Goal: Task Accomplishment & Management: Manage account settings

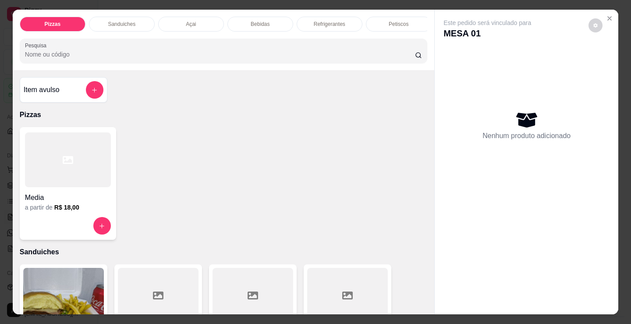
click at [276, 26] on div "Bebidas" at bounding box center [260, 24] width 66 height 15
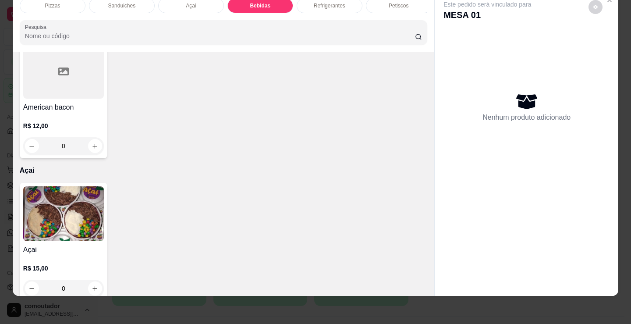
scroll to position [691, 0]
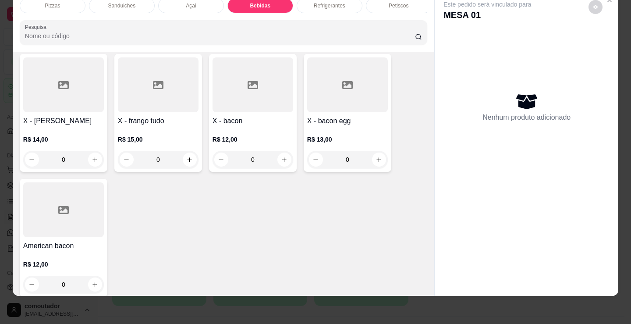
click at [389, 7] on div "Petiscos" at bounding box center [399, 5] width 66 height 15
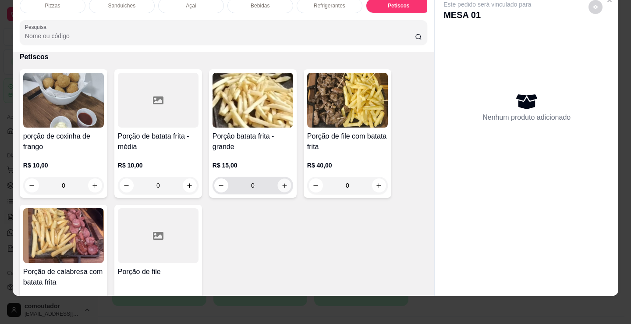
click at [281, 185] on icon "increase-product-quantity" at bounding box center [284, 185] width 7 height 7
type input "1"
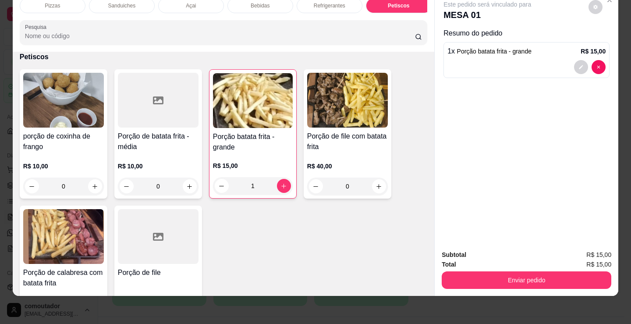
click at [345, 5] on div "Refrigerantes" at bounding box center [330, 5] width 66 height 15
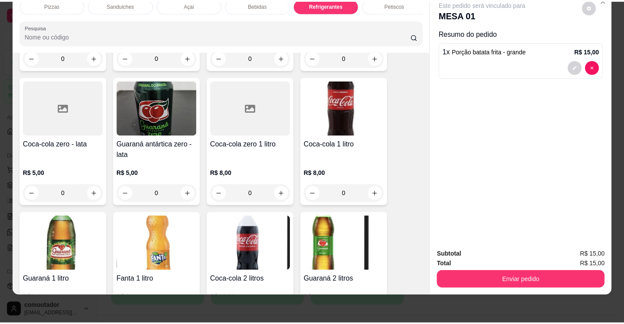
scroll to position [2499, 0]
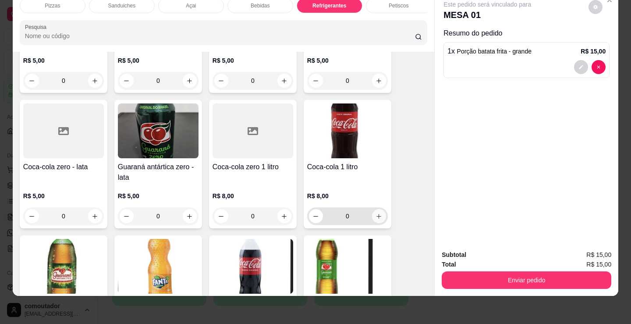
click at [377, 216] on icon "increase-product-quantity" at bounding box center [379, 216] width 7 height 7
type input "1"
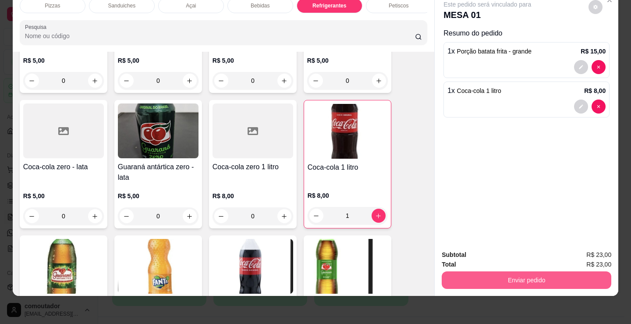
click at [488, 276] on button "Enviar pedido" at bounding box center [527, 280] width 170 height 18
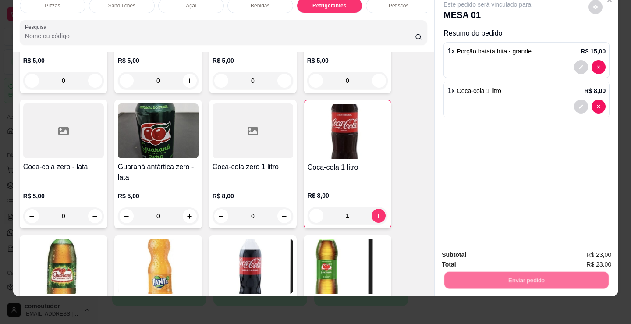
click at [484, 257] on button "Não registrar e enviar pedido" at bounding box center [497, 252] width 91 height 17
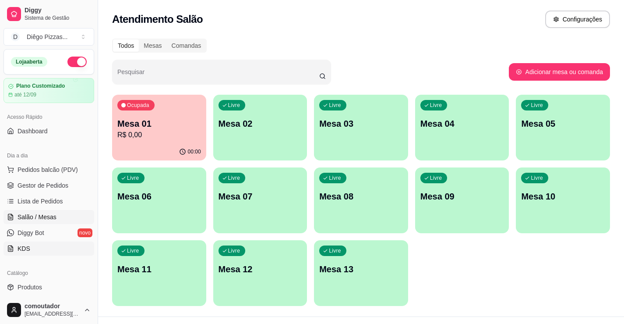
scroll to position [44, 0]
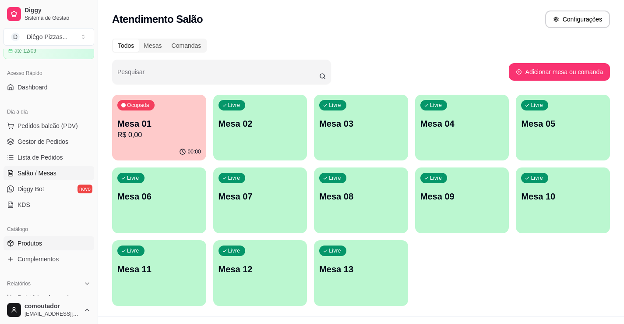
click at [58, 245] on link "Produtos" at bounding box center [49, 243] width 91 height 14
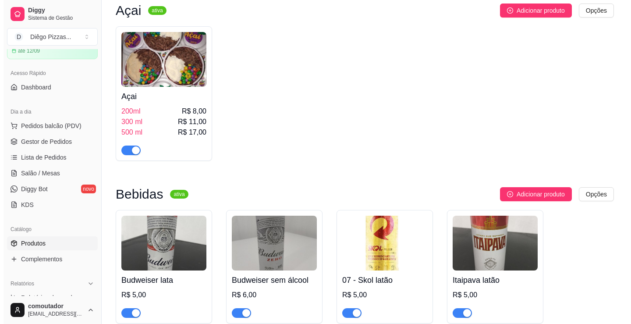
scroll to position [1753, 0]
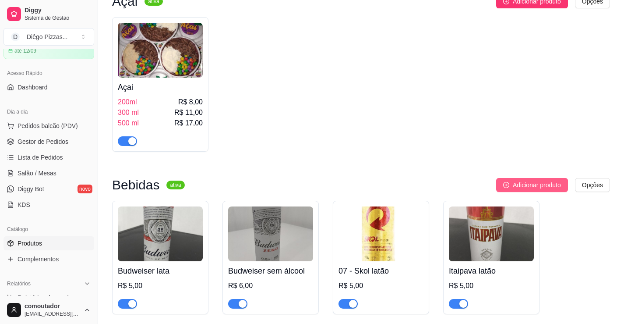
click at [537, 178] on button "Adicionar produto" at bounding box center [532, 185] width 72 height 14
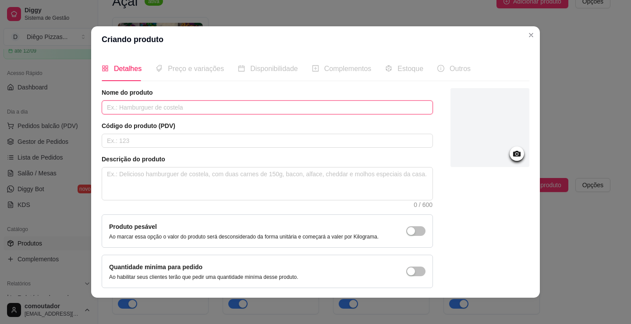
click at [162, 104] on input "text" at bounding box center [267, 107] width 331 height 14
type input "sparten"
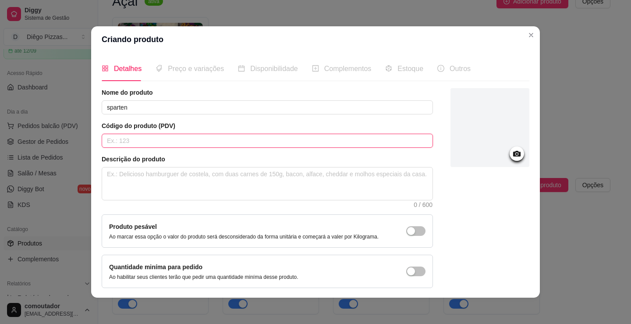
click at [201, 134] on input "text" at bounding box center [267, 141] width 331 height 14
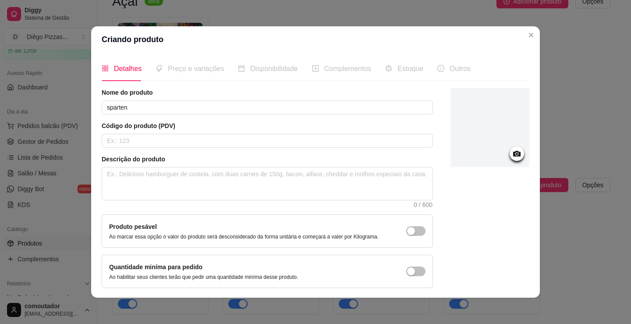
click at [173, 70] on span "Preço e variações" at bounding box center [196, 68] width 56 height 7
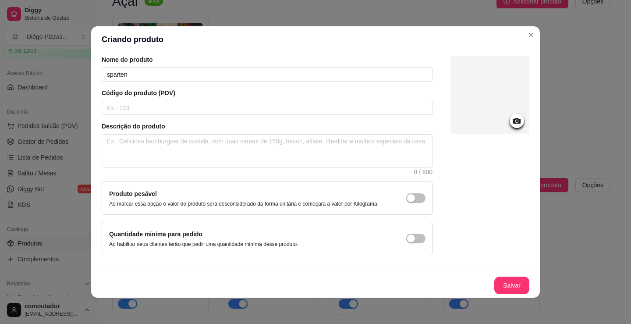
scroll to position [2, 0]
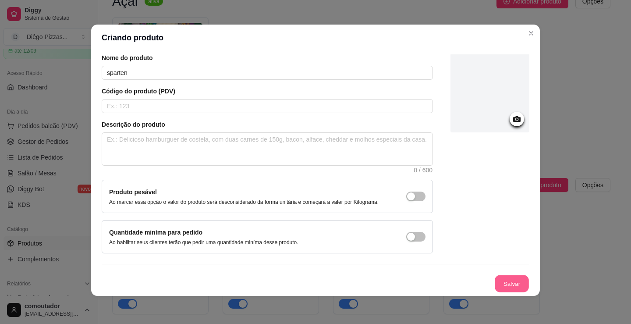
click at [508, 286] on button "Salvar" at bounding box center [512, 283] width 34 height 17
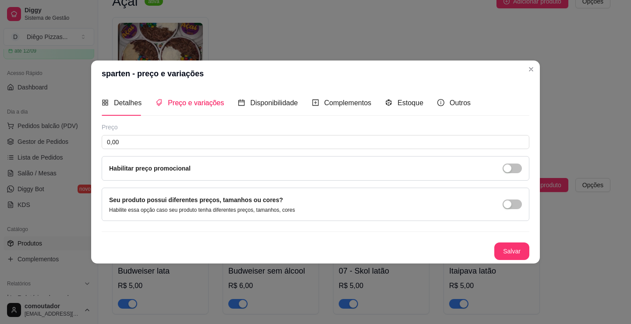
scroll to position [0, 0]
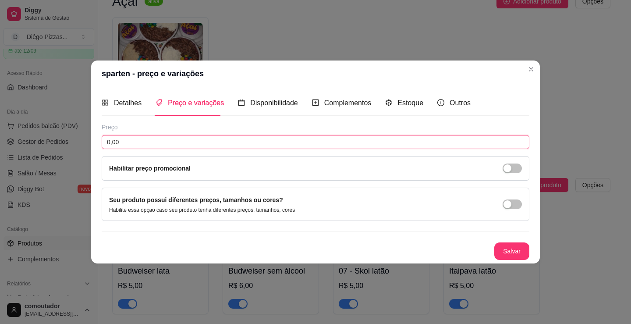
click at [233, 136] on input "0,00" at bounding box center [316, 142] width 428 height 14
type input "10,00"
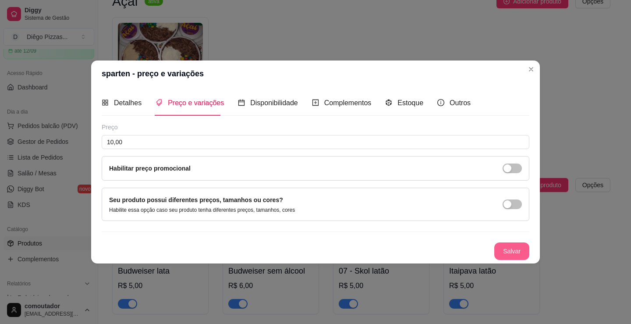
click at [516, 250] on button "Salvar" at bounding box center [511, 251] width 35 height 18
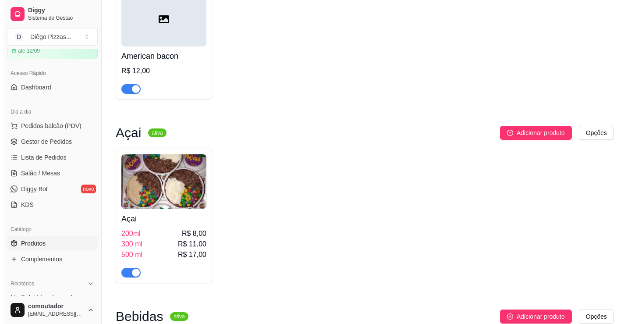
scroll to position [1884, 0]
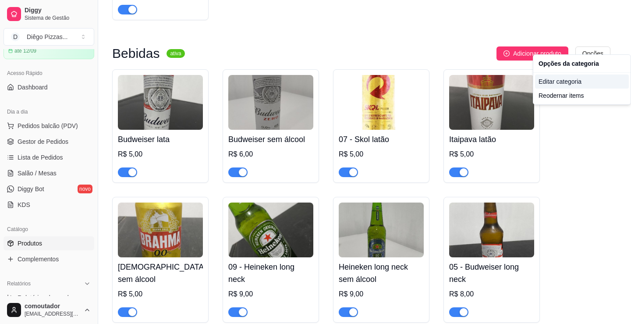
click at [564, 84] on div "Editar categoria" at bounding box center [582, 81] width 94 height 14
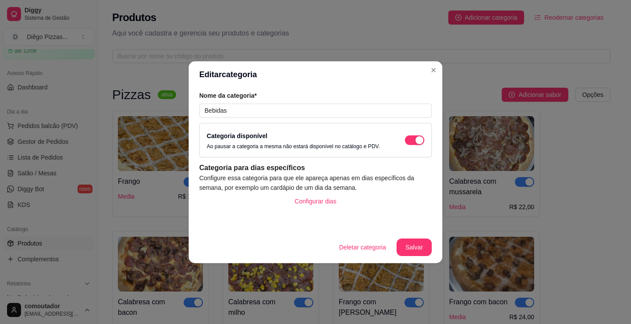
scroll to position [1768, 0]
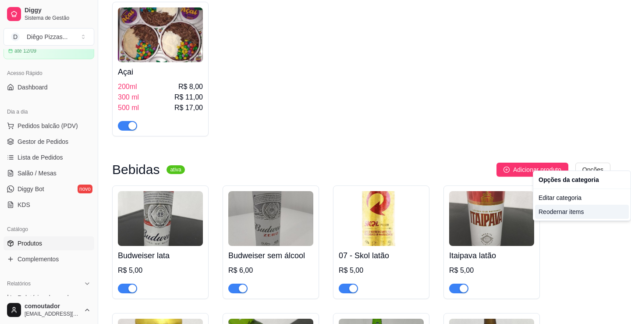
click at [567, 213] on div "Reodernar items" at bounding box center [582, 212] width 94 height 14
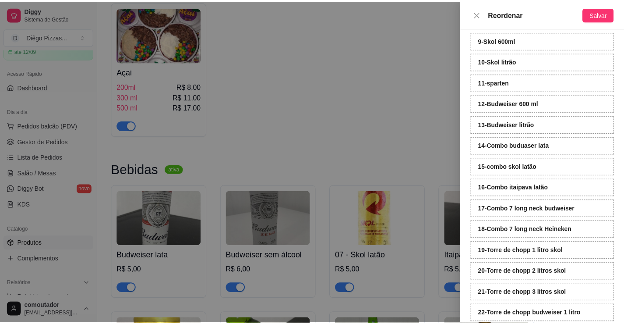
scroll to position [152, 0]
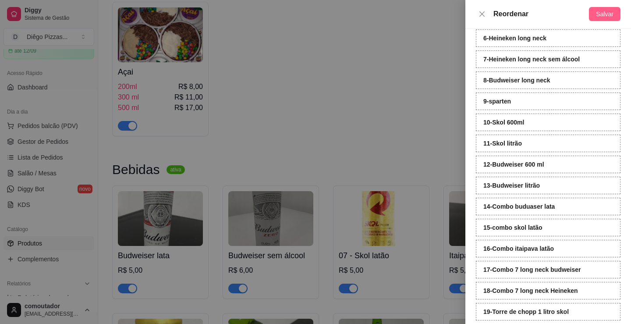
click at [597, 20] on button "Salvar" at bounding box center [605, 14] width 32 height 14
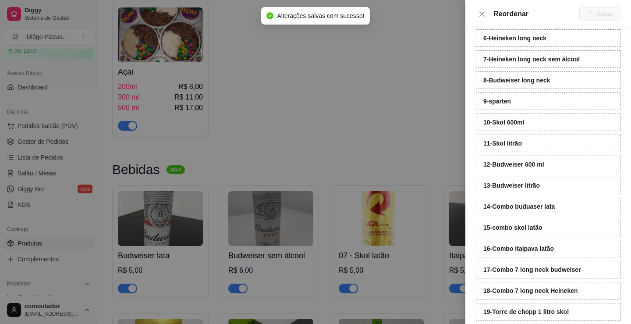
click at [390, 109] on div at bounding box center [315, 162] width 631 height 324
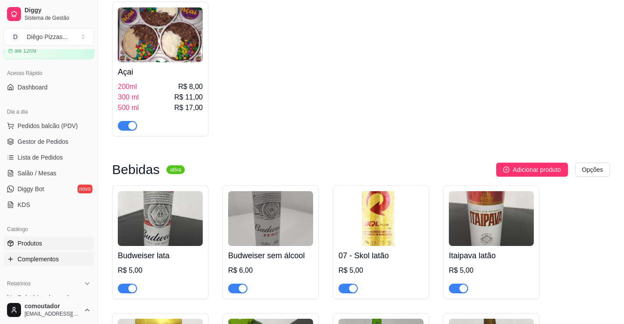
scroll to position [88, 0]
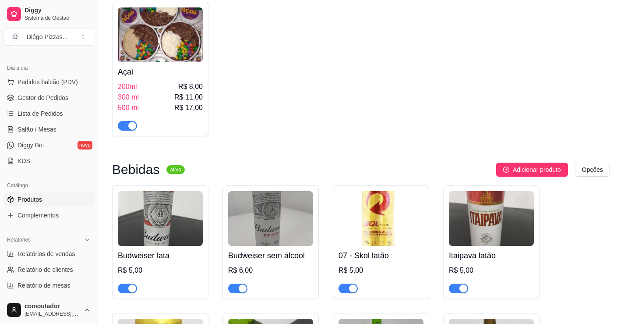
click at [36, 202] on span "Produtos" at bounding box center [30, 199] width 25 height 9
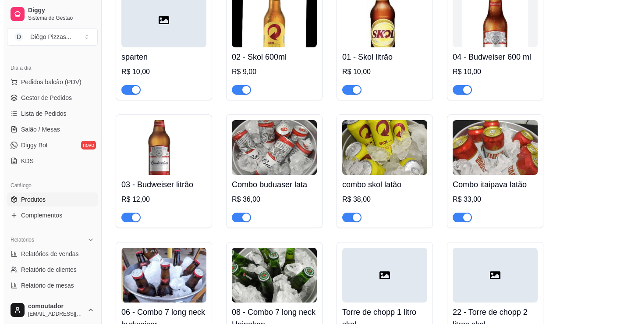
scroll to position [2147, 0]
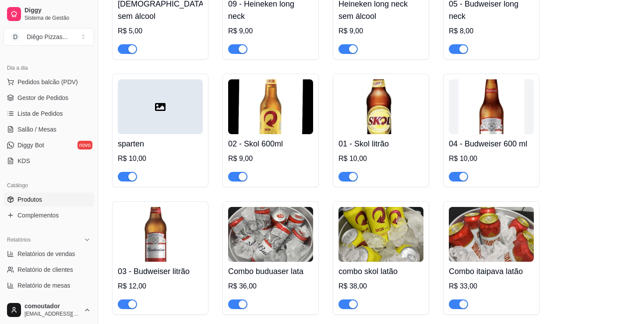
click at [155, 138] on h4 "sparten" at bounding box center [160, 144] width 85 height 12
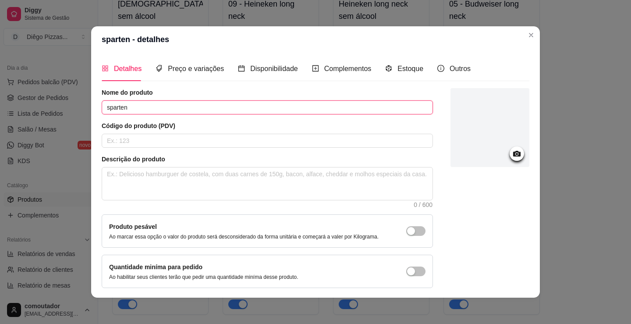
click at [191, 107] on input "sparten" at bounding box center [267, 107] width 331 height 14
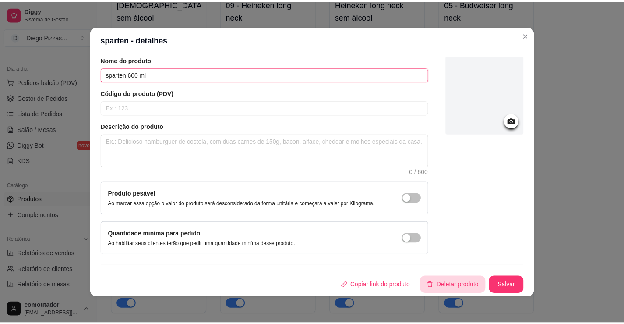
scroll to position [2, 0]
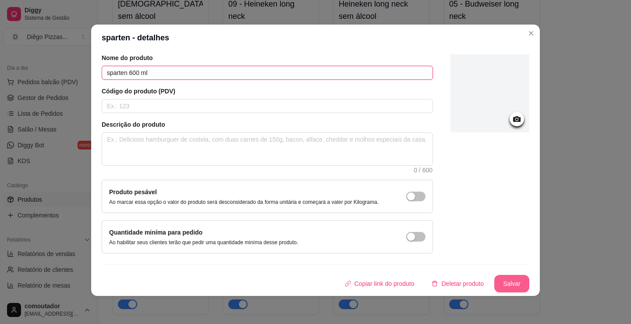
type input "sparten 600 ml"
click at [507, 277] on button "Salvar" at bounding box center [512, 283] width 34 height 17
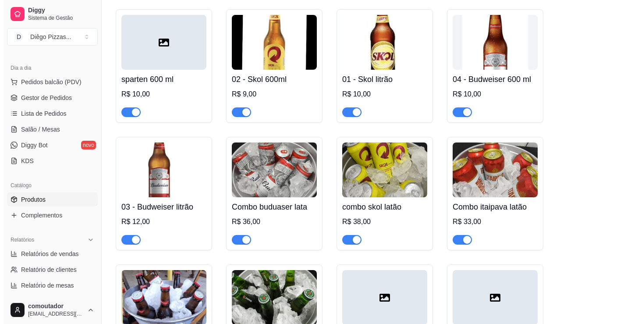
scroll to position [2235, 0]
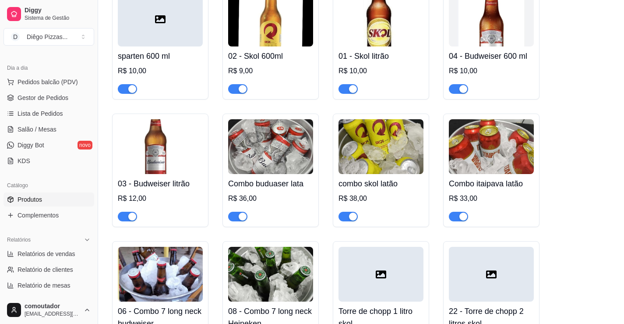
click at [172, 66] on div "R$ 10,00" at bounding box center [160, 71] width 85 height 11
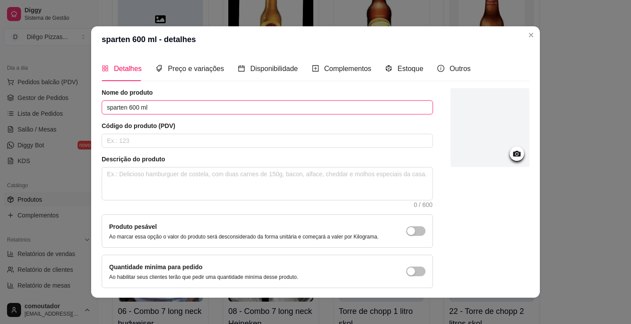
click at [113, 108] on input "sparten 600 ml" at bounding box center [267, 107] width 331 height 14
click at [115, 108] on input "sparten 600 ml" at bounding box center [267, 107] width 331 height 14
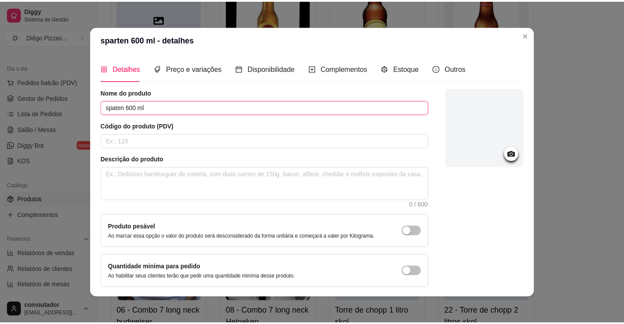
scroll to position [33, 0]
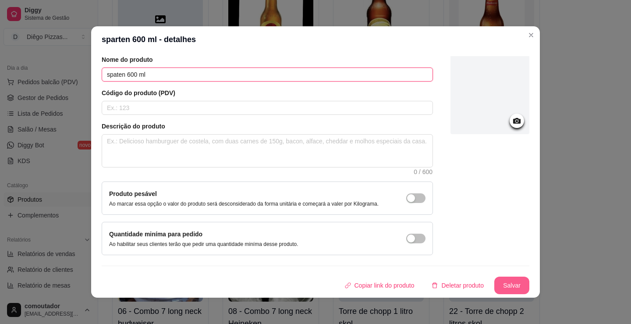
type input "spaten 600 ml"
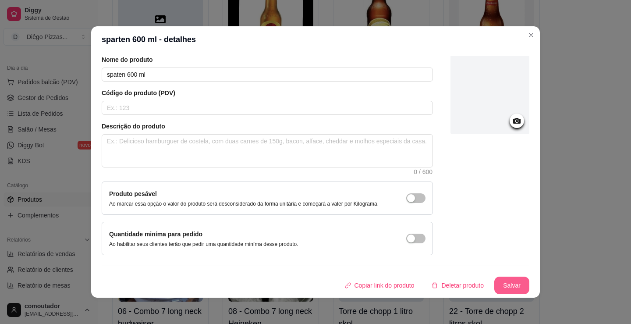
click at [499, 279] on button "Salvar" at bounding box center [511, 286] width 35 height 18
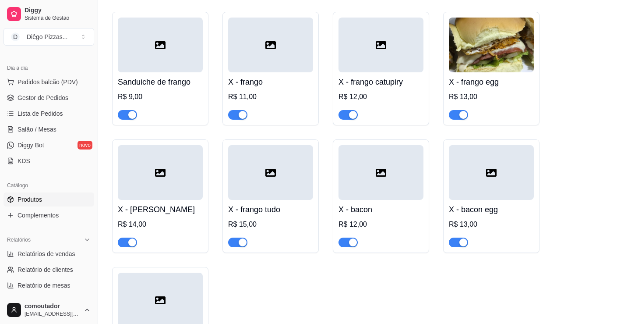
scroll to position [1315, 0]
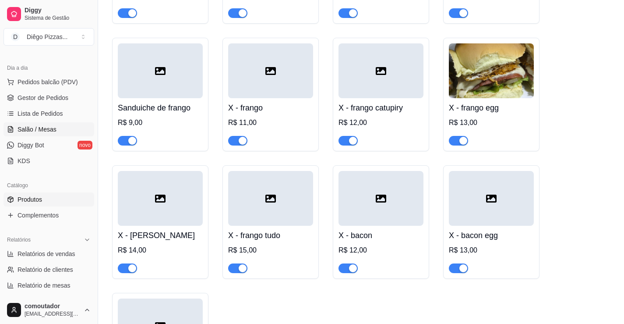
click at [73, 133] on link "Salão / Mesas" at bounding box center [49, 129] width 91 height 14
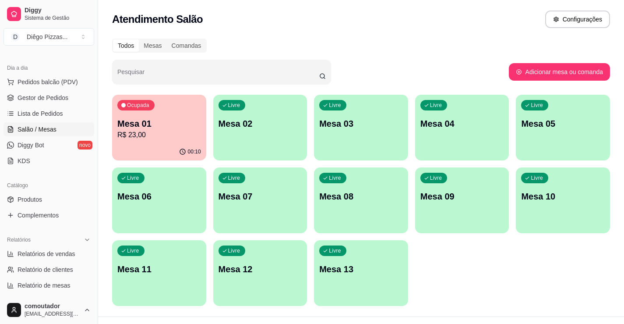
click at [242, 123] on p "Mesa 02" at bounding box center [261, 123] width 84 height 12
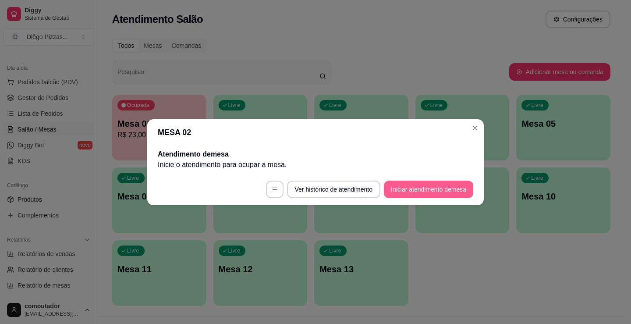
click at [431, 191] on button "Iniciar atendimento de mesa" at bounding box center [428, 190] width 89 height 18
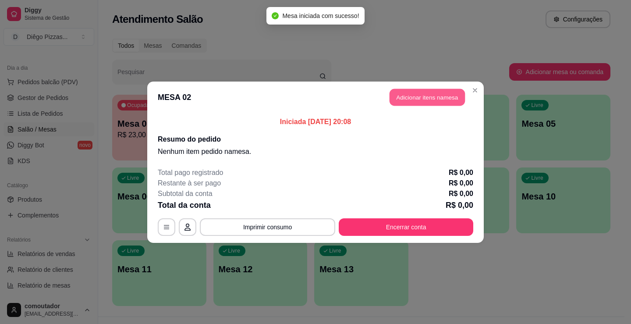
click at [430, 99] on button "Adicionar itens na mesa" at bounding box center [427, 97] width 75 height 17
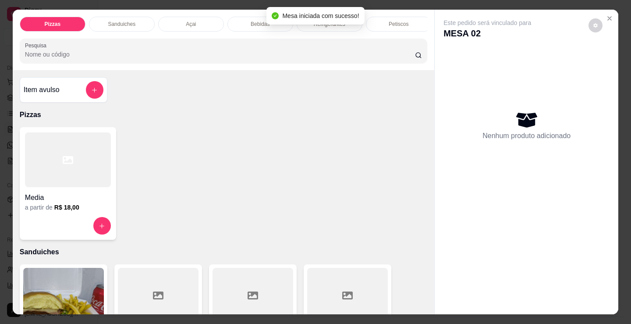
drag, startPoint x: 389, startPoint y: 17, endPoint x: 361, endPoint y: 100, distance: 88.3
click at [390, 17] on div "Petiscos" at bounding box center [399, 24] width 66 height 15
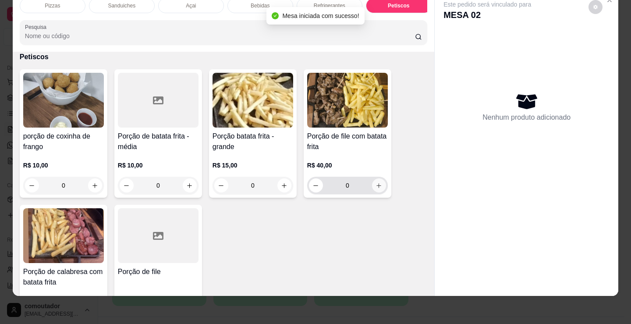
click at [376, 184] on icon "increase-product-quantity" at bounding box center [379, 185] width 7 height 7
type input "1"
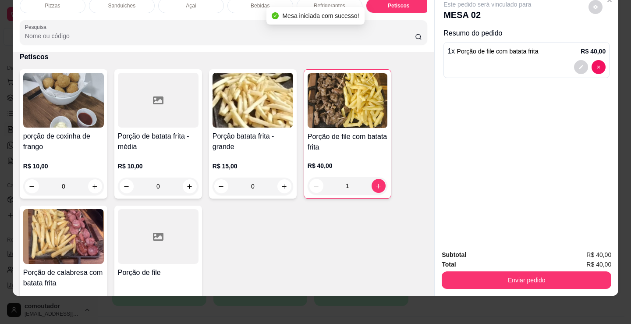
click at [260, 2] on p "Bebidas" at bounding box center [260, 5] width 19 height 7
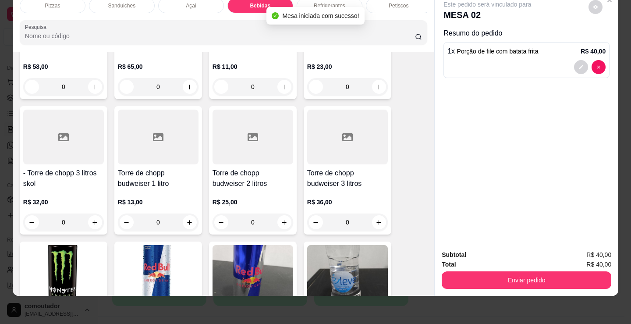
scroll to position [1699, 0]
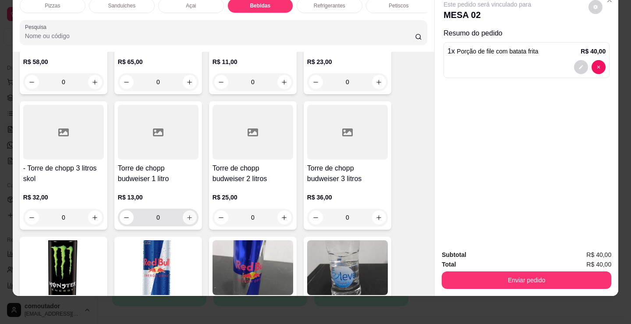
click at [190, 222] on button "increase-product-quantity" at bounding box center [190, 217] width 14 height 14
type input "1"
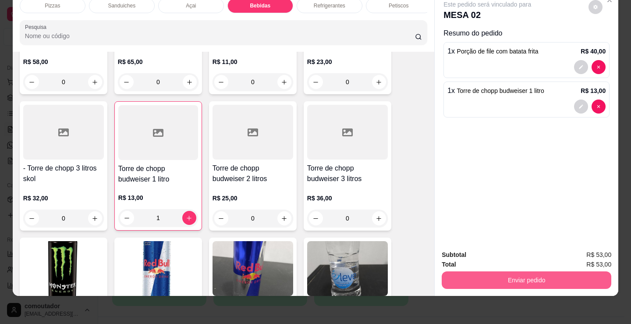
click at [503, 271] on button "Enviar pedido" at bounding box center [527, 280] width 170 height 18
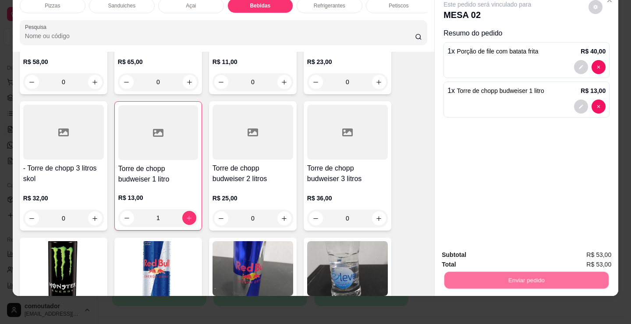
click at [498, 258] on button "Não registrar e enviar pedido" at bounding box center [497, 252] width 91 height 17
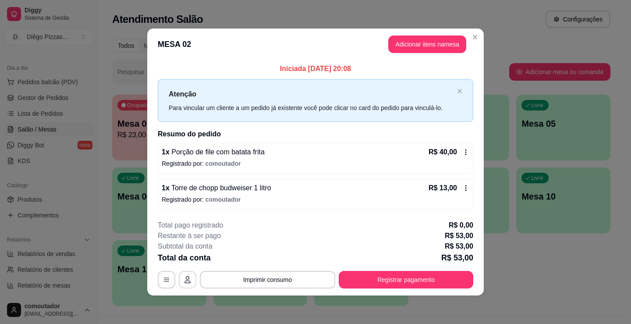
click at [193, 280] on button "button" at bounding box center [188, 280] width 18 height 18
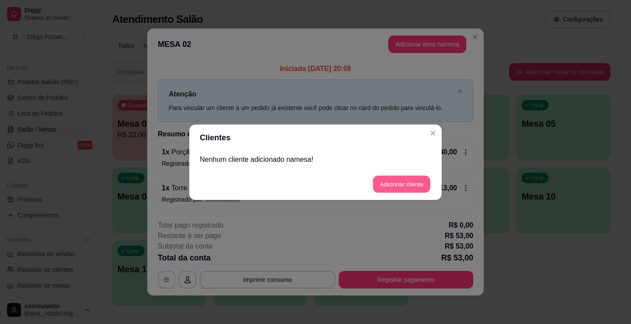
click at [401, 186] on button "Adicionar cliente" at bounding box center [401, 183] width 57 height 17
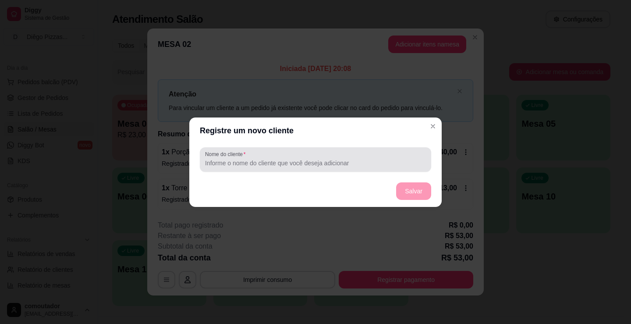
click at [360, 164] on input "Nome do cliente" at bounding box center [315, 163] width 221 height 9
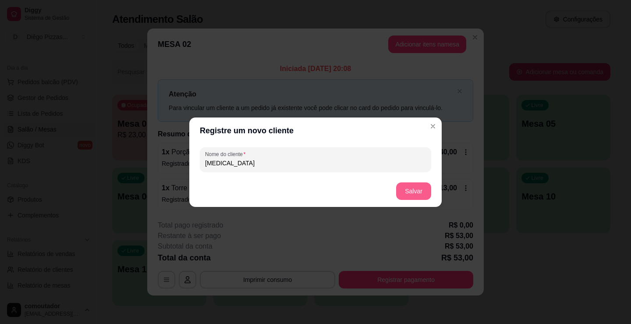
type input "[MEDICAL_DATA]"
click at [420, 187] on button "Salvar" at bounding box center [413, 191] width 35 height 18
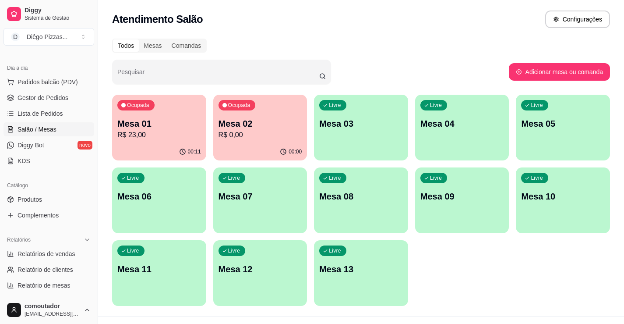
click at [145, 128] on p "Mesa 01" at bounding box center [159, 123] width 84 height 12
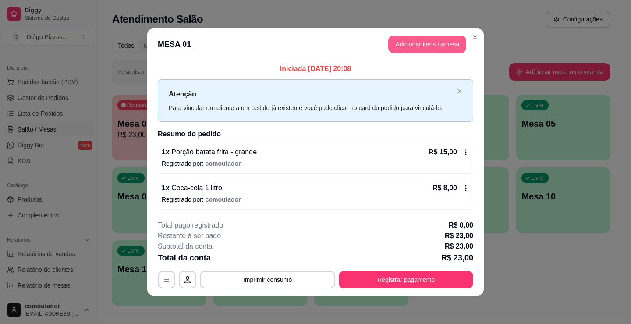
click at [422, 42] on button "Adicionar itens na mesa" at bounding box center [427, 44] width 78 height 18
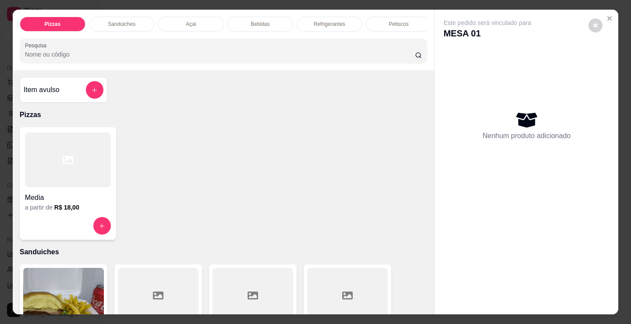
click at [251, 21] on p "Bebidas" at bounding box center [260, 24] width 19 height 7
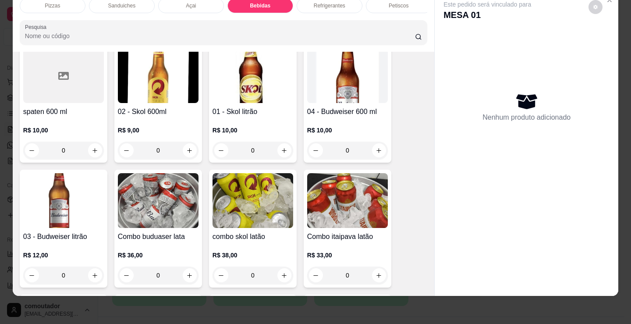
scroll to position [1393, 0]
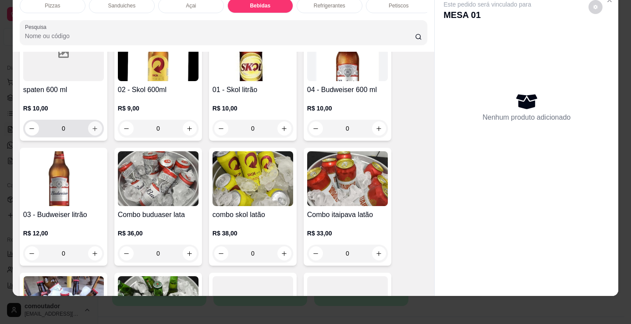
click at [92, 130] on icon "increase-product-quantity" at bounding box center [95, 128] width 7 height 7
type input "1"
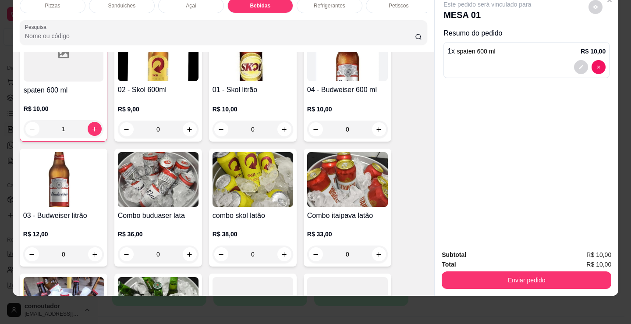
scroll to position [1393, 0]
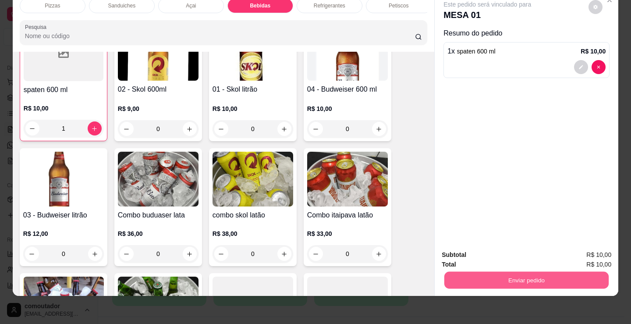
click at [503, 274] on button "Enviar pedido" at bounding box center [526, 279] width 164 height 17
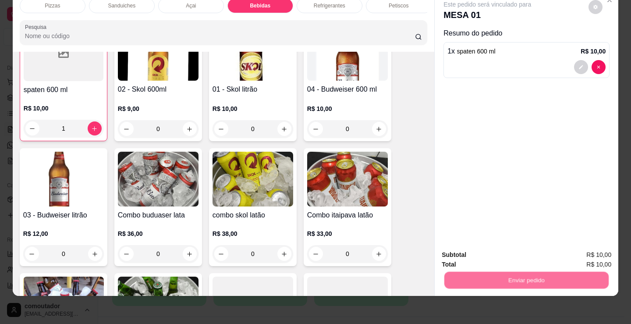
click at [475, 245] on button "Não registrar e enviar pedido" at bounding box center [497, 252] width 91 height 17
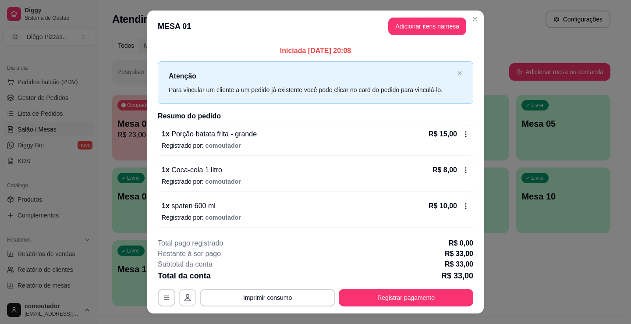
click at [177, 301] on div "**********" at bounding box center [316, 298] width 316 height 18
click at [180, 298] on button "button" at bounding box center [188, 298] width 18 height 18
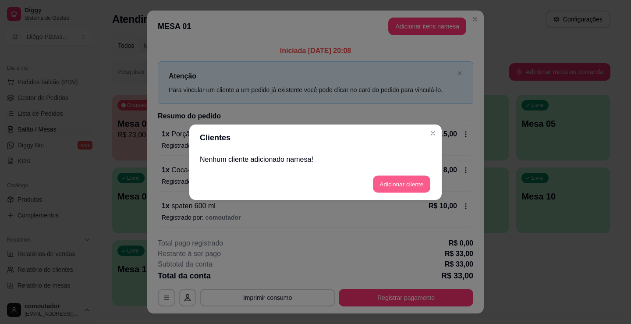
click at [416, 186] on button "Adicionar cliente" at bounding box center [401, 183] width 57 height 17
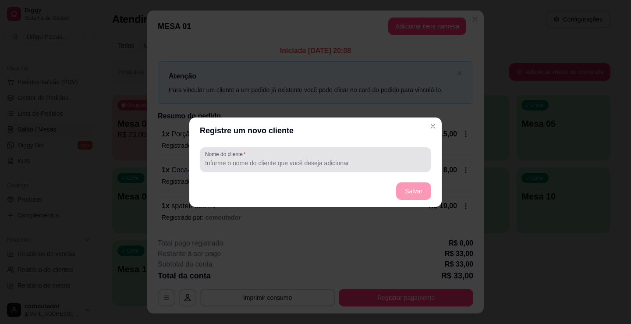
click at [294, 157] on div at bounding box center [315, 160] width 221 height 18
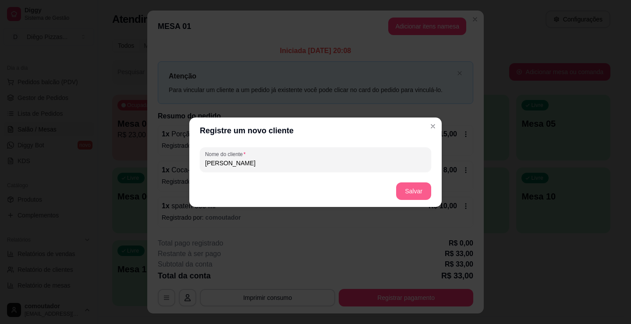
type input "[PERSON_NAME]"
click at [422, 191] on button "Salvar" at bounding box center [414, 190] width 34 height 17
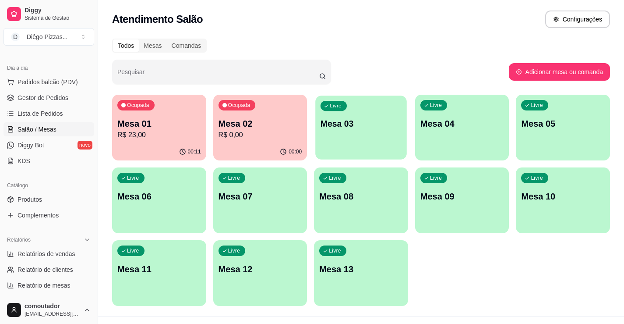
click at [390, 133] on div "Livre Mesa 03" at bounding box center [361, 122] width 91 height 53
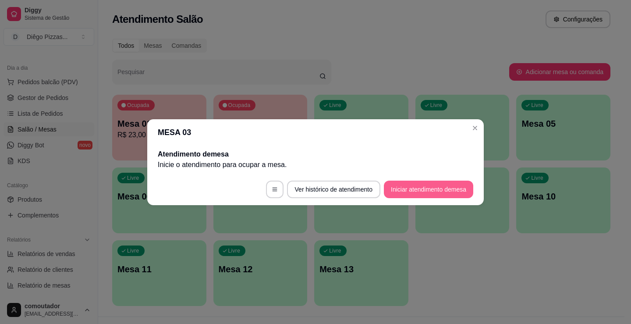
click at [441, 184] on button "Iniciar atendimento de mesa" at bounding box center [428, 190] width 89 height 18
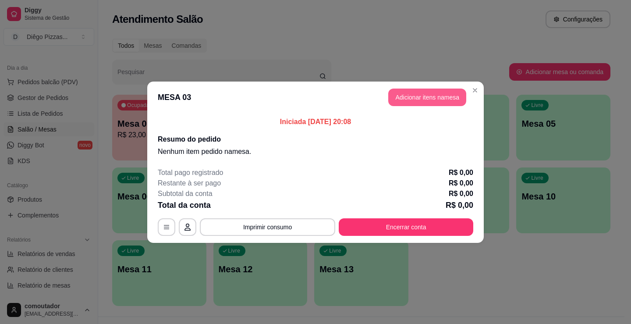
click at [418, 98] on button "Adicionar itens na mesa" at bounding box center [427, 98] width 78 height 18
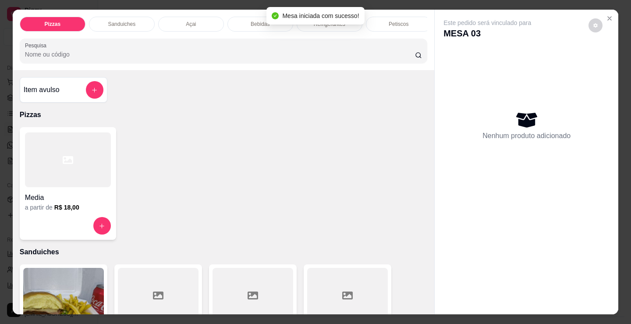
click at [324, 27] on div "Refrigerantes" at bounding box center [330, 24] width 66 height 15
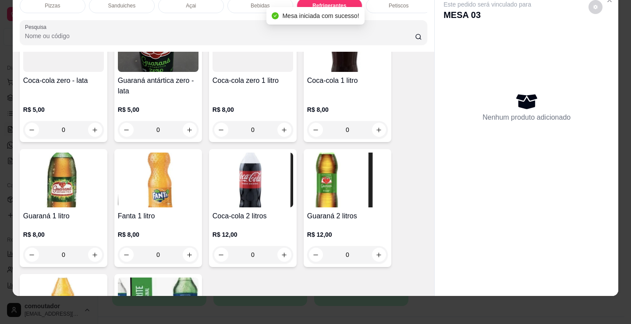
scroll to position [2576, 0]
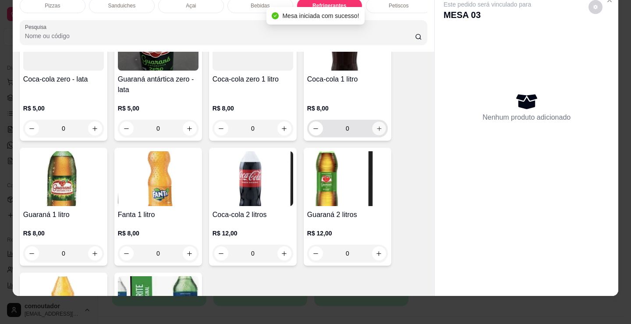
click at [376, 131] on icon "increase-product-quantity" at bounding box center [379, 128] width 7 height 7
type input "1"
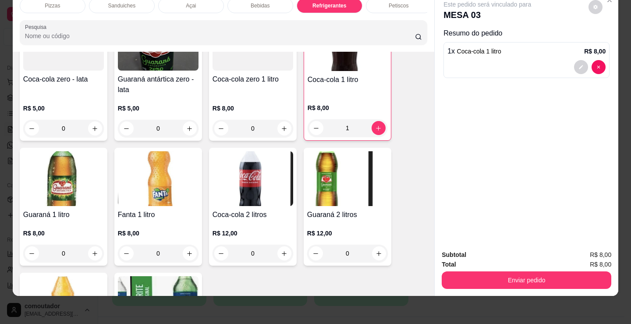
click at [71, 2] on div "Pizzas" at bounding box center [53, 5] width 66 height 15
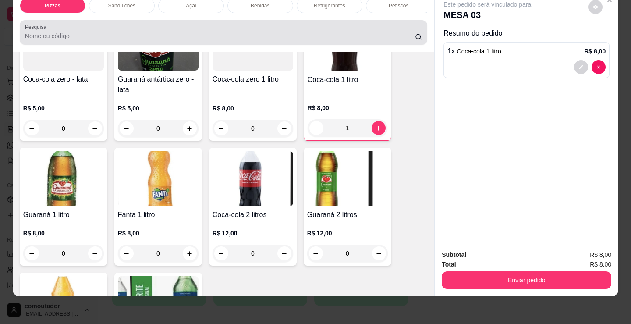
scroll to position [39, 0]
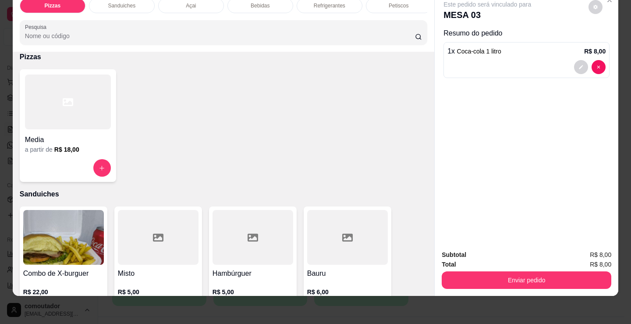
click at [65, 154] on h6 "R$ 18,00" at bounding box center [66, 149] width 25 height 9
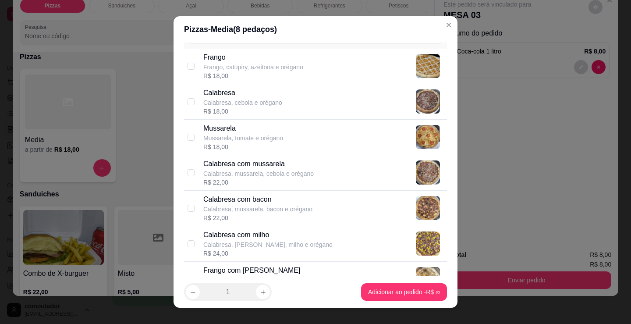
scroll to position [88, 0]
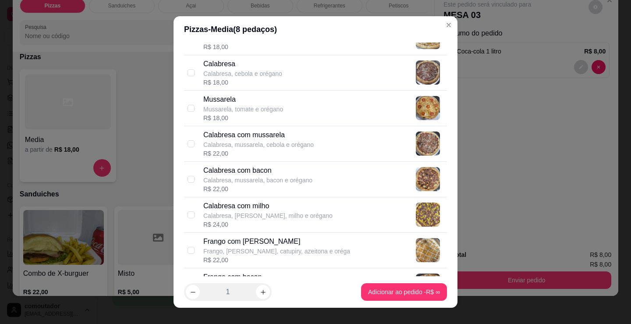
click at [287, 149] on p "Calabresa, mussarela, cebola e orégano" at bounding box center [258, 144] width 110 height 9
checkbox input "true"
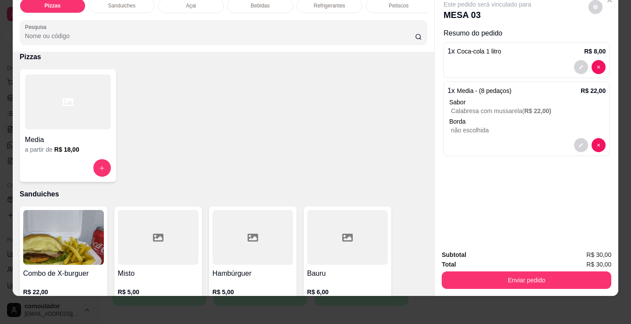
click at [78, 143] on h4 "Media" at bounding box center [68, 140] width 86 height 11
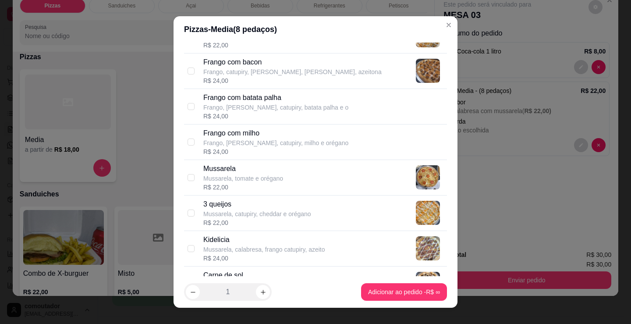
scroll to position [307, 0]
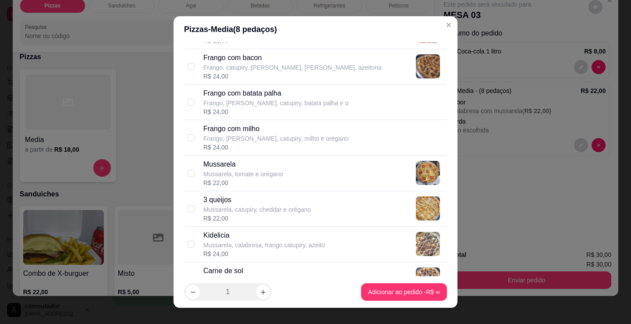
click at [254, 176] on p "Mussarela, tomate e orégano" at bounding box center [243, 174] width 80 height 9
checkbox input "true"
click at [260, 293] on icon "increase-product-quantity" at bounding box center [263, 292] width 7 height 7
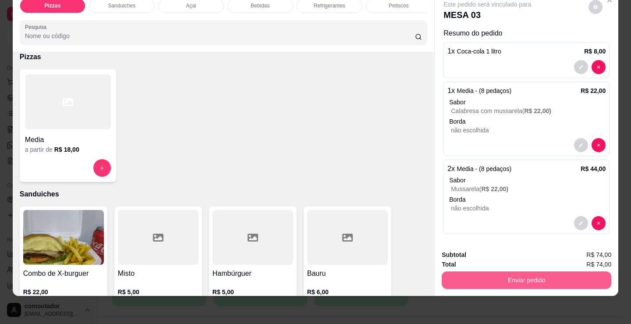
click at [449, 271] on button "Enviar pedido" at bounding box center [527, 280] width 170 height 18
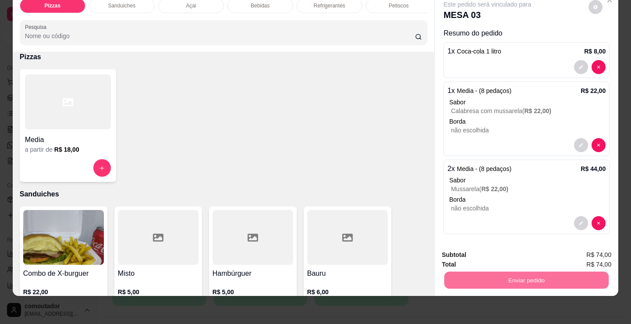
click at [454, 254] on button "Não registrar e enviar pedido" at bounding box center [497, 252] width 91 height 17
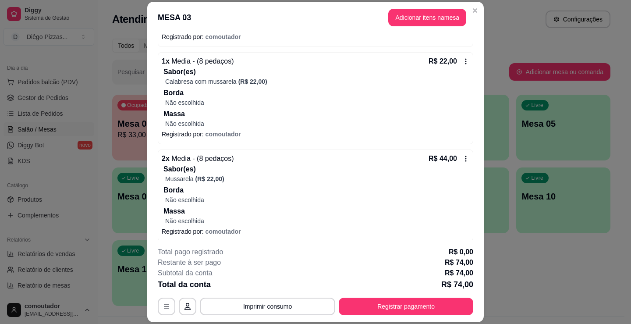
scroll to position [105, 0]
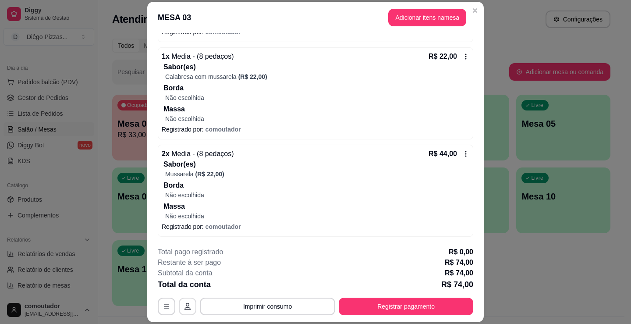
click at [185, 307] on icon "button" at bounding box center [187, 306] width 6 height 7
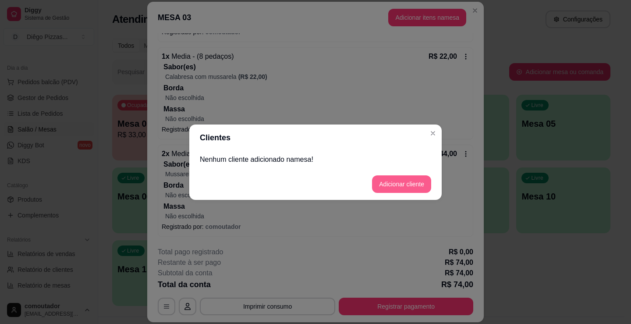
click at [401, 179] on button "Adicionar cliente" at bounding box center [401, 184] width 59 height 18
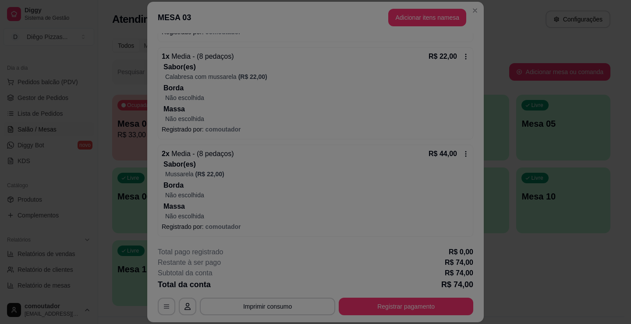
click at [357, 164] on input "Nome do cliente" at bounding box center [315, 163] width 221 height 9
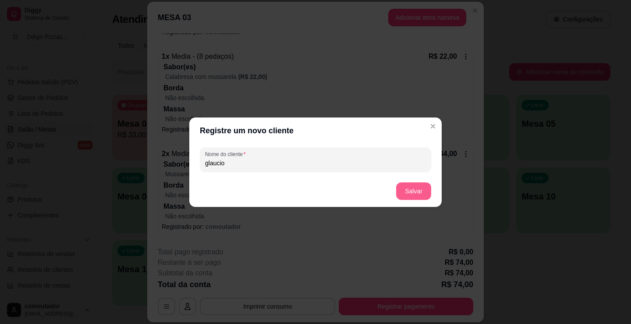
type input "glaucio"
click at [410, 192] on button "Salvar" at bounding box center [413, 191] width 35 height 18
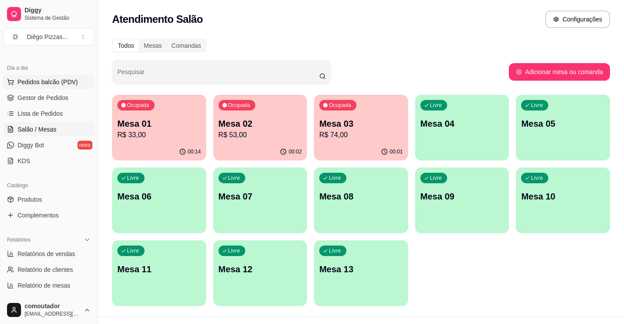
click at [41, 85] on span "Pedidos balcão (PDV)" at bounding box center [48, 82] width 60 height 9
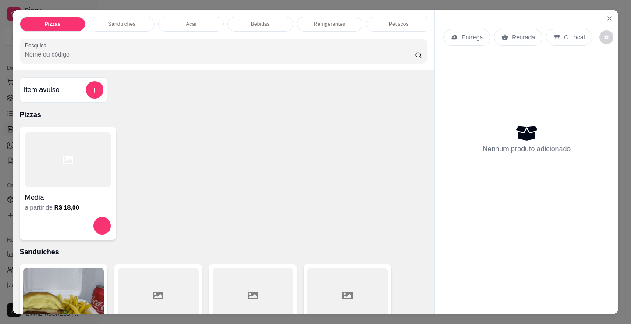
drag, startPoint x: 124, startPoint y: 19, endPoint x: 101, endPoint y: 72, distance: 58.1
click at [124, 21] on p "Sanduiches" at bounding box center [122, 24] width 28 height 7
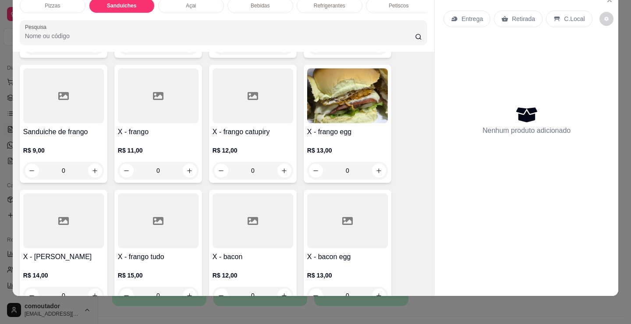
scroll to position [571, 0]
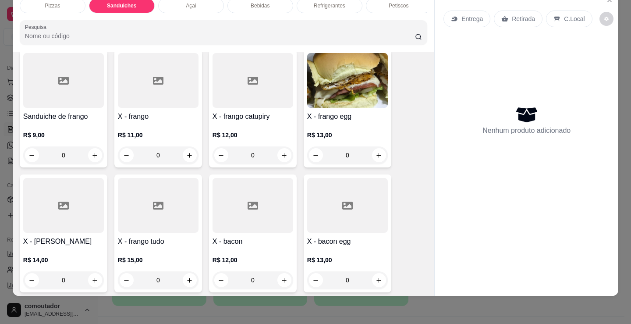
click at [363, 127] on div "R$ 13,00 0" at bounding box center [347, 143] width 81 height 42
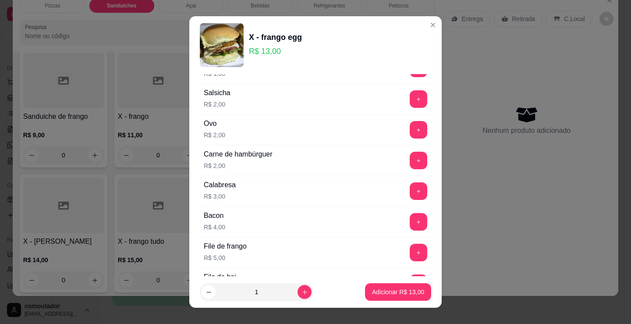
scroll to position [88, 0]
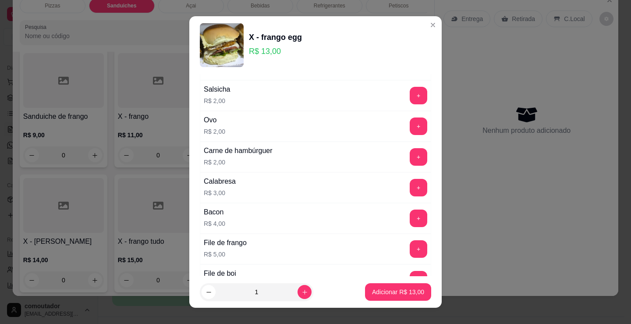
drag, startPoint x: 212, startPoint y: 166, endPoint x: 247, endPoint y: 166, distance: 35.1
click at [212, 166] on p "R$ 2,00" at bounding box center [238, 162] width 69 height 9
click at [410, 156] on button "+" at bounding box center [418, 157] width 17 height 17
click at [372, 291] on p "Adicionar R$ 15,00" at bounding box center [398, 291] width 52 height 9
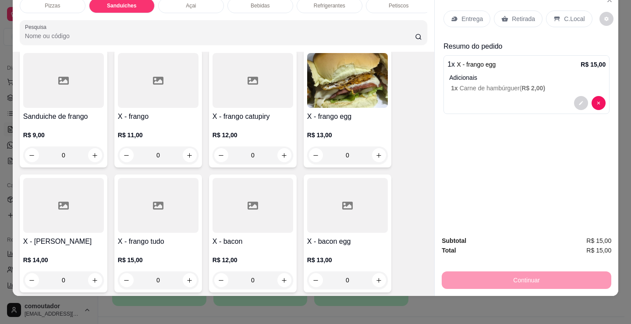
click at [278, 154] on div "0" at bounding box center [253, 155] width 81 height 18
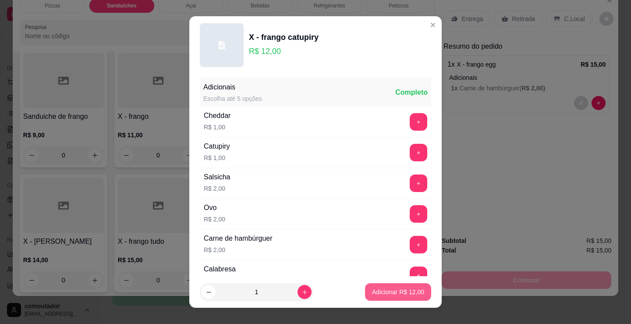
click at [401, 293] on p "Adicionar R$ 12,00" at bounding box center [398, 291] width 52 height 9
type input "1"
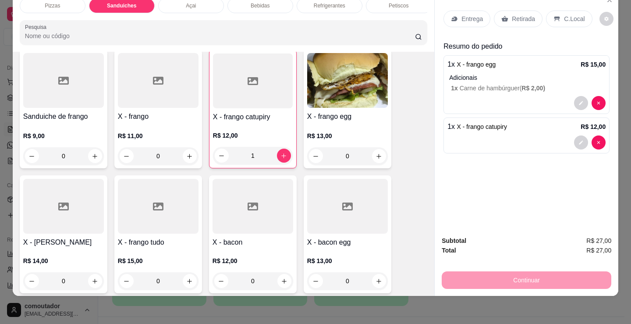
drag, startPoint x: 413, startPoint y: 210, endPoint x: 413, endPoint y: 199, distance: 11.4
click at [413, 210] on div "Combo de X-burguer R$ 22,00 0 Misto R$ 5,00 0 Hambúrguer R$ 5,00 0 Bauru R$ 6,0…" at bounding box center [224, 46] width 408 height 743
click at [461, 14] on p "Entrega" at bounding box center [471, 18] width 21 height 9
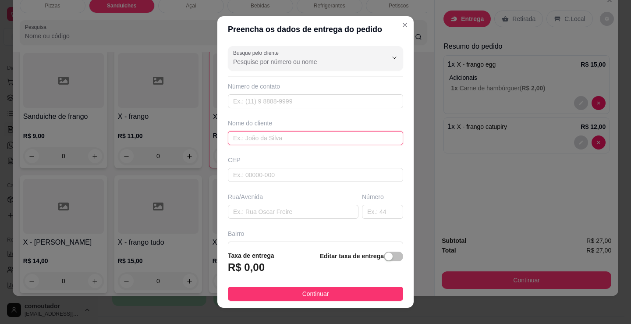
click at [319, 142] on input "text" at bounding box center [315, 138] width 175 height 14
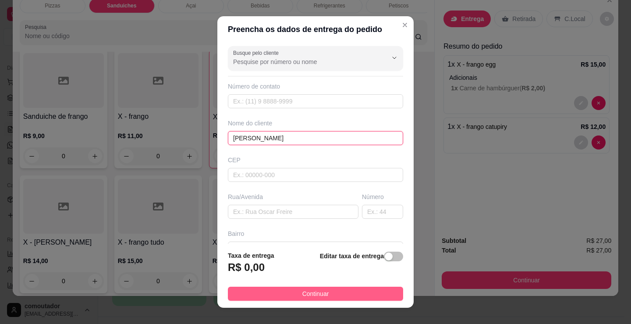
type input "[PERSON_NAME]"
click at [357, 294] on button "Continuar" at bounding box center [315, 294] width 175 height 14
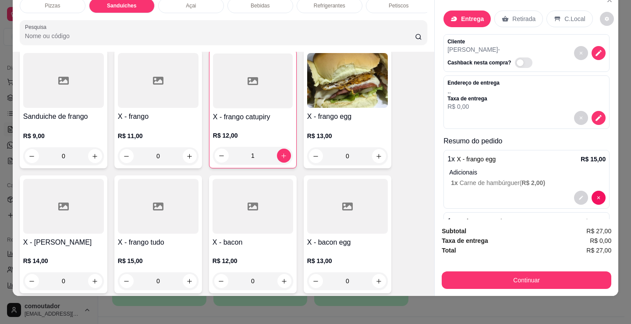
click at [513, 271] on button "Continuar" at bounding box center [527, 280] width 170 height 18
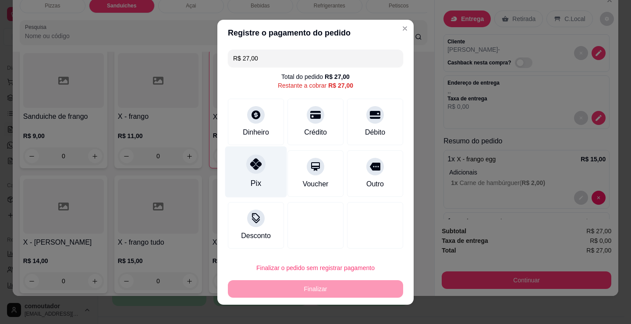
click at [251, 187] on div "Pix" at bounding box center [256, 182] width 11 height 11
type input "R$ 0,00"
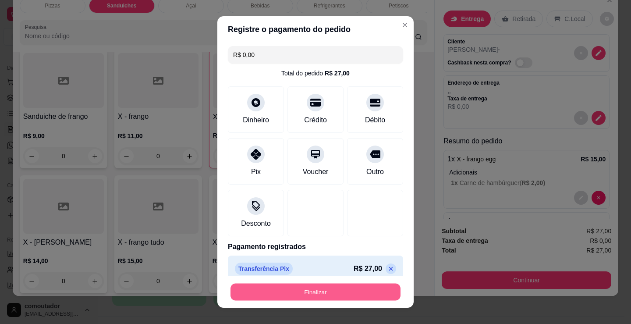
click at [297, 291] on button "Finalizar" at bounding box center [315, 292] width 170 height 17
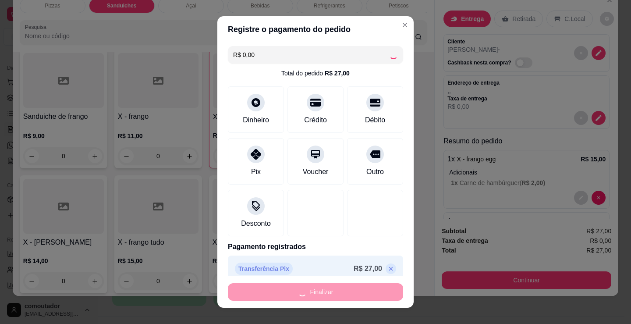
type input "0"
type input "-R$ 27,00"
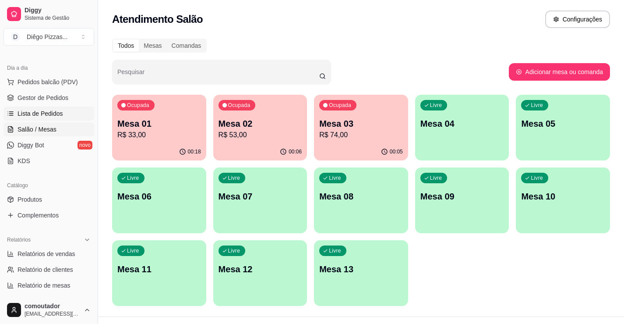
click at [43, 115] on span "Lista de Pedidos" at bounding box center [41, 113] width 46 height 9
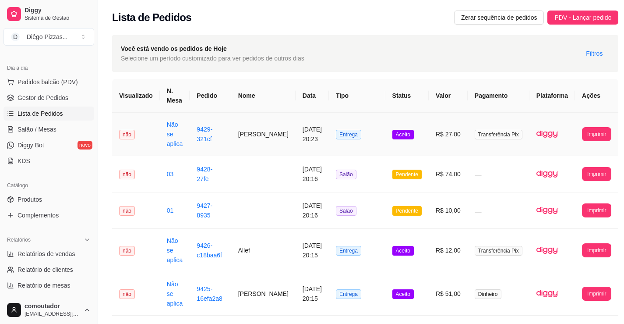
click at [231, 142] on td "9429-321cf" at bounding box center [210, 134] width 41 height 43
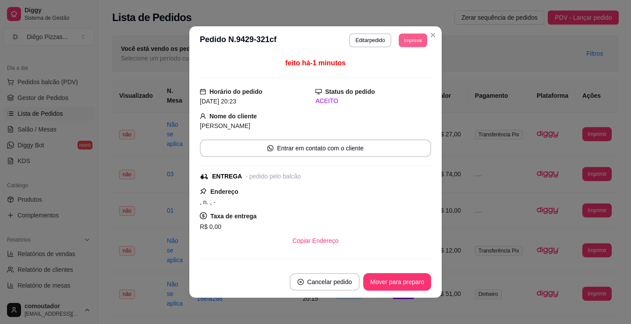
click at [409, 42] on button "Imprimir" at bounding box center [413, 40] width 28 height 14
click at [412, 66] on button "IMPRESSORA" at bounding box center [394, 71] width 64 height 14
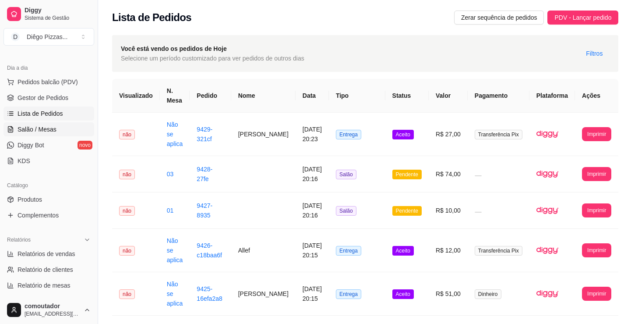
click at [49, 129] on span "Salão / Mesas" at bounding box center [37, 129] width 39 height 9
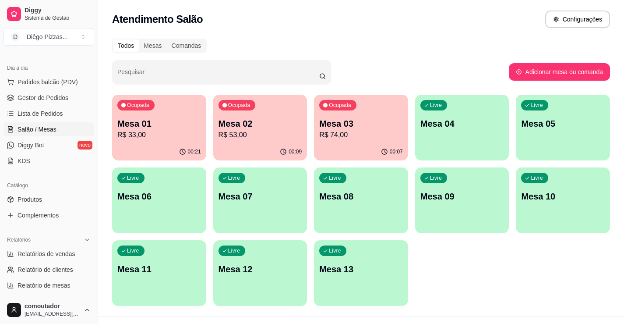
click at [327, 130] on p "R$ 74,00" at bounding box center [361, 135] width 84 height 11
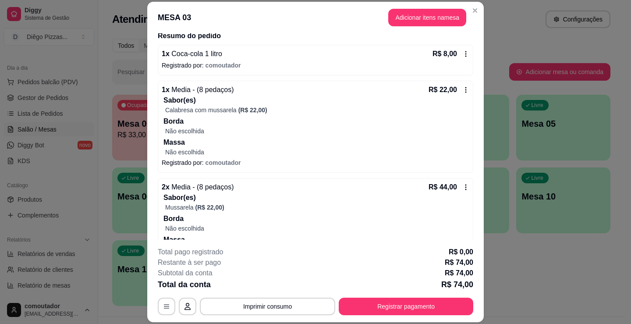
scroll to position [97, 0]
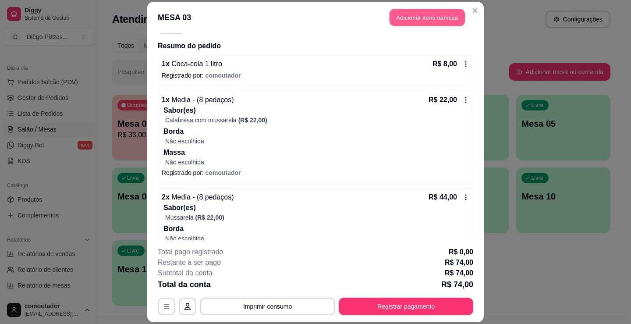
click at [394, 18] on button "Adicionar itens na mesa" at bounding box center [427, 17] width 75 height 17
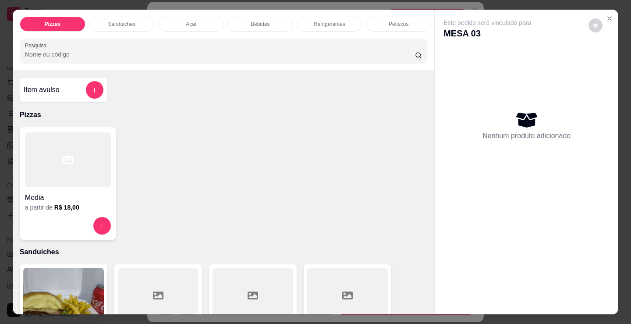
click at [332, 21] on p "Refrigerantes" at bounding box center [330, 24] width 32 height 7
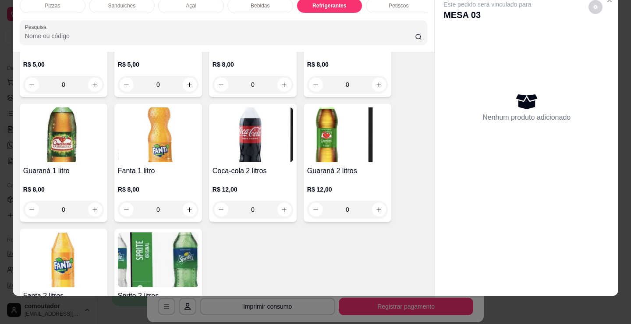
scroll to position [2489, 0]
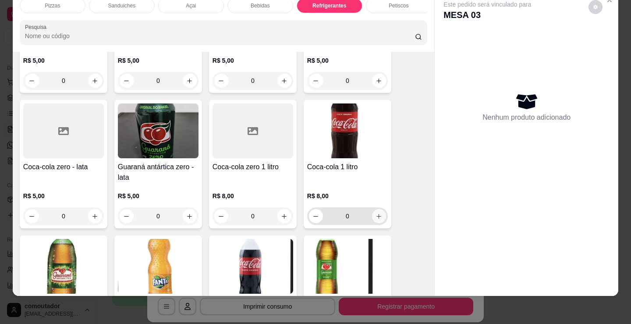
click at [378, 216] on icon "increase-product-quantity" at bounding box center [379, 216] width 5 height 5
type input "1"
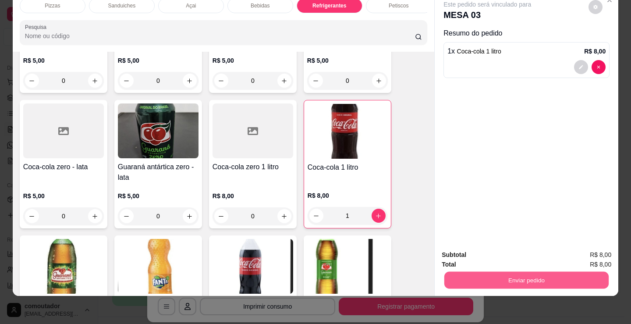
click at [473, 273] on button "Enviar pedido" at bounding box center [526, 279] width 164 height 17
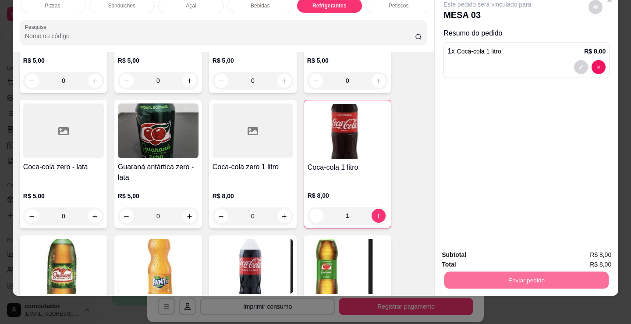
click at [490, 256] on button "Não registrar e enviar pedido" at bounding box center [498, 252] width 89 height 16
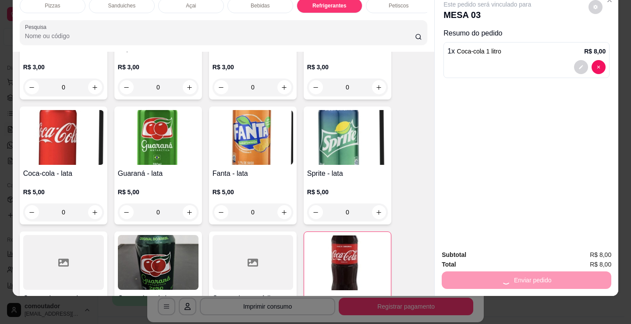
scroll to position [0, 0]
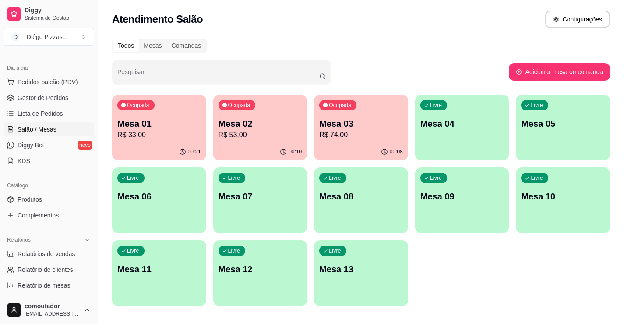
click at [172, 144] on div "00:21" at bounding box center [159, 151] width 94 height 17
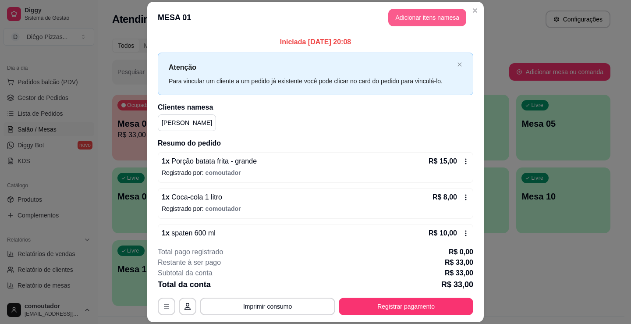
click at [431, 18] on button "Adicionar itens na mesa" at bounding box center [427, 18] width 78 height 18
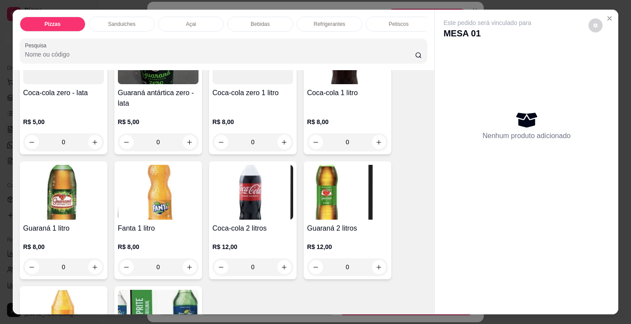
scroll to position [2585, 0]
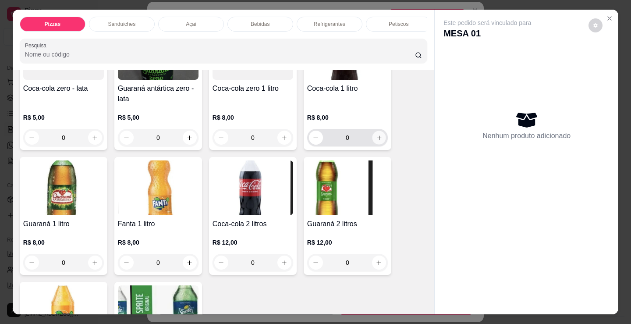
click at [378, 138] on icon "increase-product-quantity" at bounding box center [379, 138] width 7 height 7
type input "1"
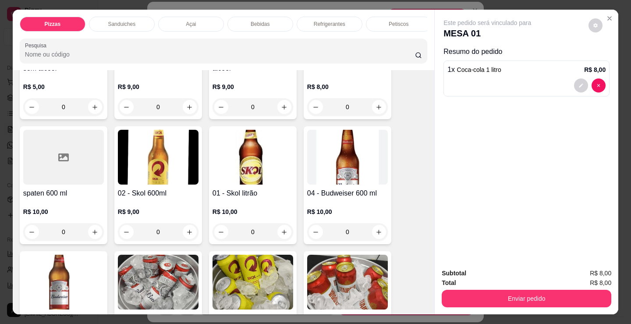
scroll to position [1315, 0]
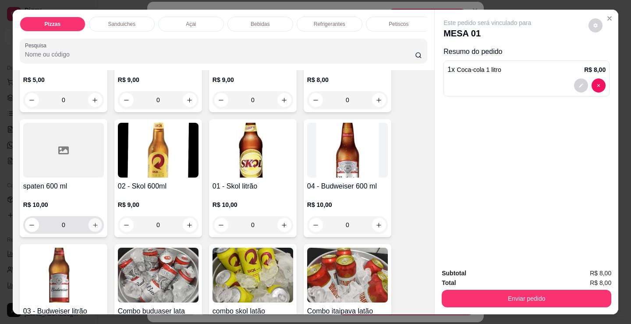
click at [94, 228] on icon "increase-product-quantity" at bounding box center [95, 225] width 7 height 7
type input "1"
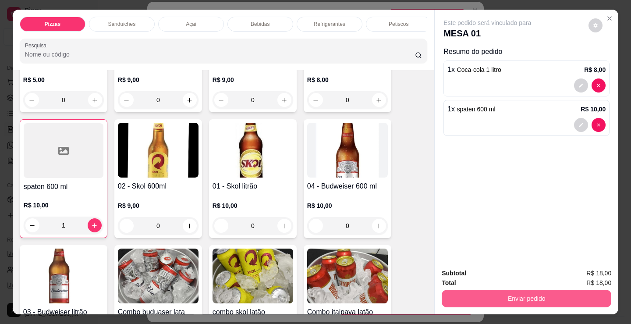
click at [504, 300] on button "Enviar pedido" at bounding box center [527, 299] width 170 height 18
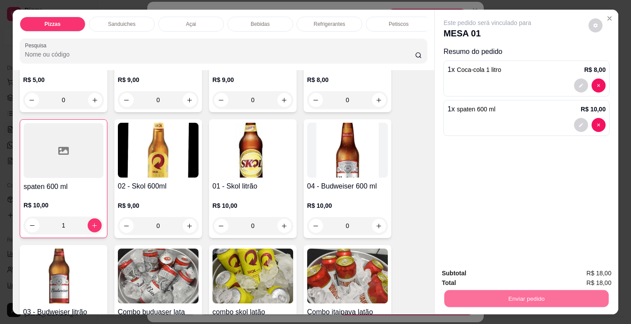
click at [484, 271] on button "Não registrar e enviar pedido" at bounding box center [497, 273] width 91 height 17
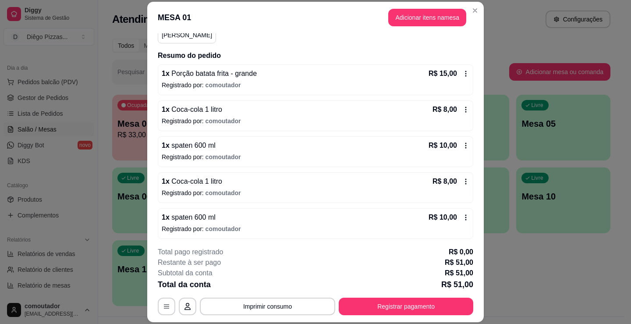
scroll to position [90, 0]
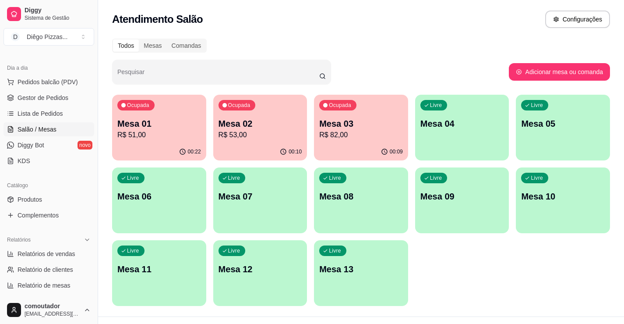
click at [177, 133] on p "R$ 51,00" at bounding box center [159, 135] width 84 height 11
click at [387, 127] on p "Mesa 03" at bounding box center [361, 123] width 84 height 12
click at [291, 110] on div "Ocupada Mesa 02 R$ 53,00" at bounding box center [260, 119] width 94 height 49
click at [462, 132] on div "Livre Mesa 04" at bounding box center [462, 122] width 91 height 53
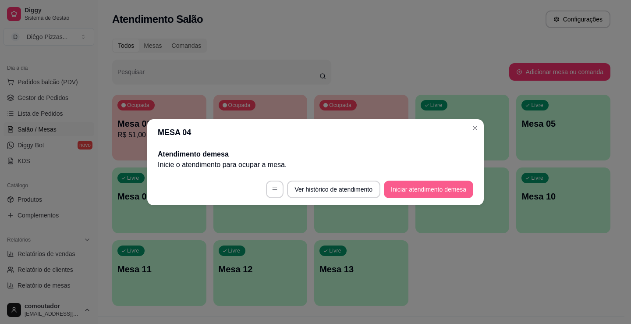
click at [436, 194] on button "Iniciar atendimento de mesa" at bounding box center [428, 190] width 89 height 18
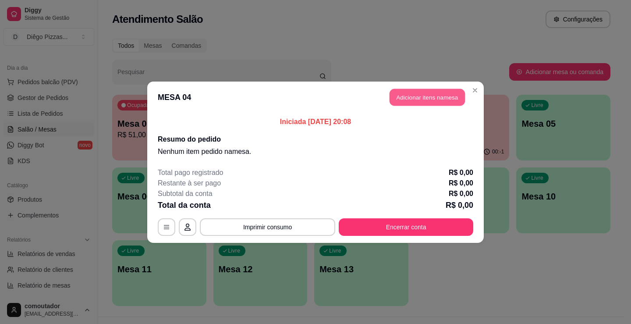
click at [427, 95] on button "Adicionar itens na mesa" at bounding box center [427, 97] width 75 height 17
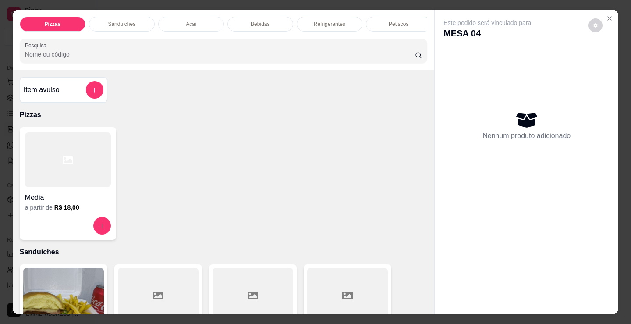
click at [89, 157] on div at bounding box center [68, 159] width 86 height 55
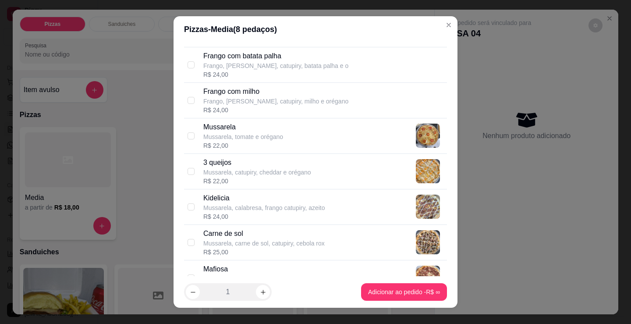
scroll to position [394, 0]
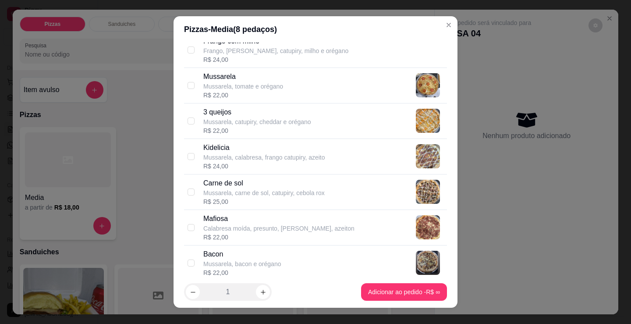
click at [271, 195] on p "Mussarela, carne de sol, catupiry, cebola rox" at bounding box center [263, 192] width 121 height 9
checkbox input "true"
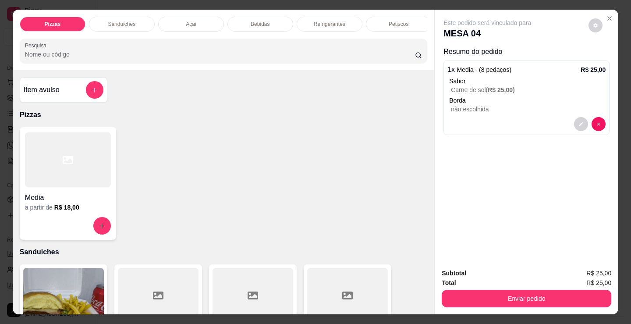
click at [245, 21] on div "Bebidas" at bounding box center [260, 24] width 66 height 15
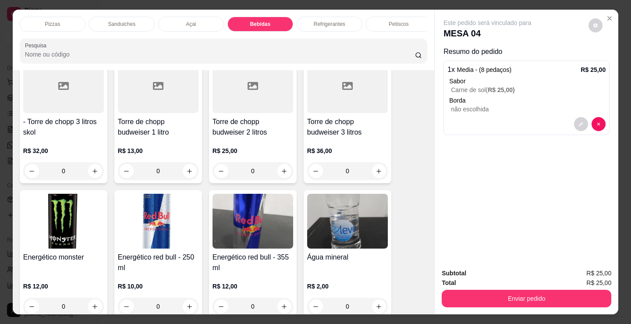
scroll to position [1743, 0]
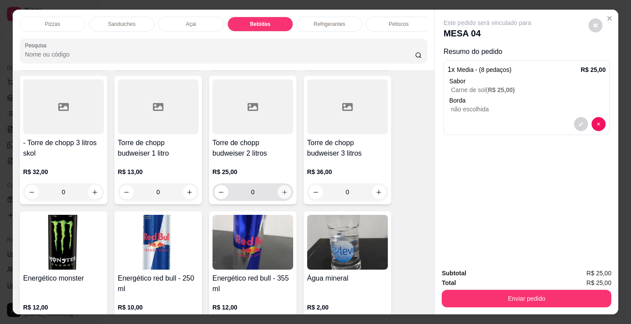
click at [283, 192] on icon "increase-product-quantity" at bounding box center [284, 192] width 7 height 7
type input "1"
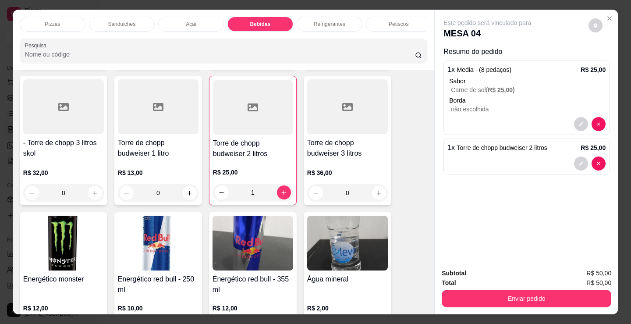
click at [343, 21] on div "Refrigerantes" at bounding box center [330, 24] width 66 height 15
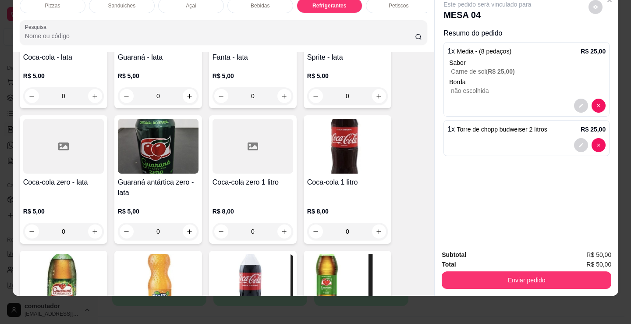
scroll to position [2489, 0]
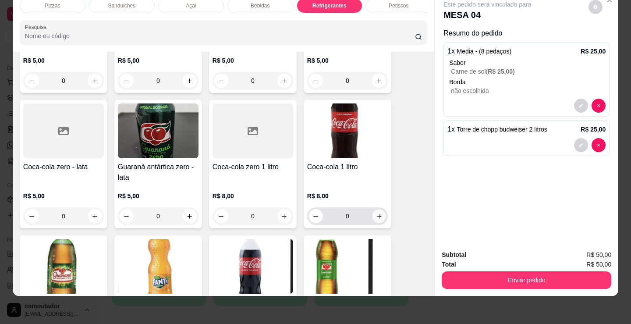
click at [376, 216] on icon "increase-product-quantity" at bounding box center [379, 216] width 7 height 7
type input "1"
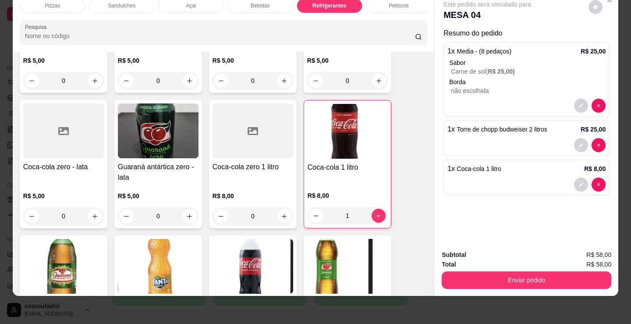
click at [403, 4] on div "Petiscos" at bounding box center [399, 5] width 66 height 15
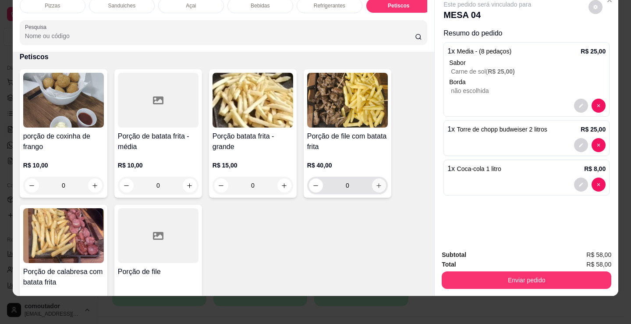
click at [378, 187] on icon "increase-product-quantity" at bounding box center [379, 185] width 7 height 7
type input "1"
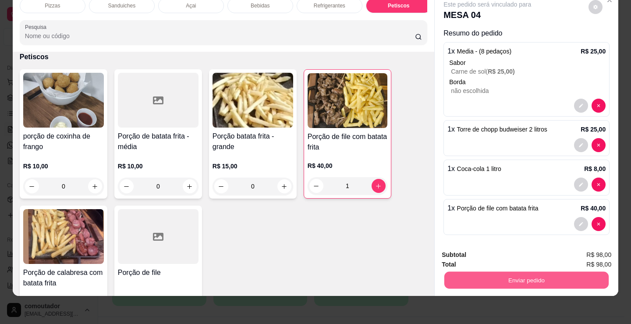
click at [512, 273] on button "Enviar pedido" at bounding box center [526, 279] width 164 height 17
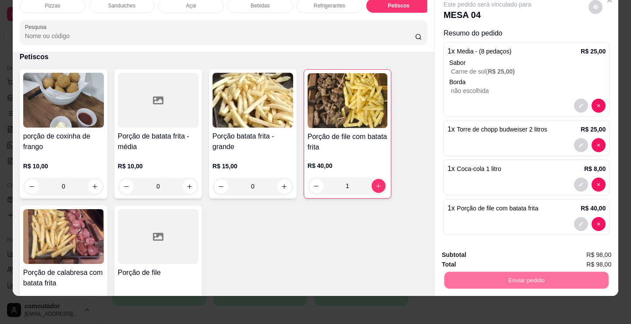
click at [496, 251] on button "Não registrar e enviar pedido" at bounding box center [497, 252] width 91 height 17
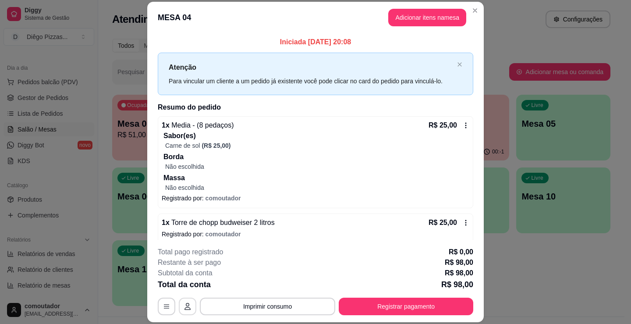
click at [187, 304] on icon "button" at bounding box center [187, 306] width 7 height 7
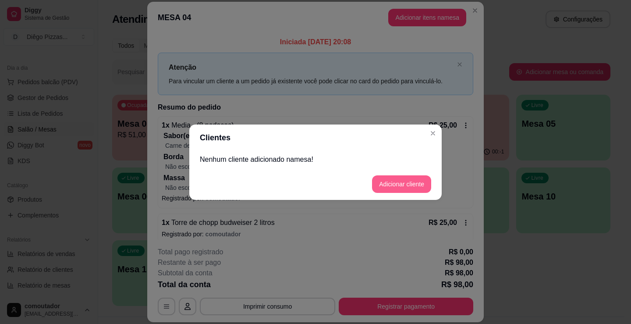
click at [398, 181] on button "Adicionar cliente" at bounding box center [401, 184] width 59 height 18
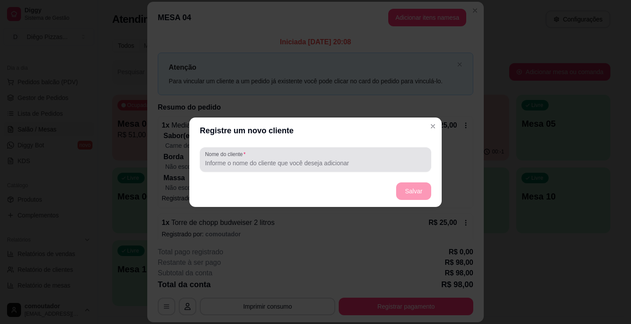
click at [286, 155] on div at bounding box center [315, 160] width 221 height 18
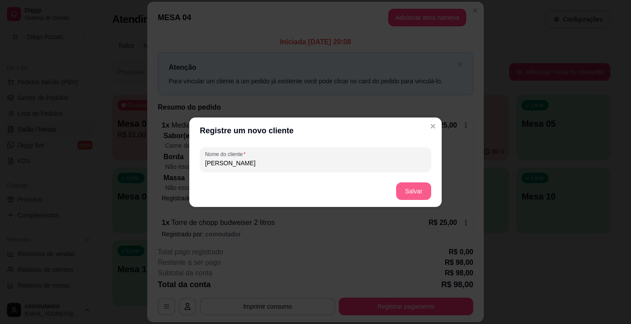
type input "[PERSON_NAME]"
click at [426, 193] on button "Salvar" at bounding box center [413, 191] width 35 height 18
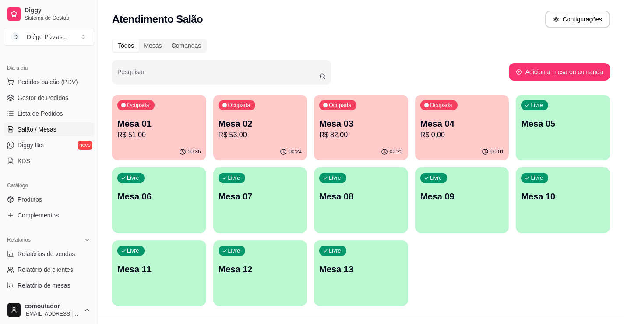
click at [547, 117] on p "Mesa 05" at bounding box center [563, 123] width 84 height 12
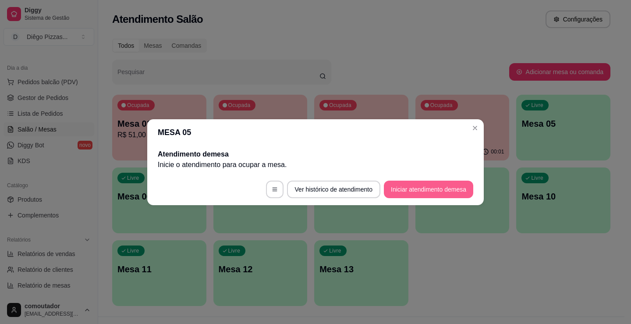
click at [418, 185] on button "Iniciar atendimento de mesa" at bounding box center [428, 190] width 89 height 18
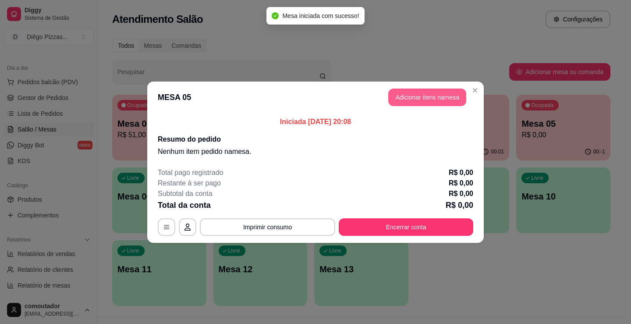
click at [420, 106] on button "Adicionar itens na mesa" at bounding box center [427, 98] width 78 height 18
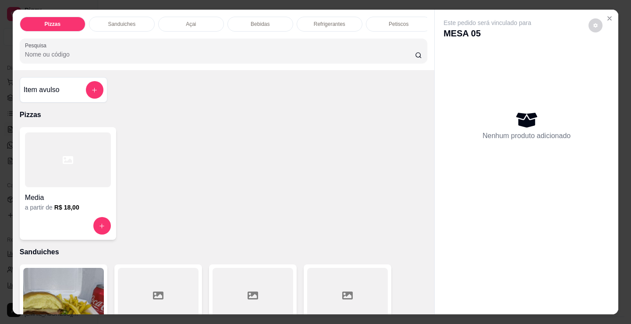
click at [263, 21] on p "Bebidas" at bounding box center [260, 24] width 19 height 7
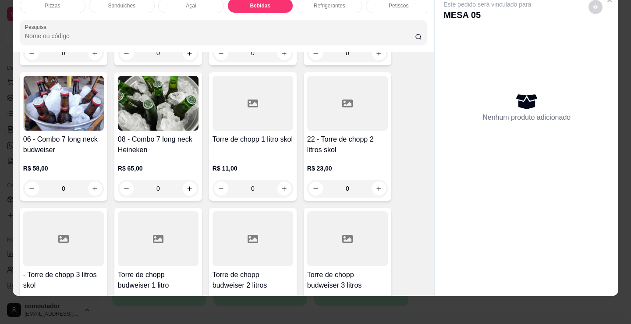
scroll to position [1568, 0]
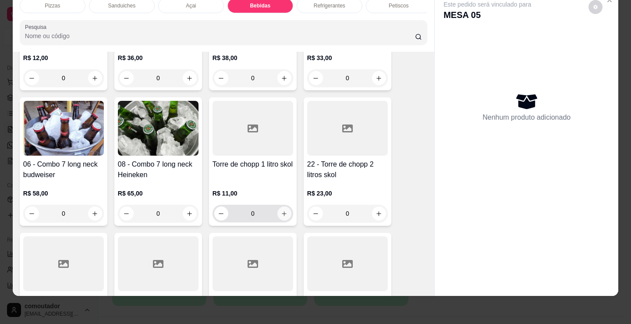
click at [282, 211] on icon "increase-product-quantity" at bounding box center [284, 213] width 7 height 7
type input "1"
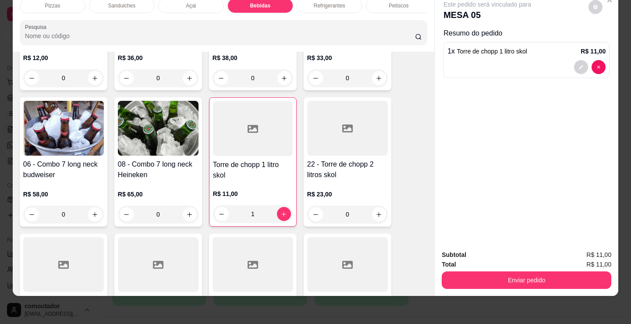
click at [328, 2] on p "Refrigerantes" at bounding box center [330, 5] width 32 height 7
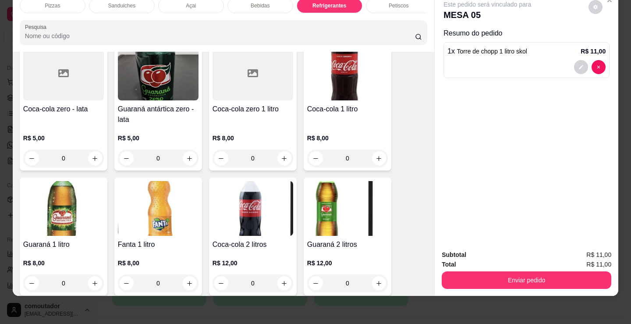
scroll to position [2577, 0]
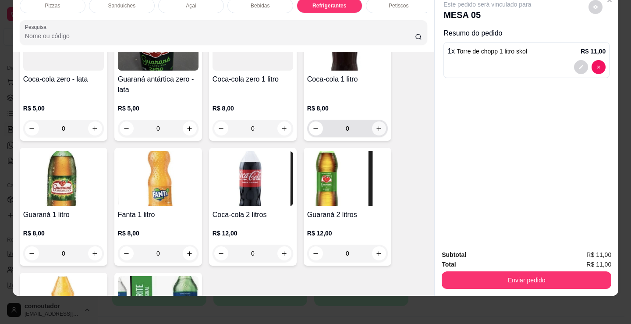
click at [377, 127] on icon "increase-product-quantity" at bounding box center [379, 128] width 7 height 7
type input "1"
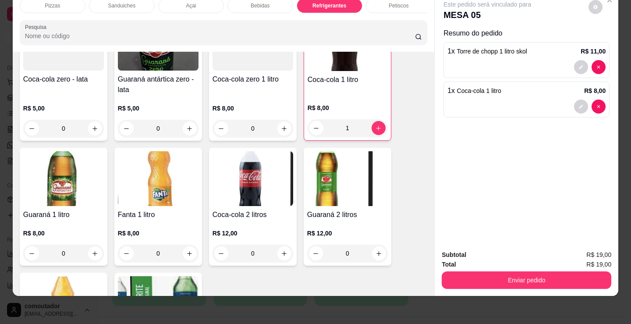
click at [62, 1] on div "Pizzas" at bounding box center [53, 5] width 66 height 15
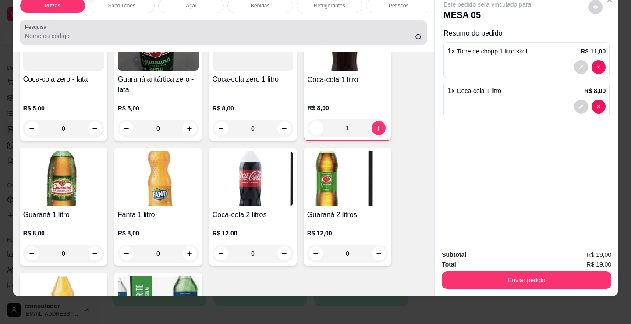
scroll to position [39, 0]
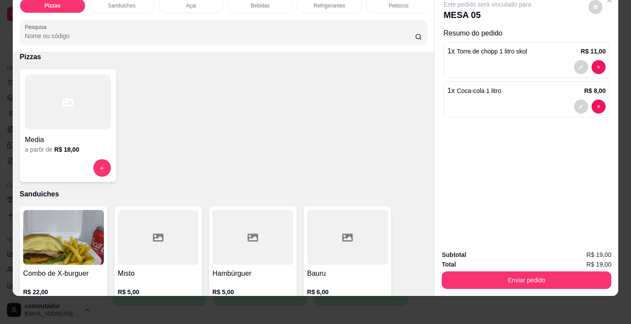
click at [74, 120] on div at bounding box center [68, 101] width 86 height 55
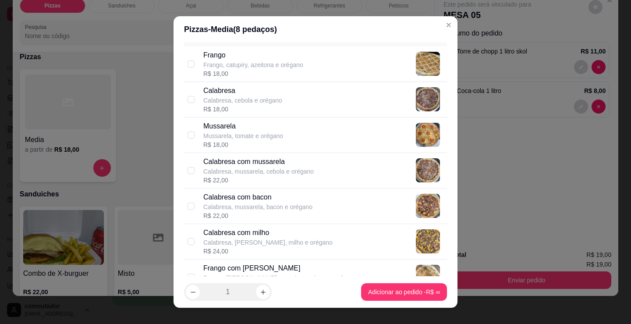
scroll to position [0, 0]
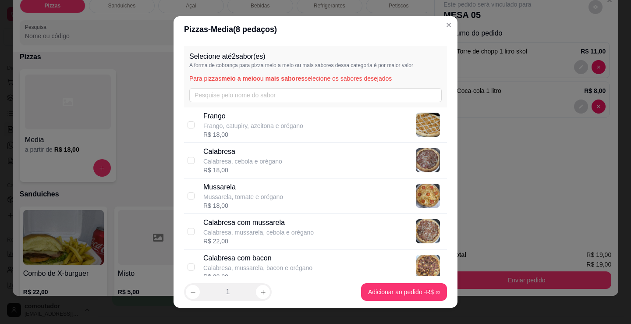
click at [255, 124] on p "Frango, catupiry, azeitona e orégano" at bounding box center [253, 125] width 100 height 9
checkbox input "true"
click at [260, 152] on p "Calabresa" at bounding box center [242, 151] width 79 height 11
checkbox input "true"
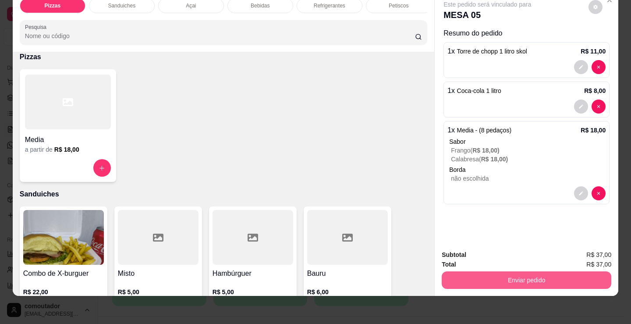
click at [507, 272] on button "Enviar pedido" at bounding box center [527, 280] width 170 height 18
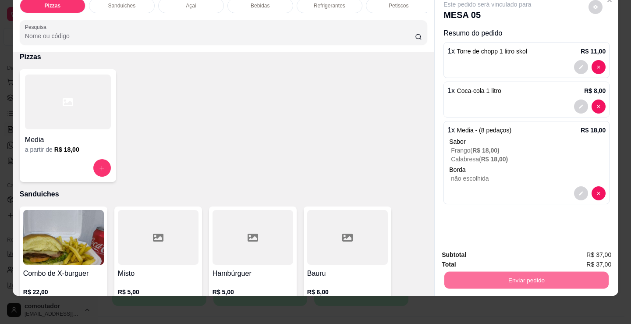
click at [499, 248] on button "Não registrar e enviar pedido" at bounding box center [497, 252] width 91 height 17
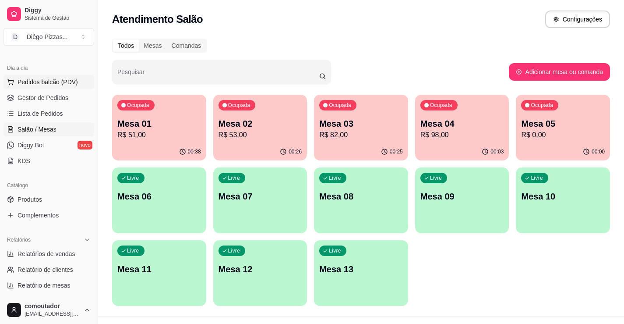
click at [49, 77] on button "Pedidos balcão (PDV)" at bounding box center [49, 82] width 91 height 14
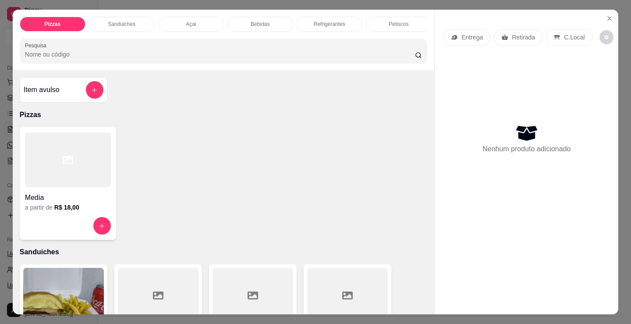
click at [108, 21] on p "Sanduiches" at bounding box center [122, 24] width 28 height 7
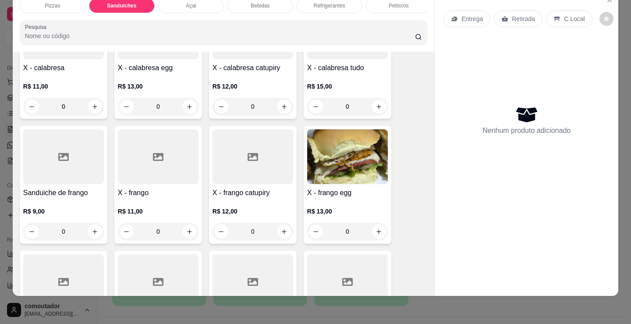
scroll to position [527, 0]
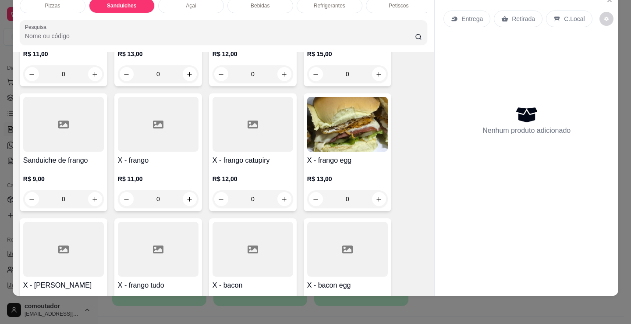
click at [274, 171] on div "R$ 12,00 0" at bounding box center [253, 187] width 81 height 42
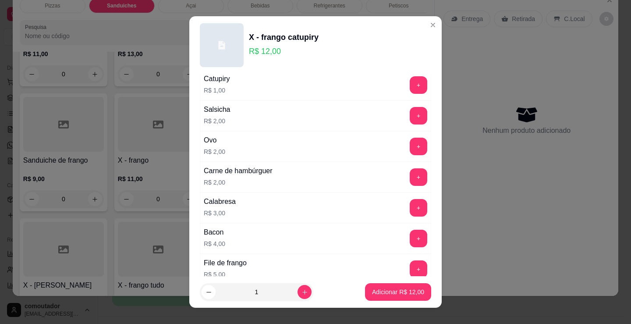
scroll to position [88, 0]
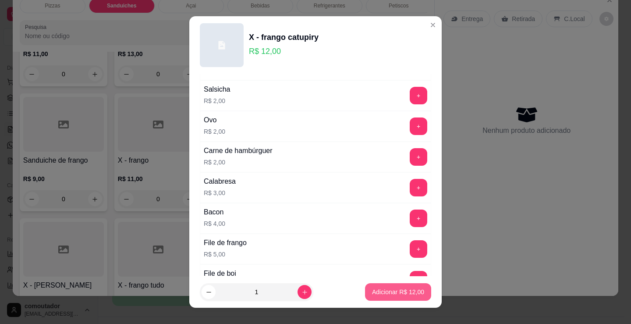
click at [397, 292] on p "Adicionar R$ 12,00" at bounding box center [398, 291] width 52 height 9
type input "1"
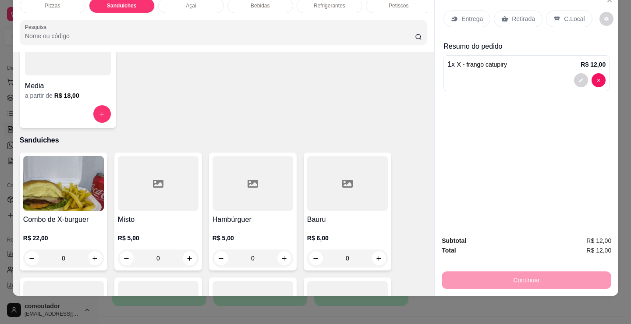
scroll to position [133, 0]
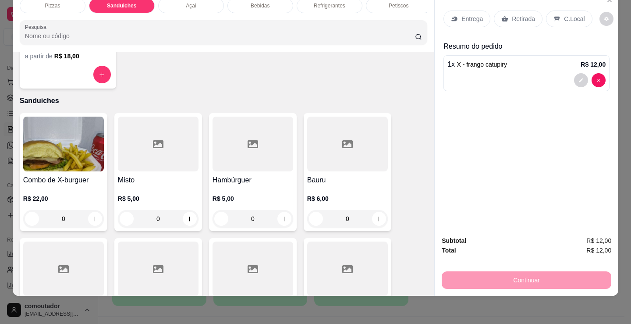
click at [267, 177] on h4 "Hambúrguer" at bounding box center [253, 180] width 81 height 11
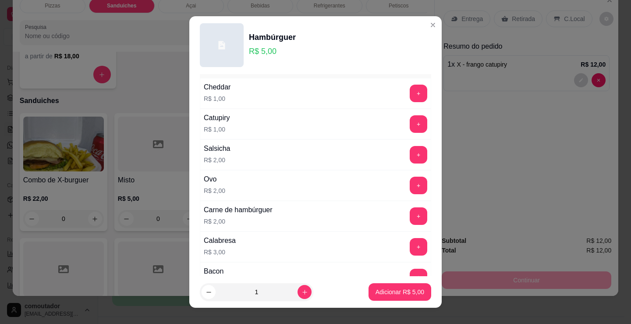
scroll to position [44, 0]
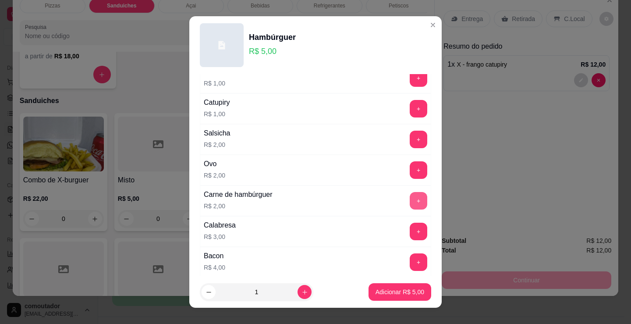
click at [410, 204] on button "+" at bounding box center [419, 201] width 18 height 18
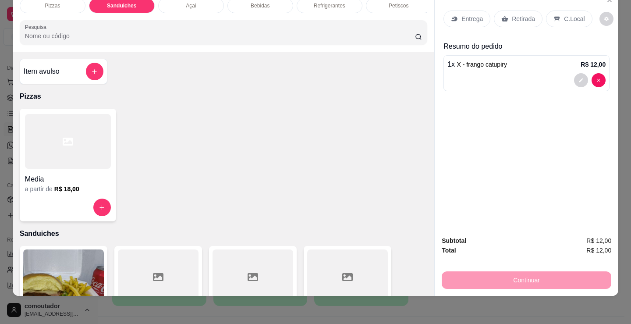
scroll to position [0, 0]
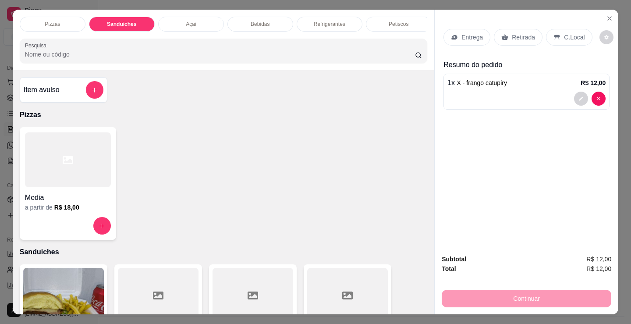
click at [94, 102] on div "Item avulso" at bounding box center [64, 89] width 88 height 25
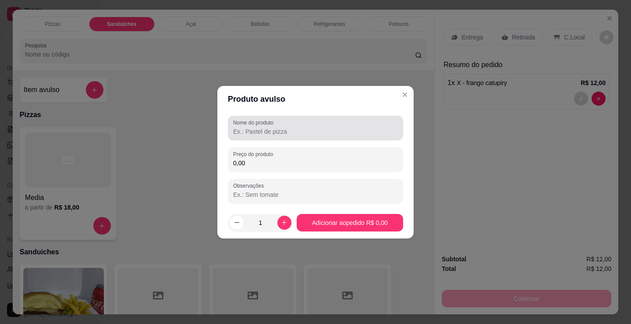
click at [258, 124] on label "Nome do produto" at bounding box center [254, 122] width 43 height 7
click at [258, 127] on input "Nome do produto" at bounding box center [315, 131] width 165 height 9
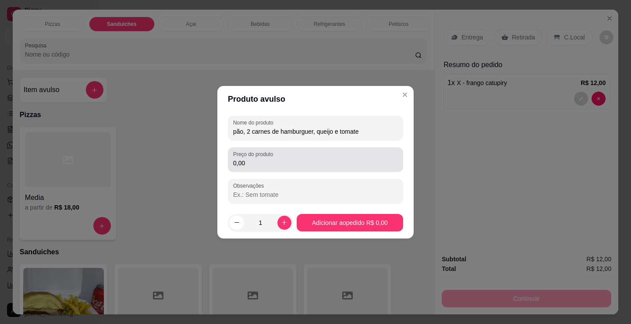
type input "pão, 2 carnes de hamburguer, queijo e tomate"
click at [281, 158] on div "0,00" at bounding box center [315, 160] width 165 height 18
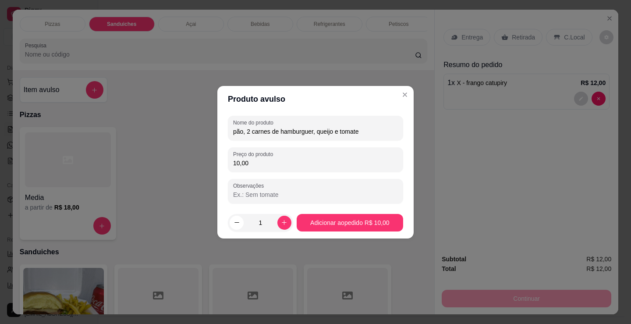
type input "10,00"
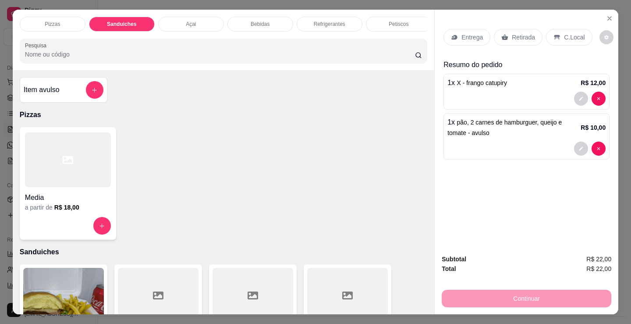
click at [477, 37] on p "Entrega" at bounding box center [471, 37] width 21 height 9
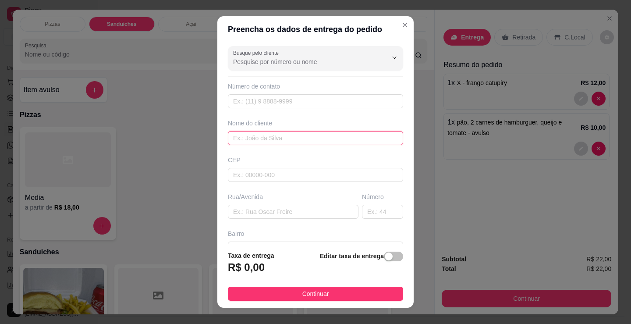
click at [280, 137] on input "text" at bounding box center [315, 138] width 175 height 14
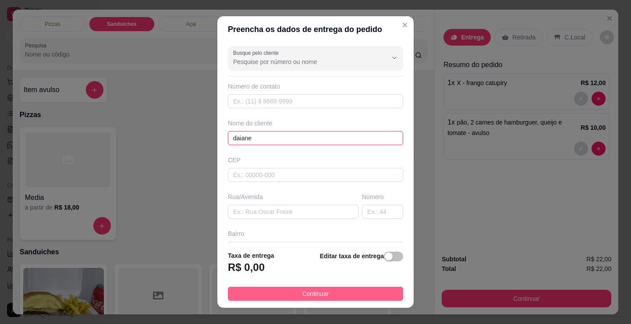
type input "daiane"
click at [325, 290] on button "Continuar" at bounding box center [315, 294] width 175 height 14
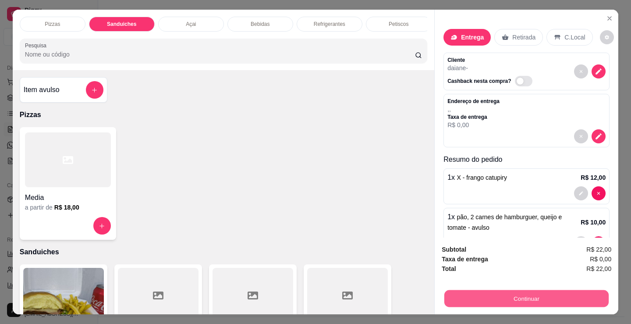
click at [567, 290] on button "Continuar" at bounding box center [526, 298] width 164 height 17
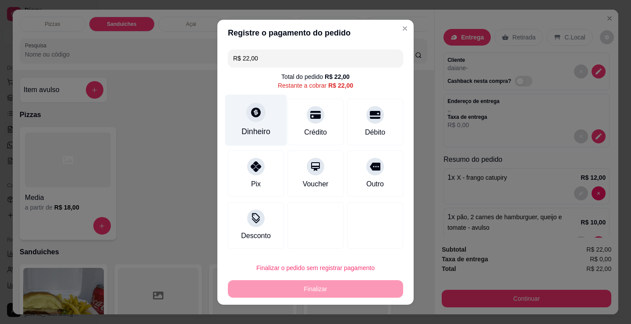
click at [237, 124] on div "Dinheiro" at bounding box center [256, 119] width 62 height 51
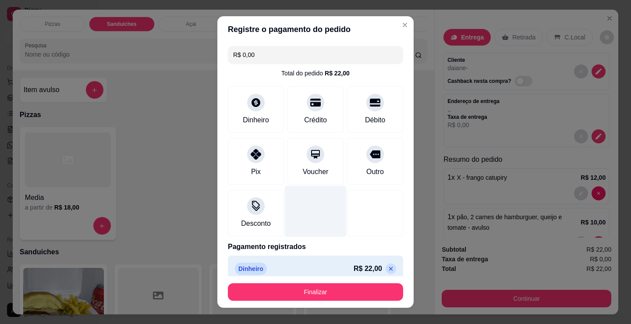
type input "R$ 0,00"
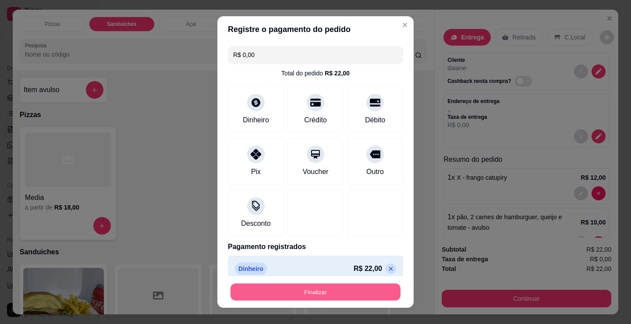
click at [310, 292] on button "Finalizar" at bounding box center [315, 292] width 170 height 17
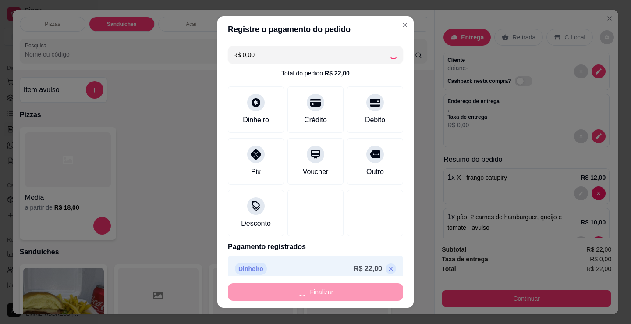
type input "0"
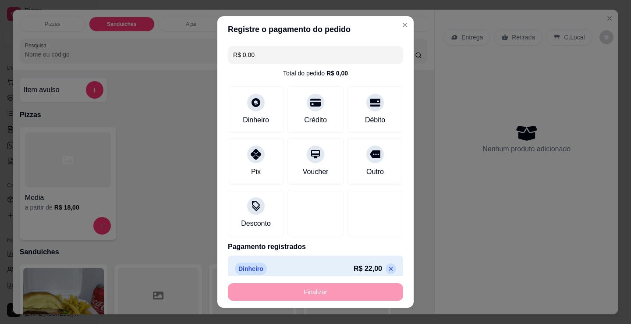
type input "-R$ 22,00"
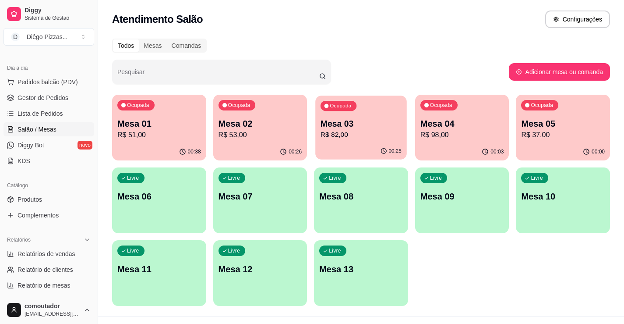
click at [354, 123] on p "Mesa 03" at bounding box center [361, 124] width 81 height 12
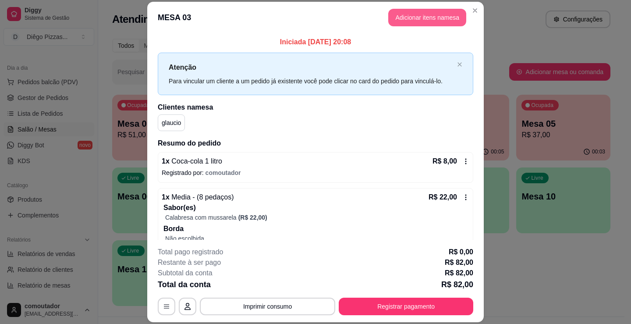
click at [422, 13] on button "Adicionar itens na mesa" at bounding box center [427, 18] width 78 height 18
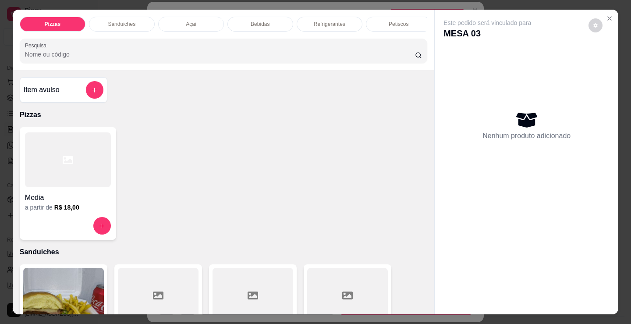
click at [186, 21] on p "Açai" at bounding box center [191, 24] width 10 height 7
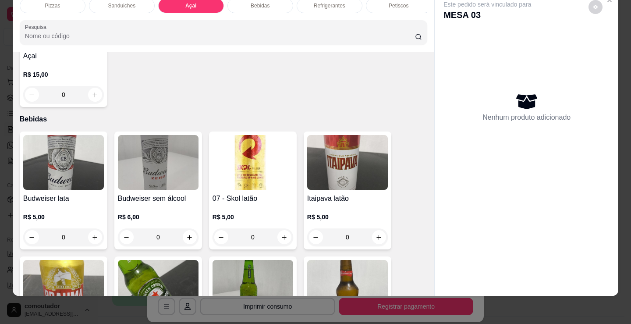
scroll to position [943, 0]
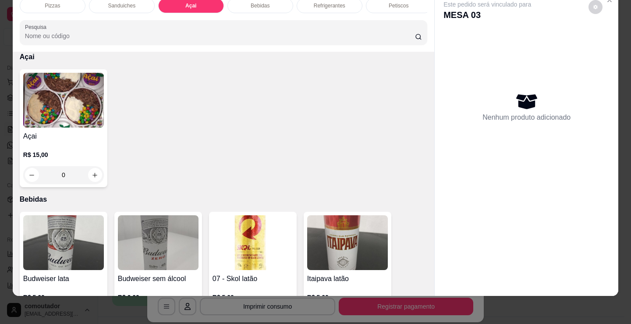
click at [77, 135] on h4 "Açai" at bounding box center [63, 136] width 81 height 11
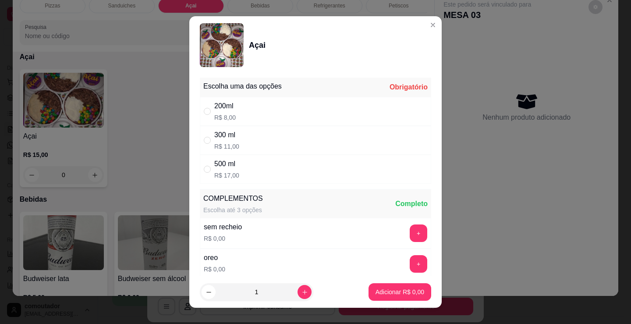
click at [298, 110] on div "200ml R$ 8,00" at bounding box center [315, 111] width 231 height 29
radio input "true"
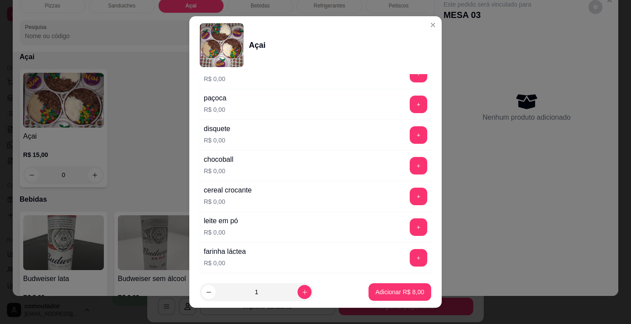
scroll to position [263, 0]
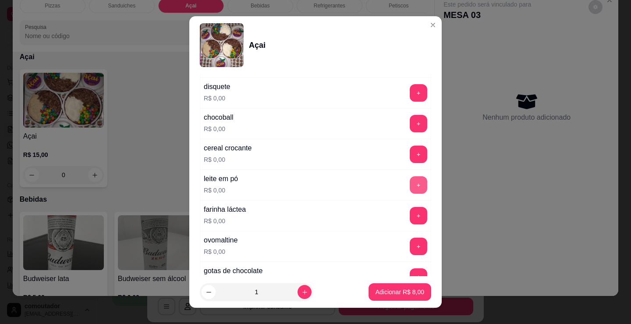
click at [410, 189] on button "+" at bounding box center [419, 185] width 18 height 18
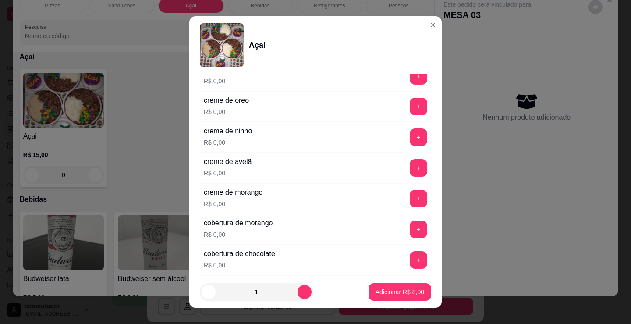
scroll to position [526, 0]
click at [410, 166] on button "+" at bounding box center [419, 168] width 18 height 18
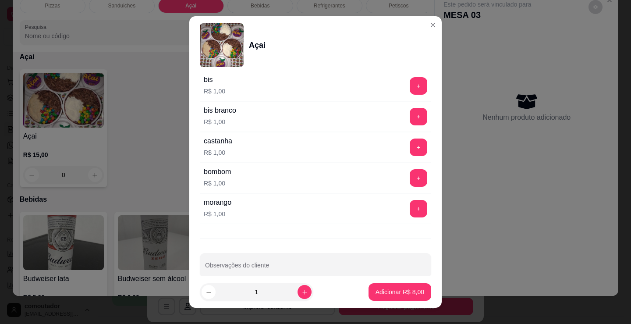
scroll to position [833, 0]
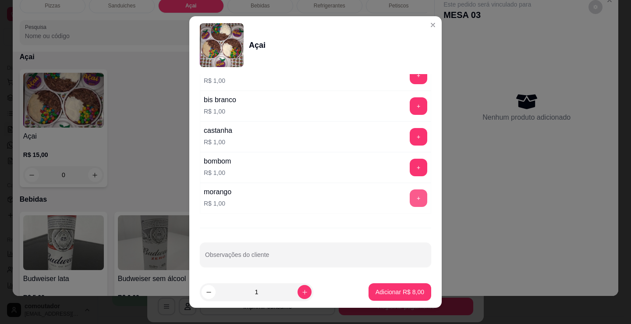
click at [410, 200] on button "+" at bounding box center [419, 198] width 18 height 18
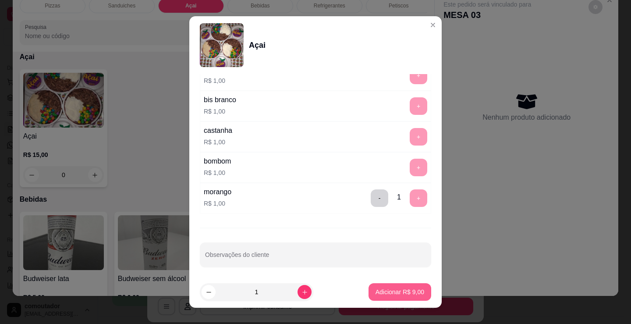
click at [409, 290] on p "Adicionar R$ 9,00" at bounding box center [400, 291] width 49 height 9
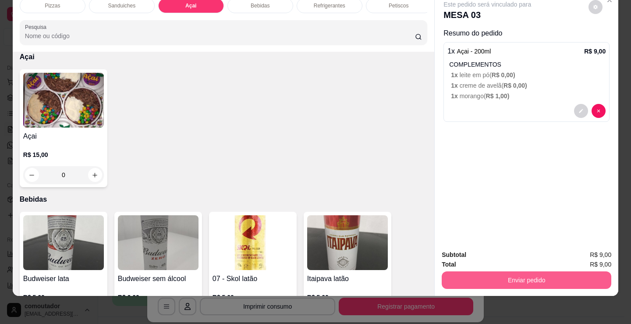
click at [498, 272] on button "Enviar pedido" at bounding box center [527, 280] width 170 height 18
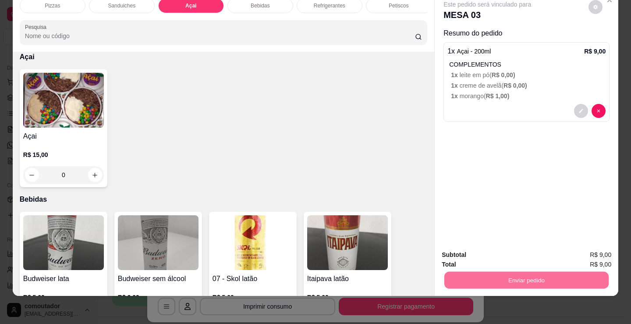
click at [491, 248] on button "Não registrar e enviar pedido" at bounding box center [498, 252] width 89 height 16
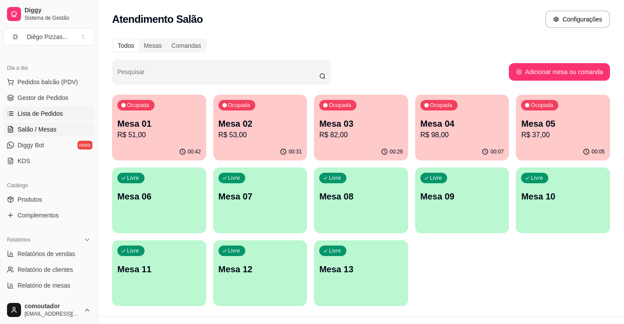
click at [36, 110] on span "Lista de Pedidos" at bounding box center [41, 113] width 46 height 9
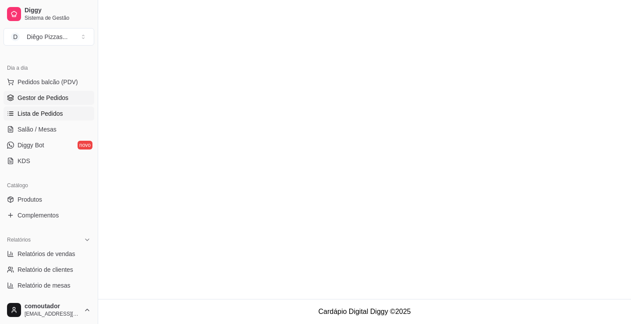
click at [61, 98] on span "Gestor de Pedidos" at bounding box center [43, 97] width 51 height 9
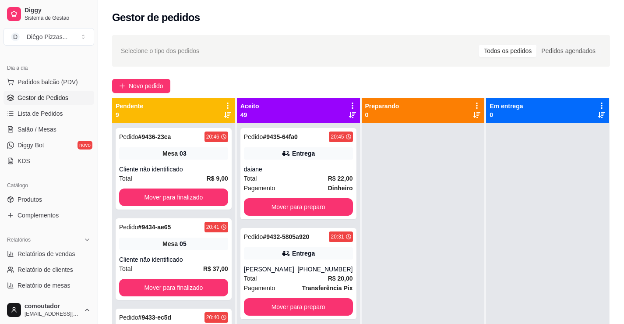
click at [224, 103] on icon at bounding box center [228, 106] width 8 height 8
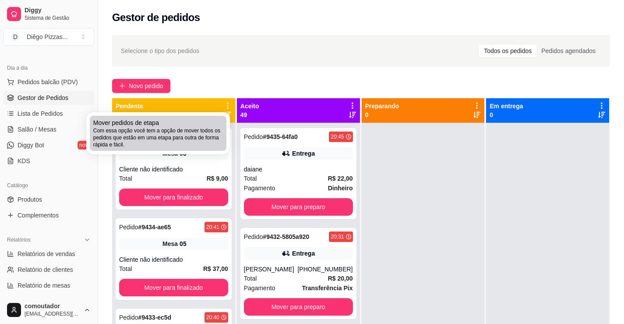
click at [185, 127] on div "Mover pedidos de etapa Com essa opção você tem a opção de mover todos os pedido…" at bounding box center [158, 133] width 130 height 30
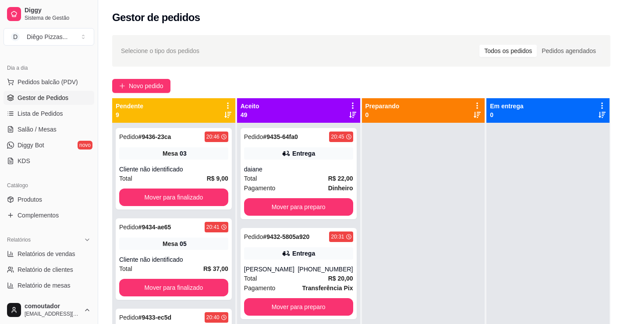
click at [222, 190] on label "Estou ciente de que esta ação será irreverssível e quero mover os pedidos." at bounding box center [315, 186] width 210 height 28
click at [219, 190] on input "Estou ciente de que esta ação será irreverssível e quero mover os pedidos." at bounding box center [216, 190] width 6 height 6
checkbox input "true"
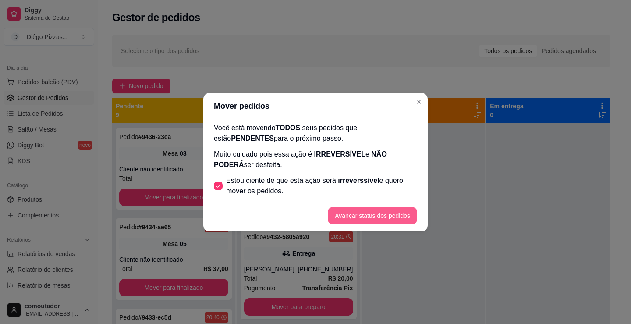
click at [386, 210] on button "Avançar status dos pedidos" at bounding box center [372, 216] width 89 height 18
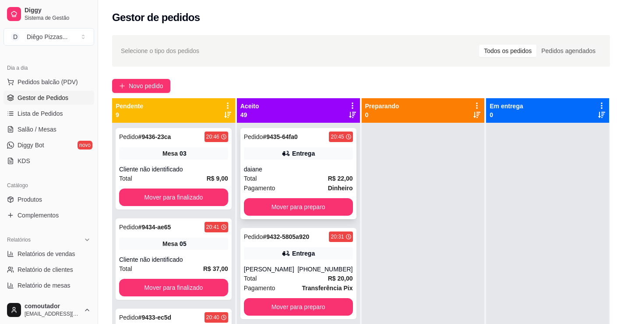
click at [296, 175] on div "Total R$ 22,00" at bounding box center [298, 179] width 109 height 10
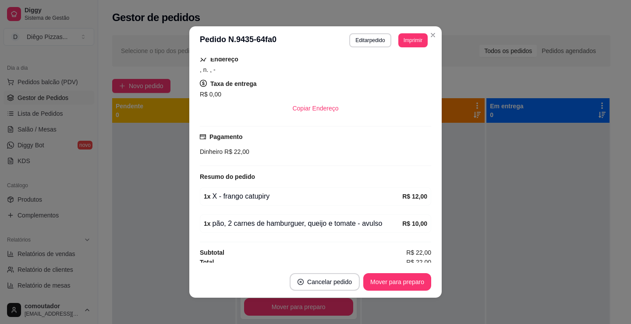
scroll to position [137, 0]
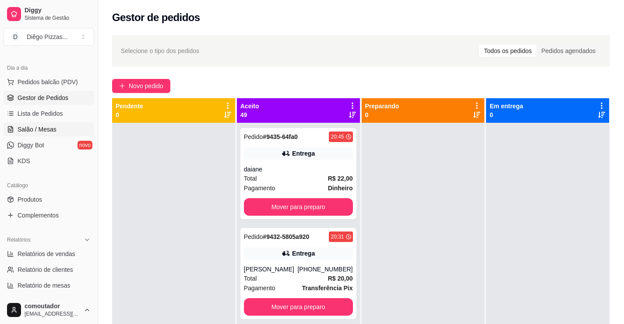
click at [34, 132] on span "Salão / Mesas" at bounding box center [37, 129] width 39 height 9
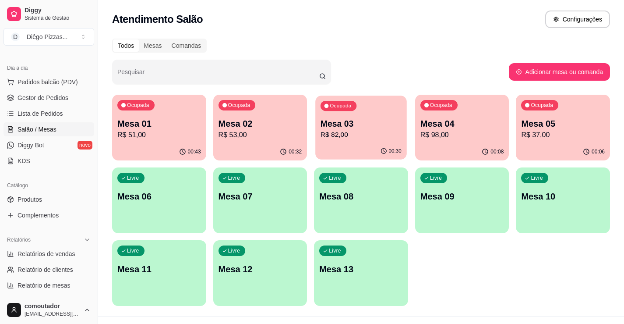
click at [344, 129] on div "Mesa 03 R$ 82,00" at bounding box center [361, 129] width 81 height 22
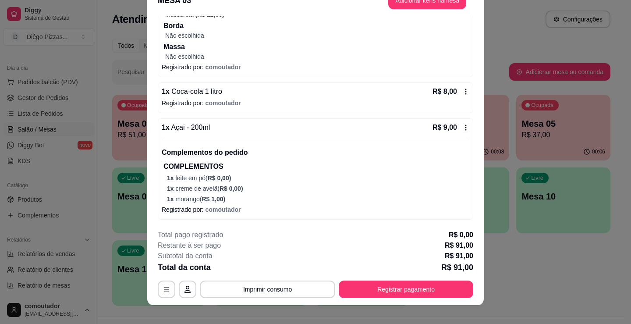
scroll to position [26, 0]
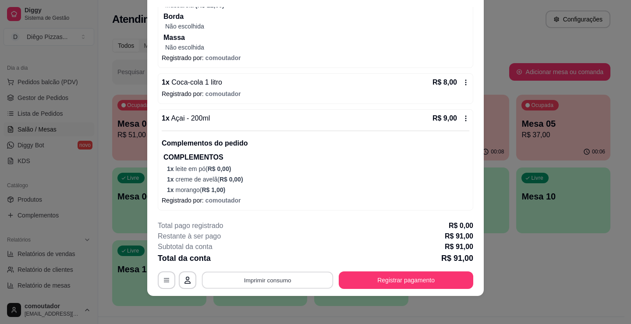
click at [298, 284] on button "Imprimir consumo" at bounding box center [267, 280] width 131 height 17
click at [275, 264] on button "IMPRESSORA" at bounding box center [267, 260] width 64 height 14
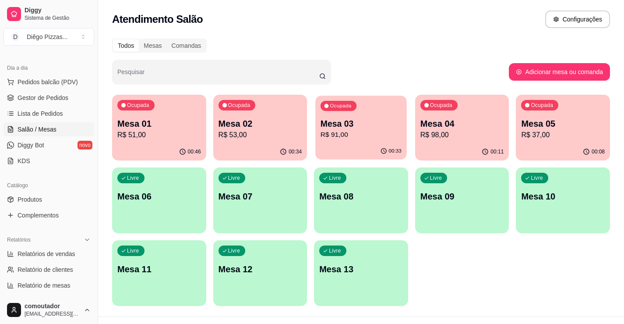
click at [355, 127] on p "Mesa 03" at bounding box center [361, 124] width 81 height 12
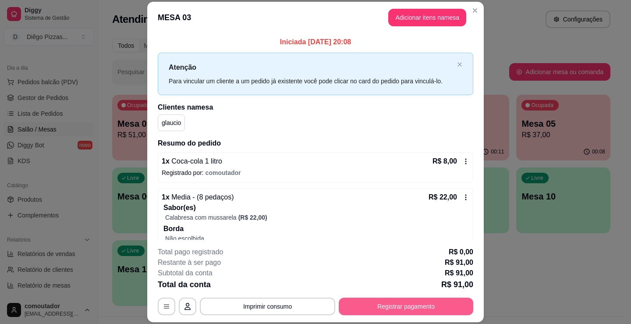
click at [383, 304] on button "Registrar pagamento" at bounding box center [406, 307] width 135 height 18
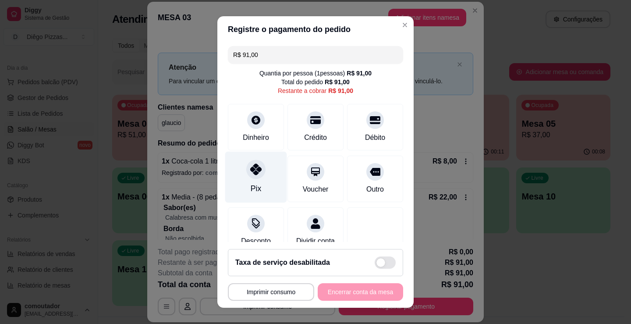
click at [253, 171] on icon at bounding box center [255, 168] width 11 height 11
type input "R$ 0,00"
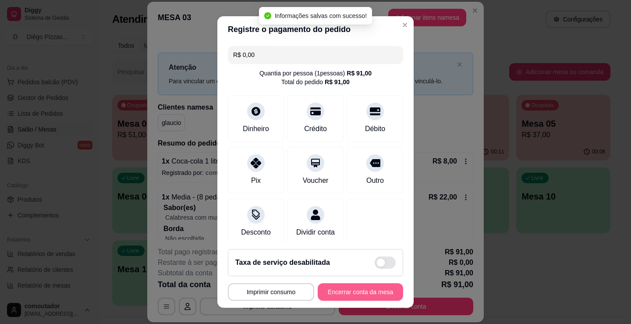
click at [355, 294] on button "Encerrar conta da mesa" at bounding box center [360, 292] width 85 height 18
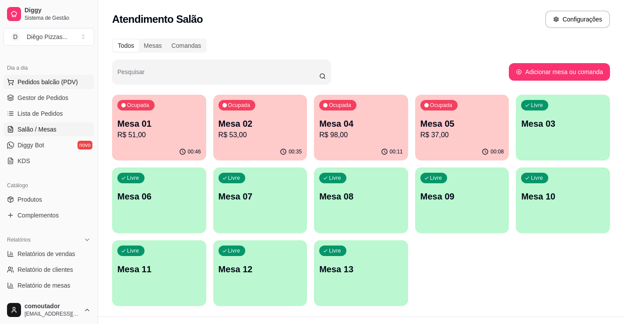
click at [54, 83] on span "Pedidos balcão (PDV)" at bounding box center [48, 82] width 60 height 9
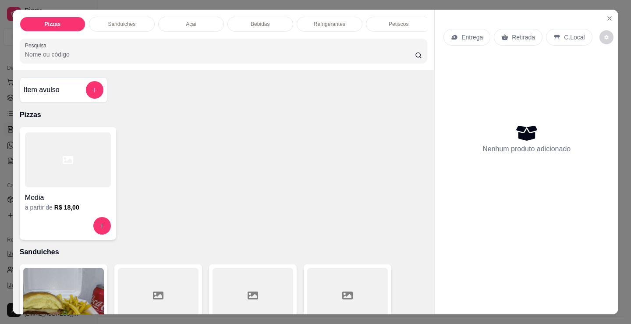
click at [58, 197] on h4 "Media" at bounding box center [68, 197] width 86 height 11
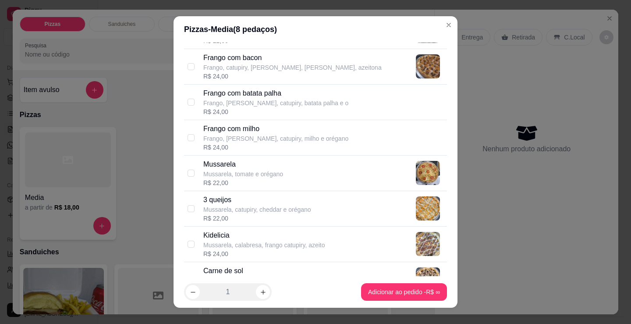
click at [246, 180] on div "R$ 22,00" at bounding box center [243, 182] width 80 height 9
checkbox input "true"
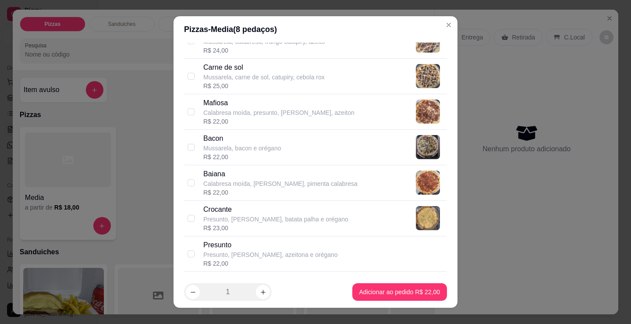
scroll to position [526, 0]
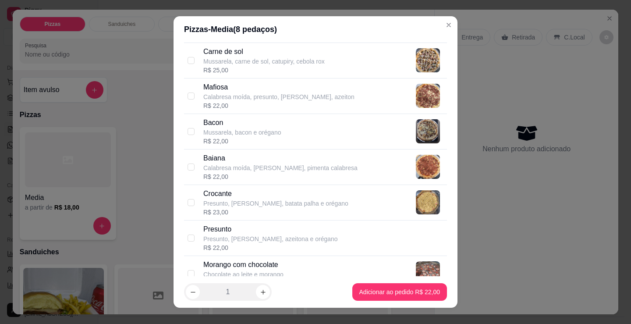
click at [269, 241] on p "Presunto, [PERSON_NAME], azeitona e orégano" at bounding box center [270, 238] width 135 height 9
checkbox input "true"
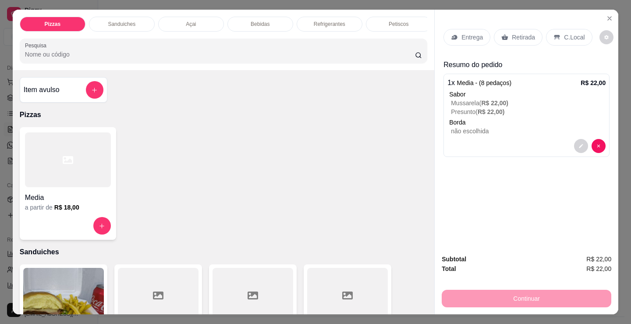
click at [316, 21] on p "Refrigerantes" at bounding box center [330, 24] width 32 height 7
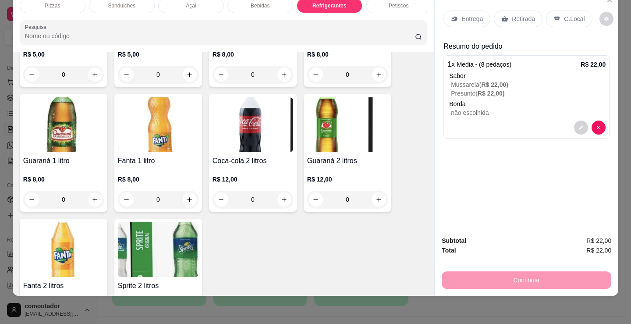
scroll to position [2708, 0]
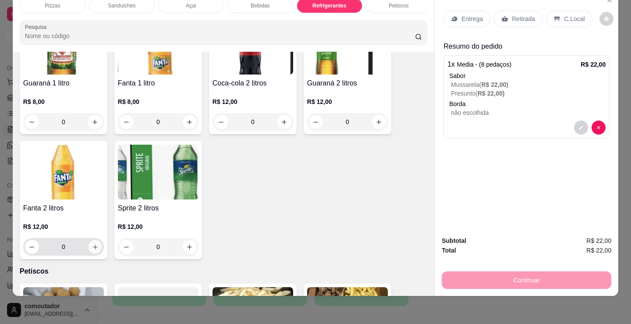
click at [92, 247] on icon "increase-product-quantity" at bounding box center [95, 247] width 7 height 7
type input "1"
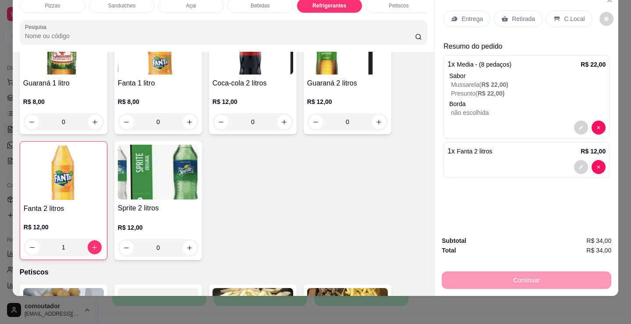
click at [471, 14] on p "Entrega" at bounding box center [471, 18] width 21 height 9
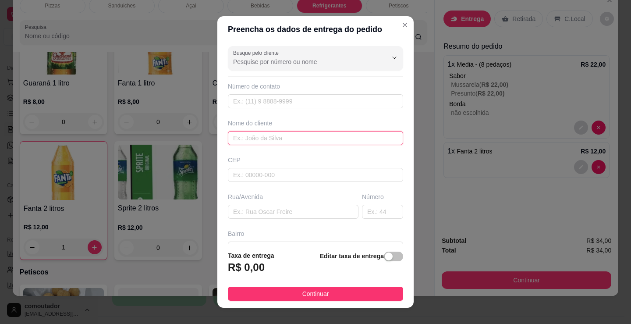
click at [285, 135] on input "text" at bounding box center [315, 138] width 175 height 14
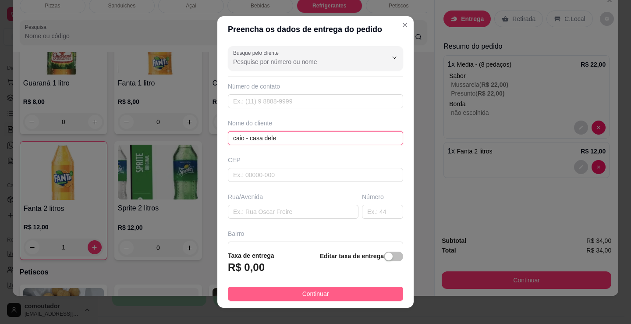
type input "caio - casa dele"
click at [350, 291] on button "Continuar" at bounding box center [315, 294] width 175 height 14
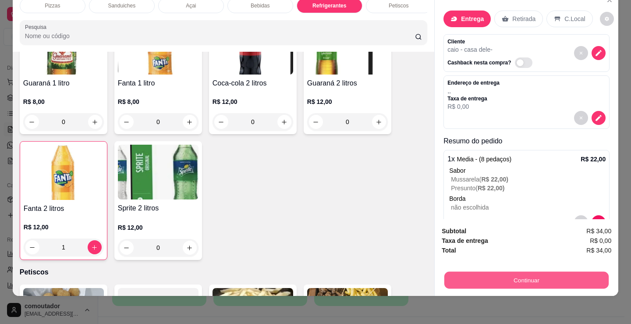
click at [483, 271] on button "Continuar" at bounding box center [526, 279] width 164 height 17
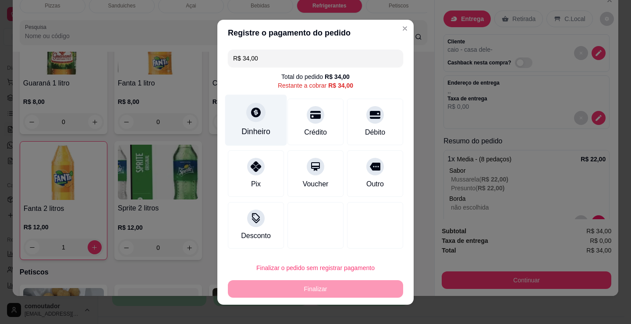
click at [260, 117] on div at bounding box center [255, 112] width 19 height 19
click at [278, 154] on input "0,00" at bounding box center [315, 154] width 176 height 18
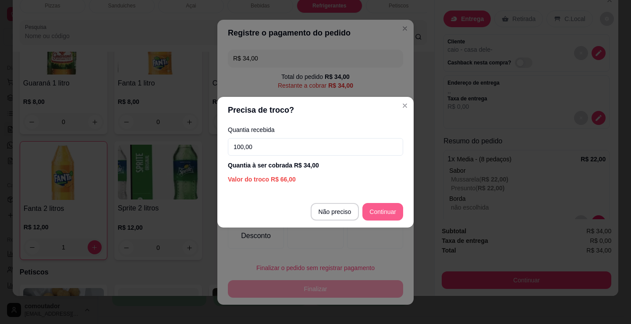
type input "100,00"
type input "R$ 0,00"
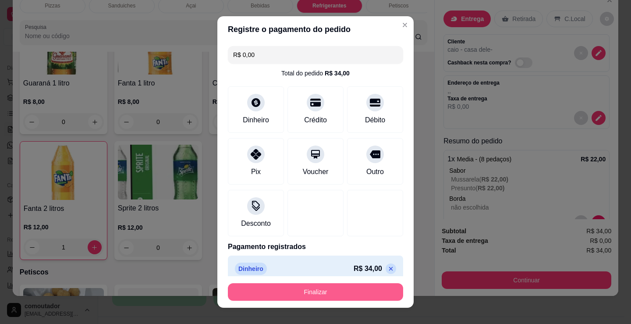
click at [363, 296] on button "Finalizar" at bounding box center [315, 292] width 175 height 18
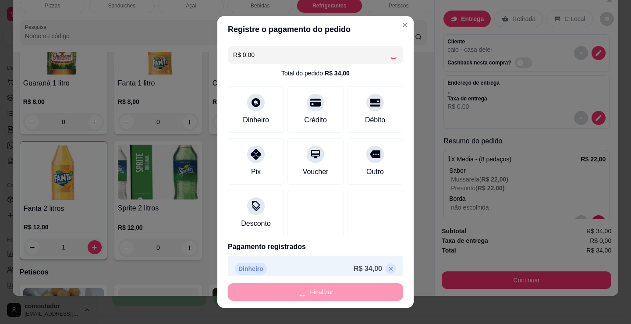
type input "0"
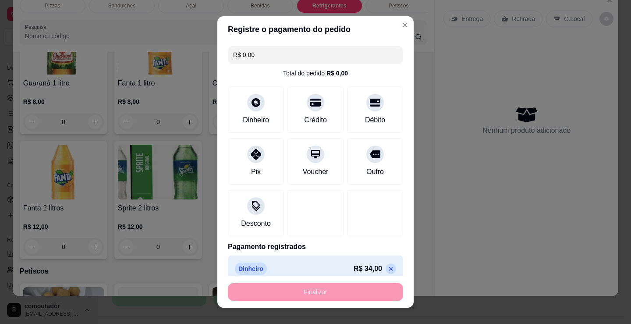
type input "-R$ 34,00"
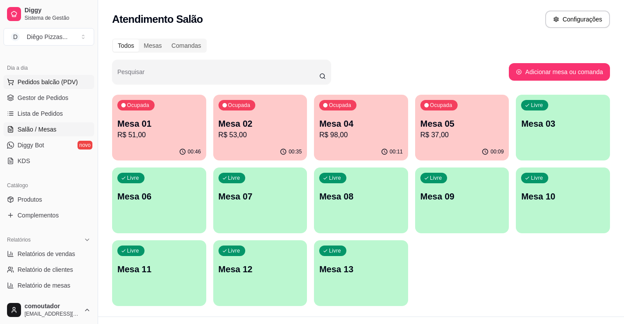
click at [60, 81] on span "Pedidos balcão (PDV)" at bounding box center [48, 82] width 60 height 9
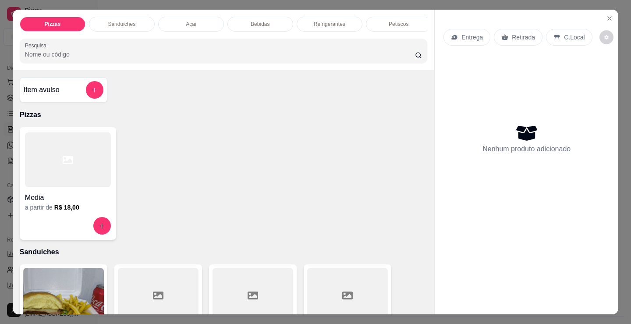
click at [410, 24] on div "Petiscos" at bounding box center [399, 24] width 66 height 15
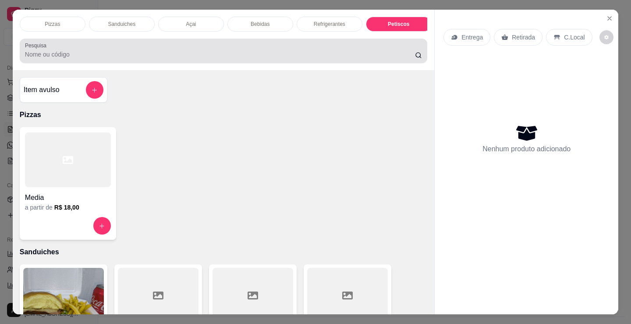
scroll to position [21, 0]
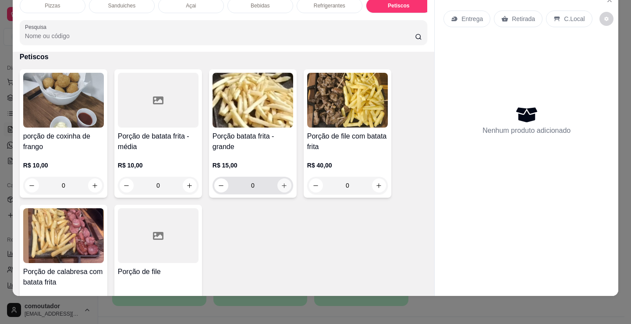
click at [281, 185] on icon "increase-product-quantity" at bounding box center [284, 185] width 7 height 7
type input "1"
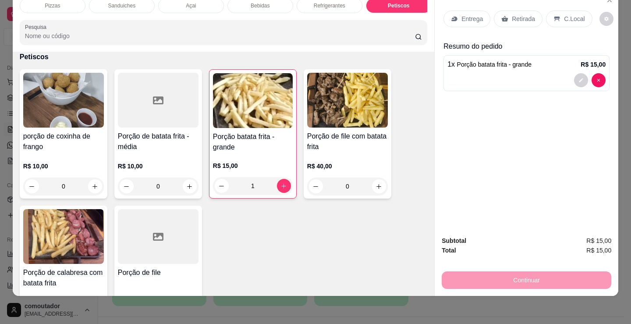
click at [464, 16] on p "Entrega" at bounding box center [471, 18] width 21 height 9
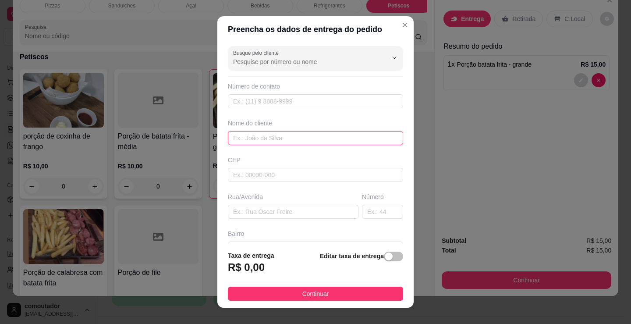
click at [340, 138] on input "text" at bounding box center [315, 138] width 175 height 14
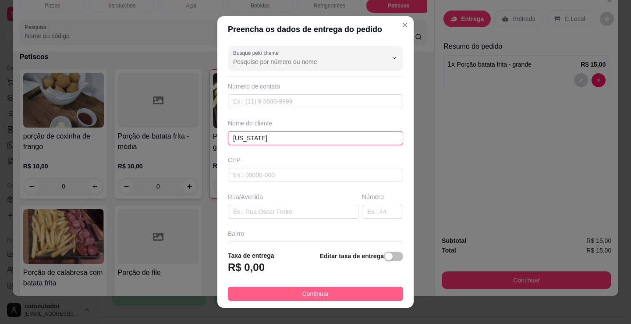
type input "[US_STATE]"
click at [327, 294] on button "Continuar" at bounding box center [315, 294] width 175 height 14
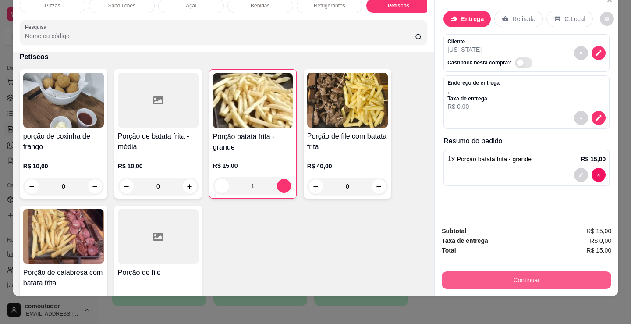
click at [505, 271] on button "Continuar" at bounding box center [527, 280] width 170 height 18
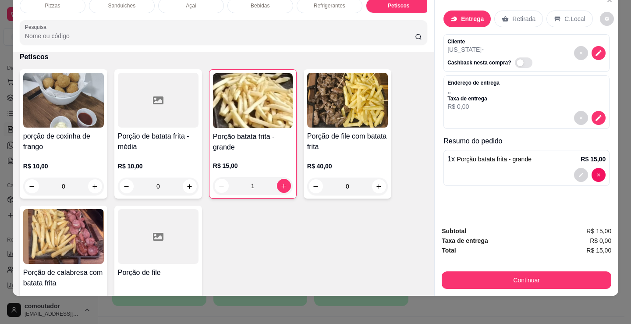
click at [323, 248] on div "porção de coxinha de frango R$ 10,00 0 Porção de batata frita - média R$ 10,00 …" at bounding box center [224, 201] width 408 height 265
click at [336, 2] on p "Refrigerantes" at bounding box center [330, 5] width 32 height 7
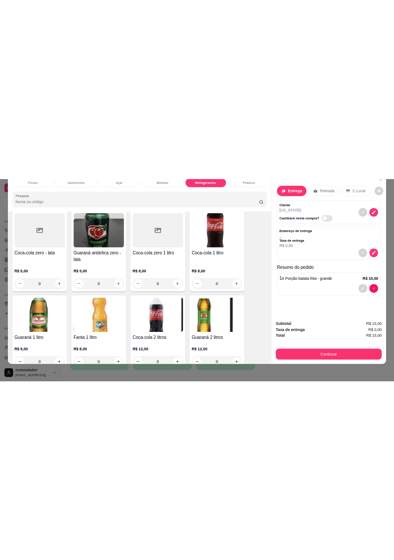
scroll to position [2620, 0]
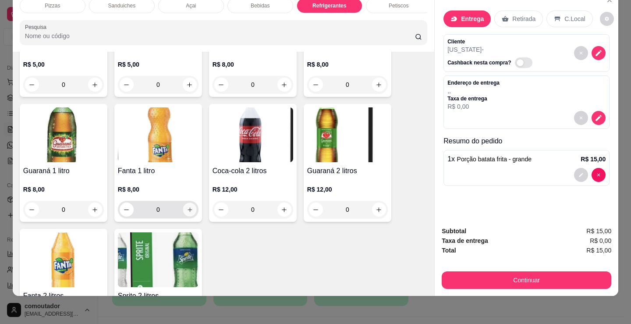
click at [189, 211] on icon "increase-product-quantity" at bounding box center [190, 209] width 7 height 7
type input "1"
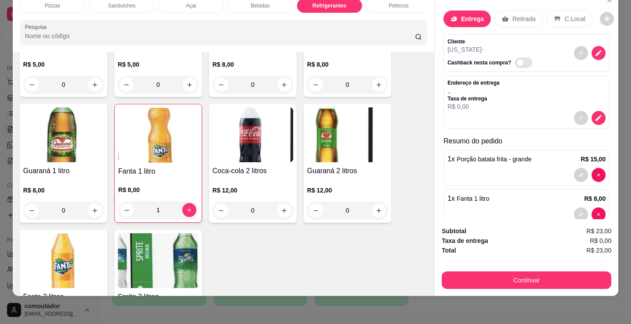
drag, startPoint x: 396, startPoint y: 217, endPoint x: 405, endPoint y: 220, distance: 9.7
click at [396, 217] on div "Guarana 200 ml R$ 3,00 0 Pepsi 200 ml R$ 3,00 0 Soda 200 ml R$ 3,00 0 Sukita 20…" at bounding box center [224, 33] width 408 height 629
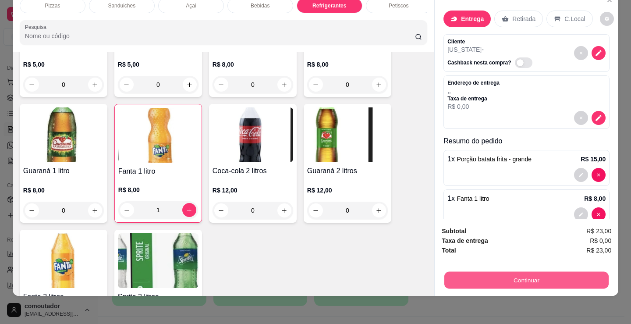
click at [497, 271] on button "Continuar" at bounding box center [526, 279] width 164 height 17
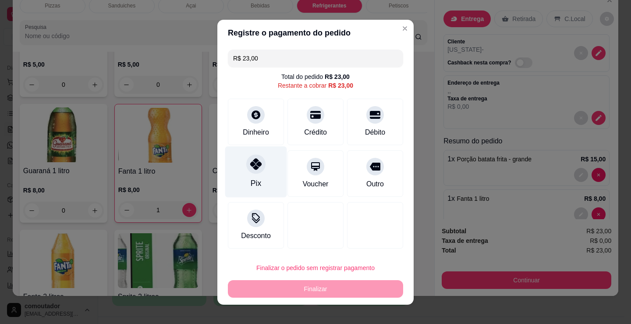
click at [255, 161] on icon at bounding box center [255, 163] width 11 height 11
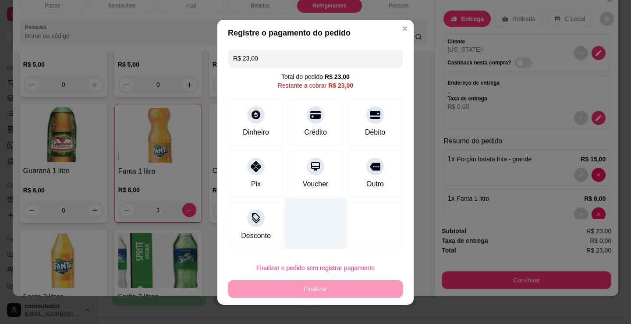
type input "R$ 0,00"
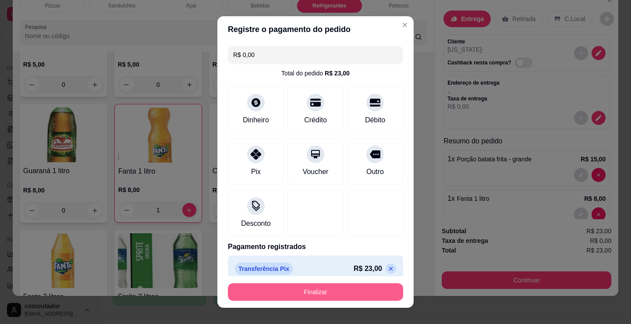
click at [337, 291] on button "Finalizar" at bounding box center [315, 292] width 175 height 18
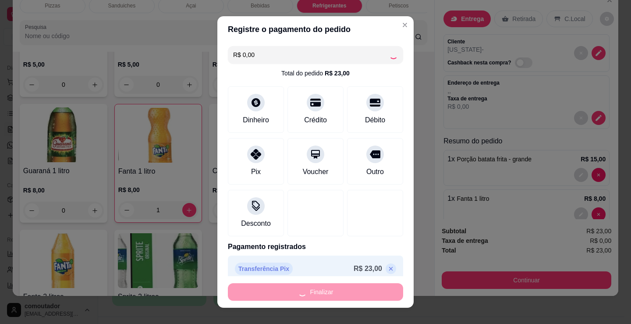
click at [196, 323] on html "Diggy Sistema de Gestão D Diêgo Pizzas ... Loja aberta Plano Customizado até 12…" at bounding box center [315, 162] width 631 height 324
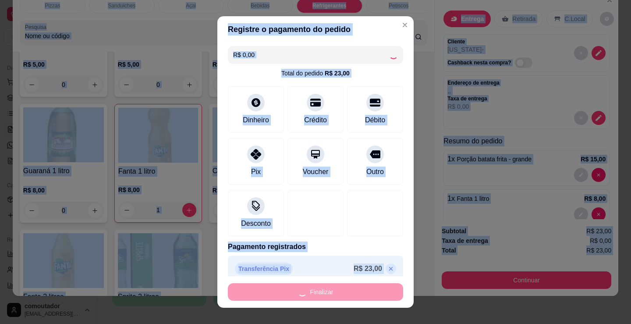
type input "0"
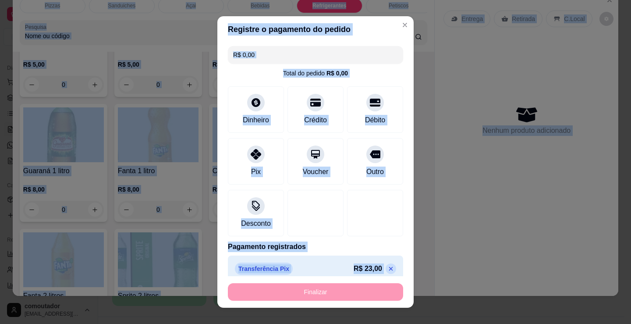
type input "-R$ 23,00"
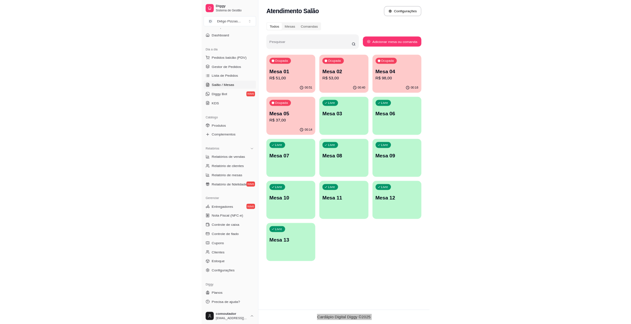
scroll to position [88, 0]
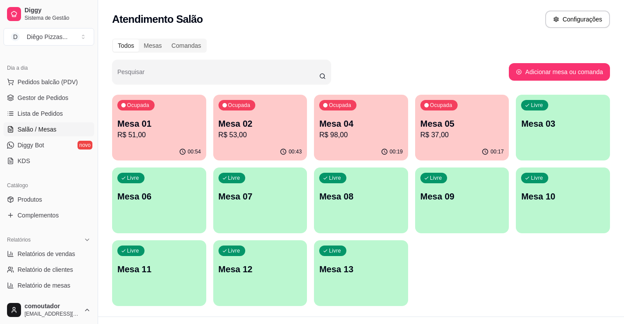
drag, startPoint x: 484, startPoint y: 263, endPoint x: 139, endPoint y: 264, distance: 345.3
click at [482, 263] on div "Ocupada Mesa 01 R$ 51,00 00:54 Ocupada Mesa 02 R$ 53,00 00:43 Ocupada Mesa 04 R…" at bounding box center [361, 200] width 498 height 211
drag, startPoint x: 54, startPoint y: 80, endPoint x: 55, endPoint y: 96, distance: 16.2
click at [54, 80] on span "Pedidos balcão (PDV)" at bounding box center [48, 82] width 60 height 9
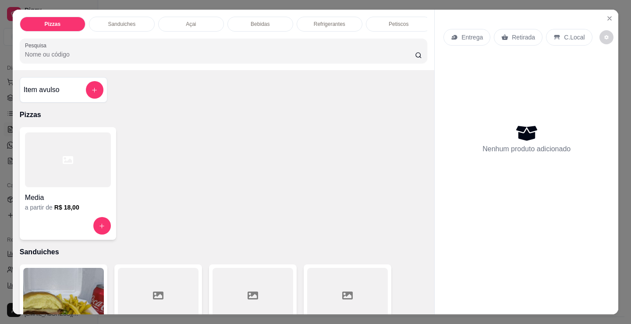
click at [131, 22] on p "Sanduiches" at bounding box center [122, 24] width 28 height 7
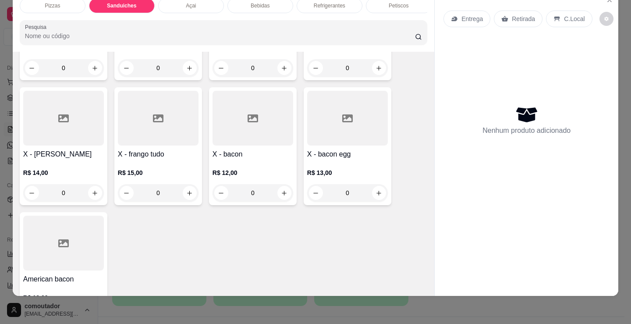
scroll to position [659, 0]
click at [280, 197] on div "0" at bounding box center [253, 193] width 81 height 18
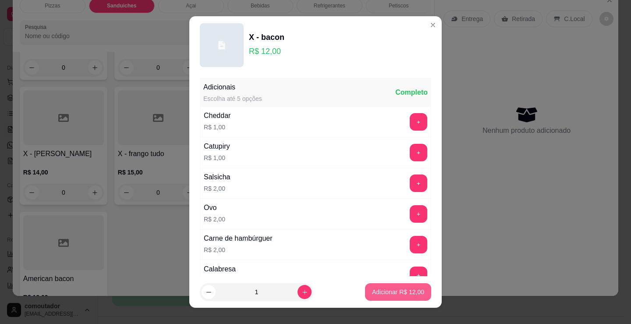
click at [383, 288] on p "Adicionar R$ 12,00" at bounding box center [398, 291] width 52 height 9
type input "1"
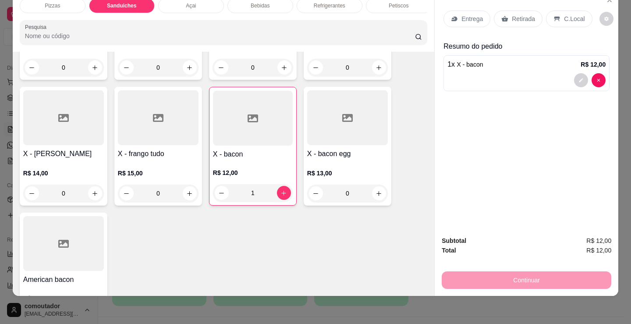
click at [466, 16] on p "Entrega" at bounding box center [471, 18] width 21 height 9
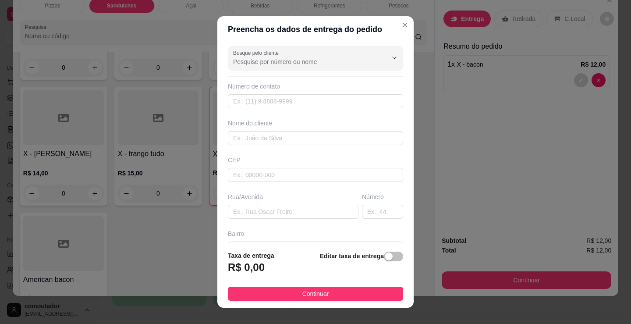
click at [274, 145] on div "Busque pelo cliente Número de contato Nome do cliente CEP Rua/[GEOGRAPHIC_DATA]" at bounding box center [315, 143] width 196 height 201
click at [269, 145] on input "text" at bounding box center [315, 138] width 175 height 14
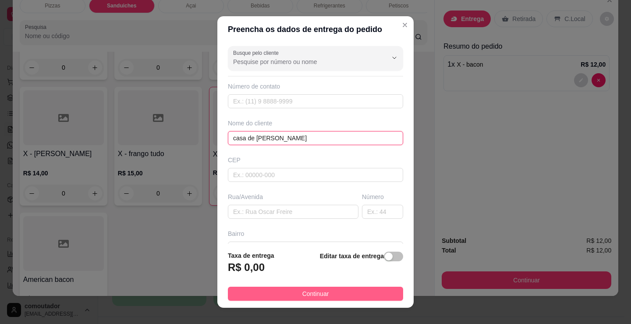
type input "casa de [PERSON_NAME]"
click at [340, 301] on button "Continuar" at bounding box center [315, 294] width 175 height 14
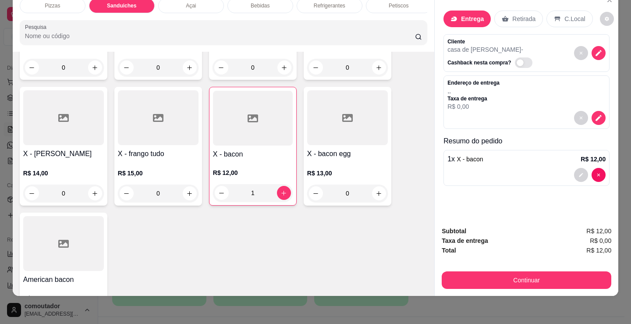
click at [506, 45] on p "casa de [PERSON_NAME] -" at bounding box center [491, 49] width 88 height 9
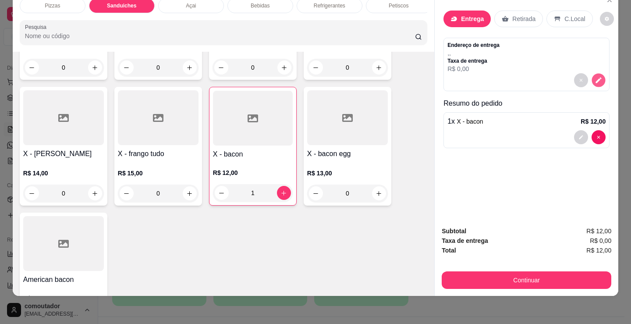
click at [595, 76] on icon "decrease-product-quantity" at bounding box center [598, 79] width 7 height 7
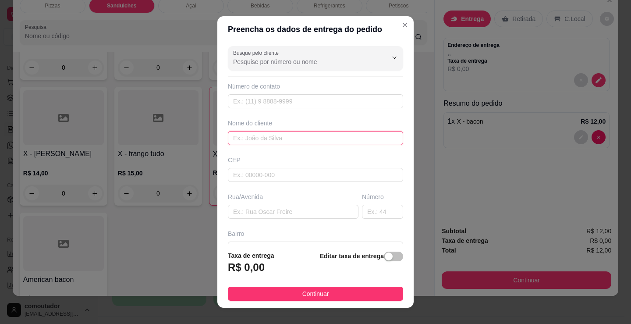
click at [306, 136] on input "text" at bounding box center [315, 138] width 175 height 14
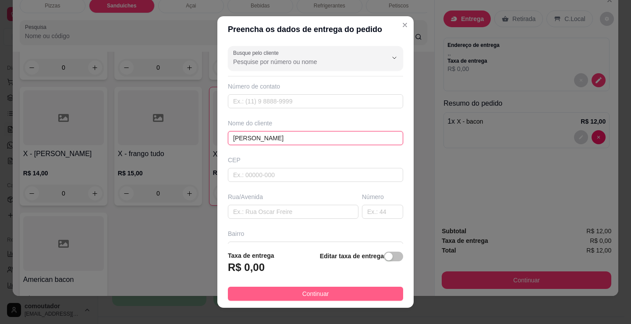
type input "[PERSON_NAME]"
drag, startPoint x: 376, startPoint y: 296, endPoint x: 460, endPoint y: 264, distance: 89.4
click at [376, 295] on button "Continuar" at bounding box center [315, 294] width 175 height 14
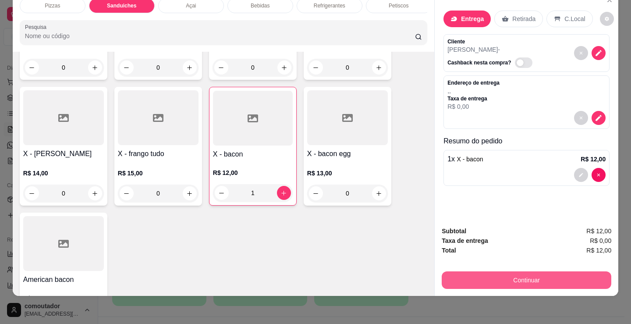
click at [467, 272] on button "Continuar" at bounding box center [527, 280] width 170 height 18
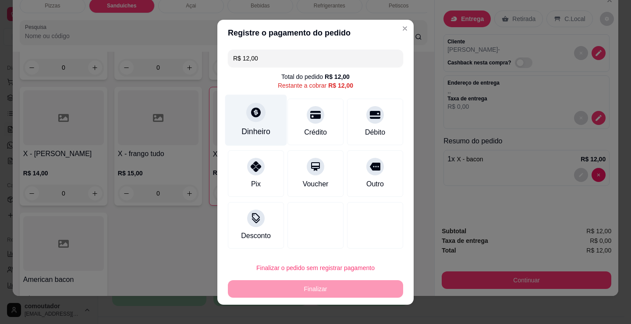
click at [263, 130] on div "Dinheiro" at bounding box center [255, 131] width 29 height 11
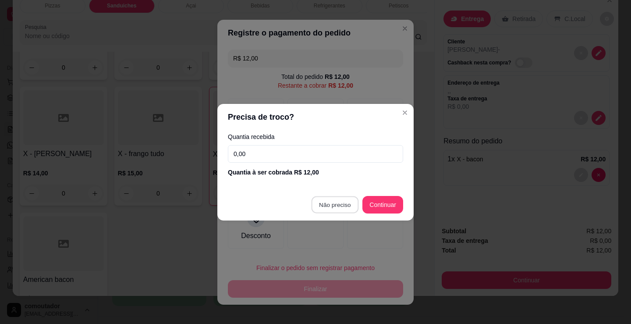
type input "R$ 0,00"
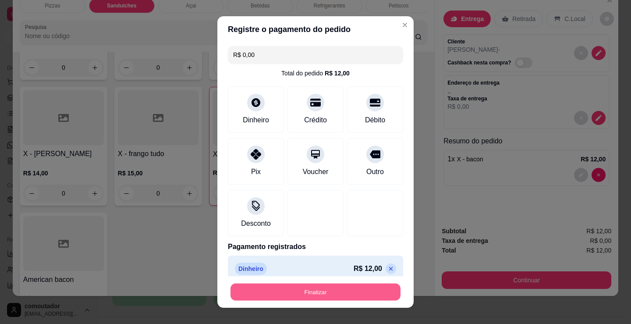
click at [312, 292] on button "Finalizar" at bounding box center [315, 292] width 170 height 17
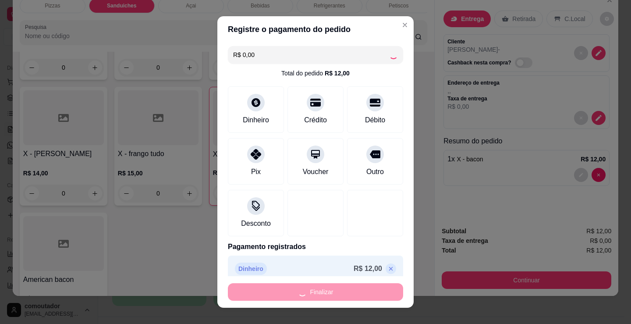
type input "0"
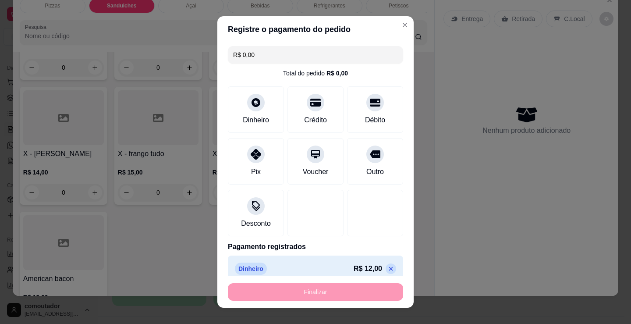
type input "-R$ 12,00"
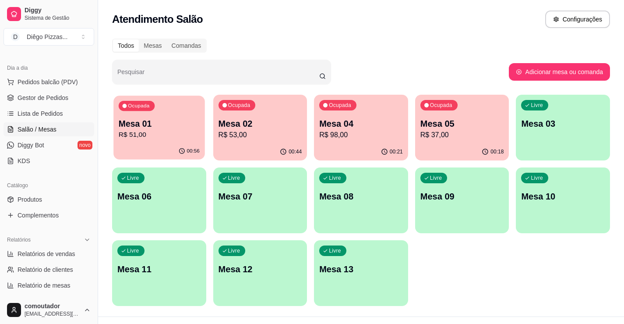
click at [181, 126] on p "Mesa 01" at bounding box center [159, 124] width 81 height 12
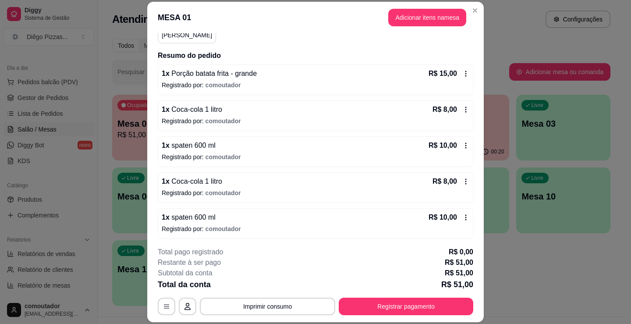
scroll to position [90, 0]
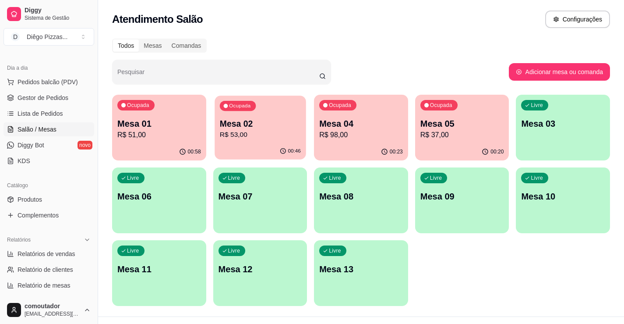
click at [283, 142] on div "Ocupada Mesa 02 R$ 53,00" at bounding box center [260, 119] width 91 height 47
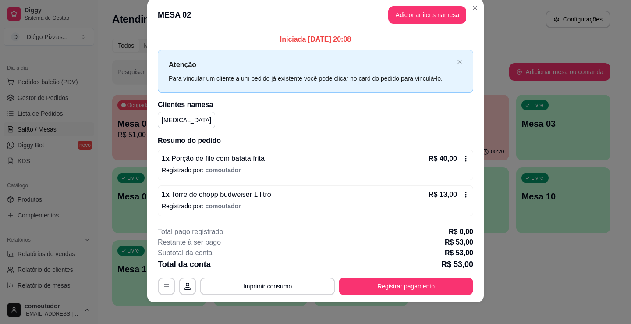
scroll to position [18, 0]
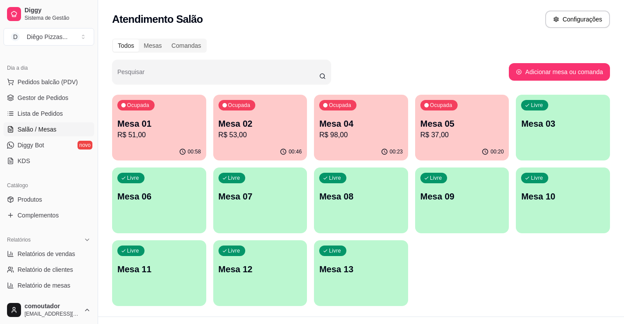
click at [370, 122] on p "Mesa 04" at bounding box center [361, 123] width 84 height 12
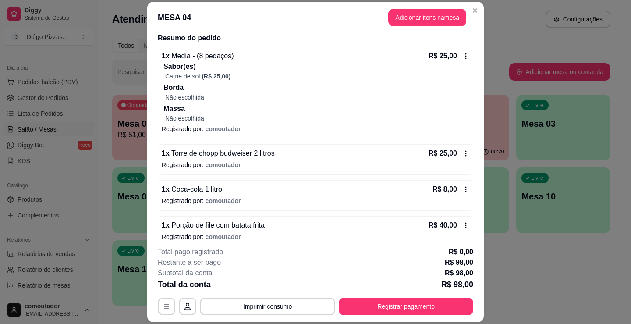
scroll to position [115, 0]
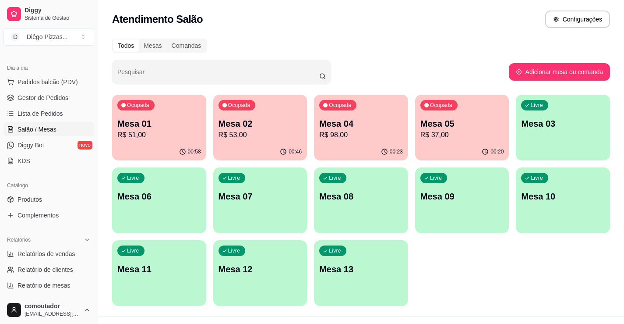
click at [440, 147] on div "00:20" at bounding box center [462, 151] width 94 height 17
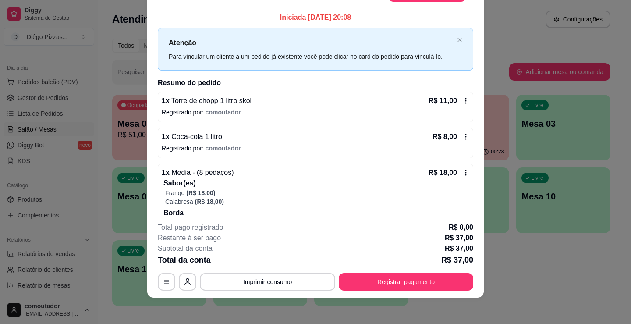
scroll to position [26, 0]
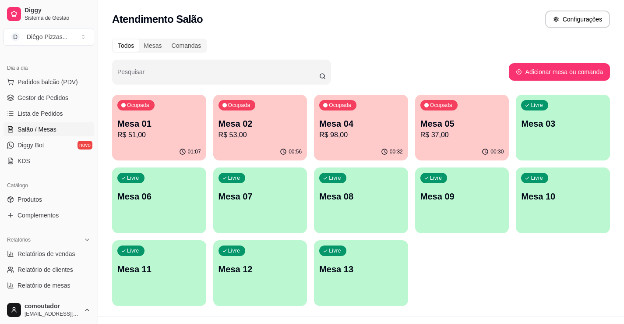
click at [484, 15] on div "Atendimento Salão Configurações" at bounding box center [361, 20] width 498 height 18
click at [349, 138] on p "R$ 98,00" at bounding box center [361, 135] width 84 height 11
click at [244, 134] on p "R$ 53,00" at bounding box center [261, 135] width 84 height 11
click at [134, 126] on p "Mesa 01" at bounding box center [159, 124] width 81 height 12
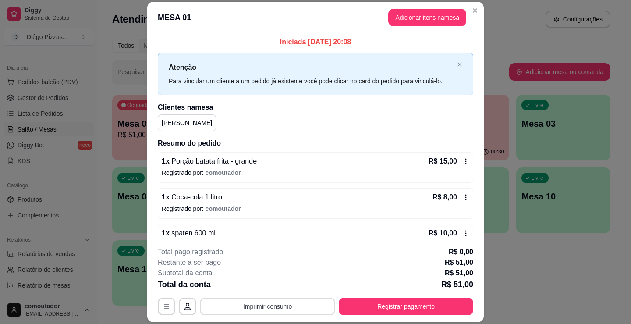
click at [308, 298] on button "Imprimir consumo" at bounding box center [267, 307] width 135 height 18
click at [274, 285] on button "IMPRESSORA" at bounding box center [267, 286] width 64 height 14
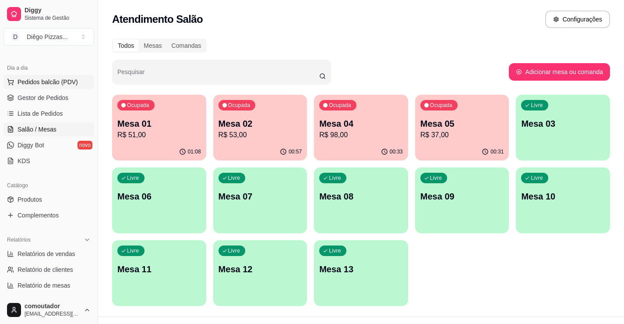
click at [42, 82] on span "Pedidos balcão (PDV)" at bounding box center [48, 82] width 60 height 9
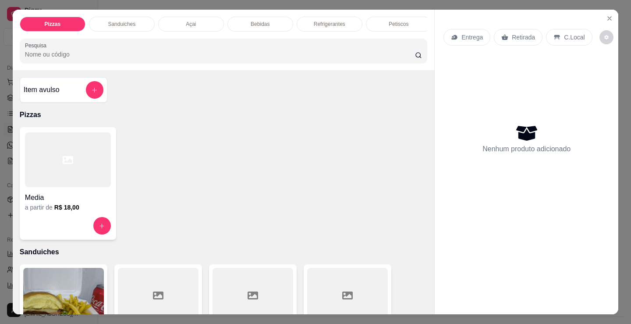
click at [85, 152] on div at bounding box center [68, 159] width 86 height 55
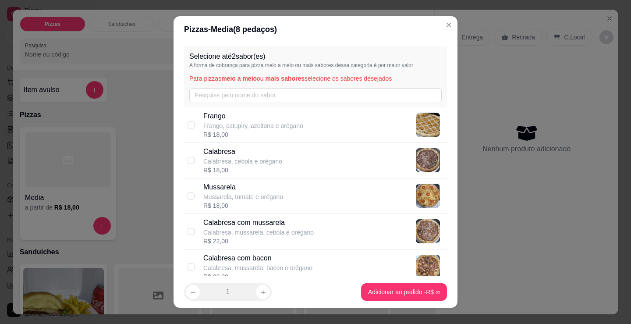
drag, startPoint x: 409, startPoint y: 87, endPoint x: 459, endPoint y: 82, distance: 50.2
click at [426, 85] on div "Selecione até 2 sabor(es) A forma de cobrança para pizza meio a meio ou mais sa…" at bounding box center [315, 76] width 263 height 61
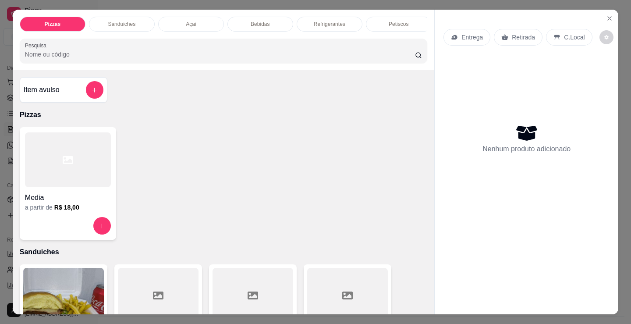
click at [122, 21] on p "Sanduiches" at bounding box center [122, 24] width 28 height 7
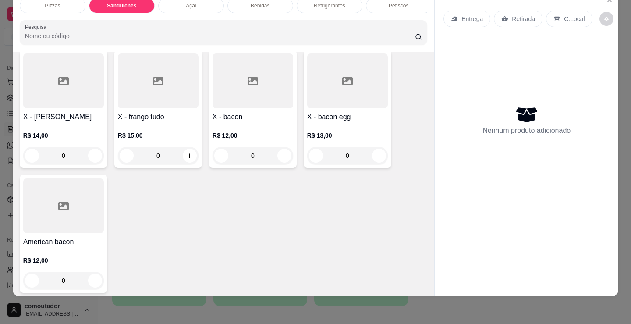
scroll to position [702, 0]
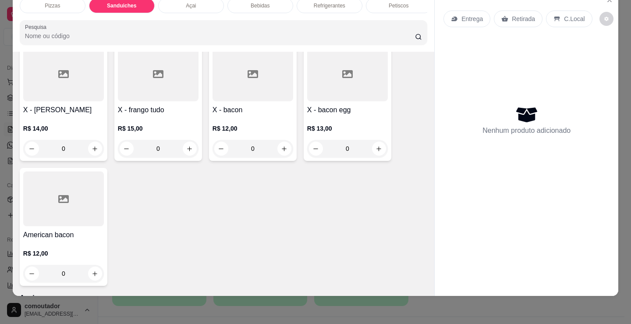
click at [187, 148] on div "0" at bounding box center [158, 149] width 81 height 18
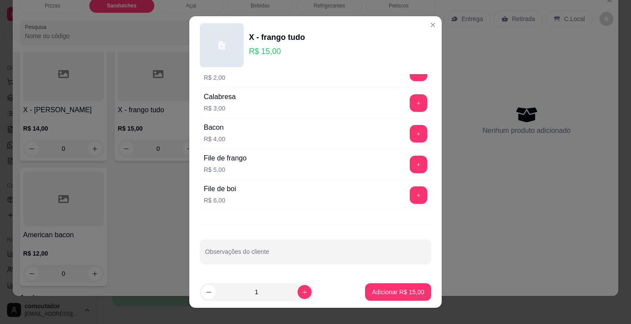
scroll to position [12, 0]
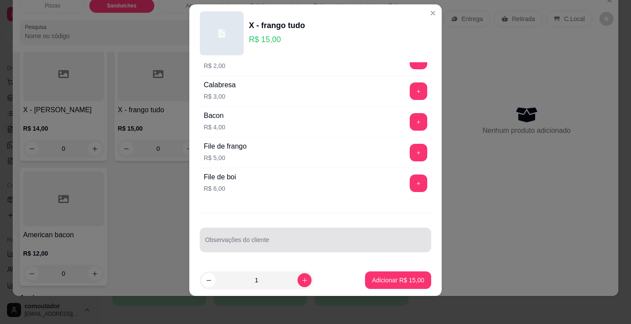
click at [287, 231] on div at bounding box center [315, 240] width 221 height 18
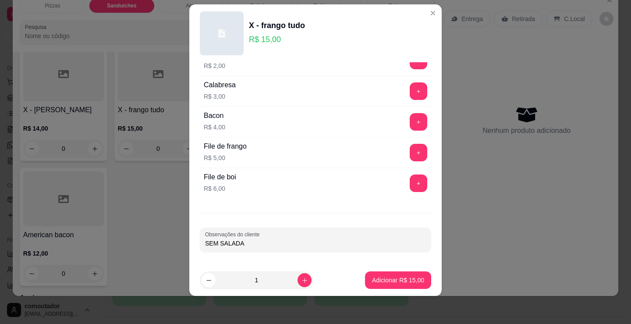
type input "SEM SALADA"
click at [390, 280] on p "Adicionar R$ 15,00" at bounding box center [398, 280] width 51 height 8
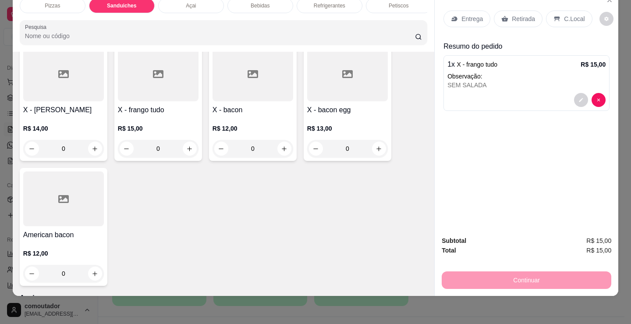
click at [463, 15] on p "Entrega" at bounding box center [471, 18] width 21 height 9
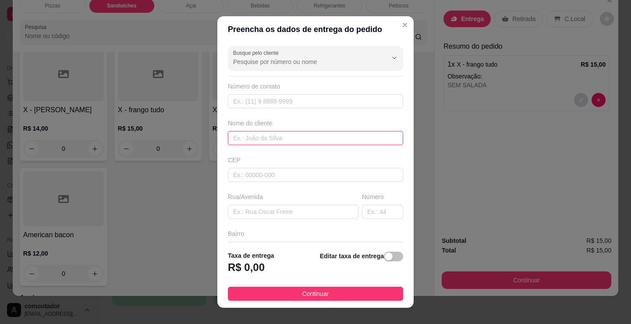
click at [310, 142] on input "text" at bounding box center [315, 138] width 175 height 14
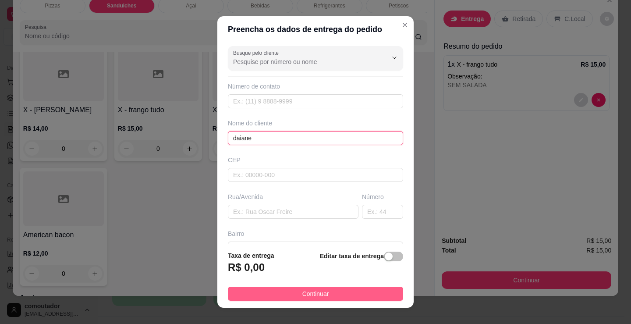
type input "daiane"
click at [321, 290] on span "Continuar" at bounding box center [315, 294] width 27 height 10
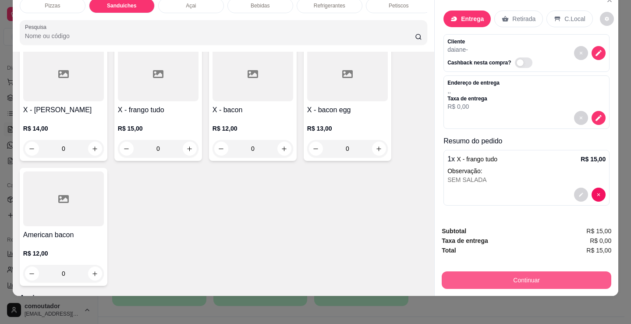
click at [506, 271] on button "Continuar" at bounding box center [527, 280] width 170 height 18
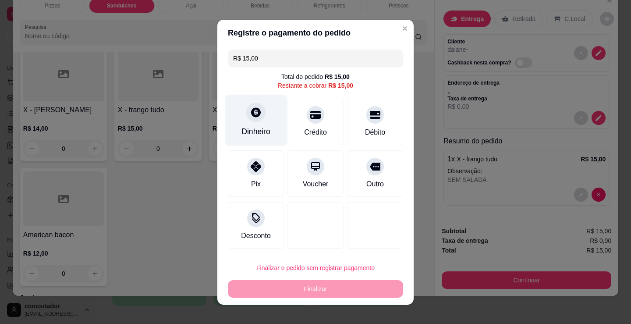
click at [246, 115] on div at bounding box center [255, 112] width 19 height 19
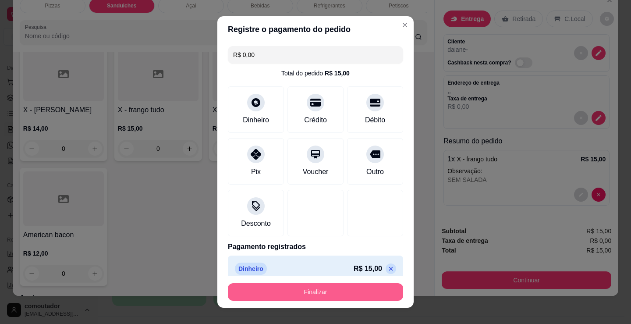
click at [300, 291] on button "Finalizar" at bounding box center [315, 292] width 175 height 18
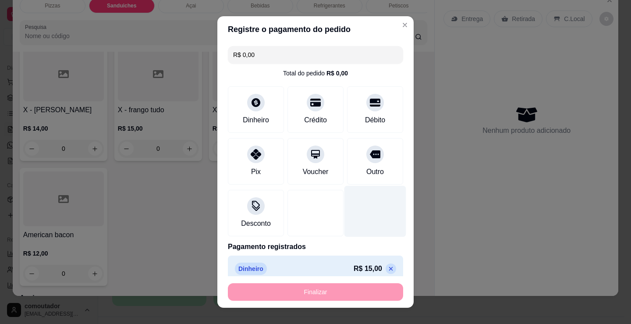
type input "-R$ 15,00"
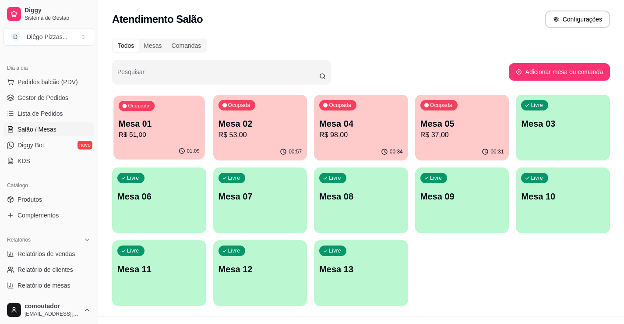
click at [190, 140] on p "R$ 51,00" at bounding box center [159, 135] width 81 height 10
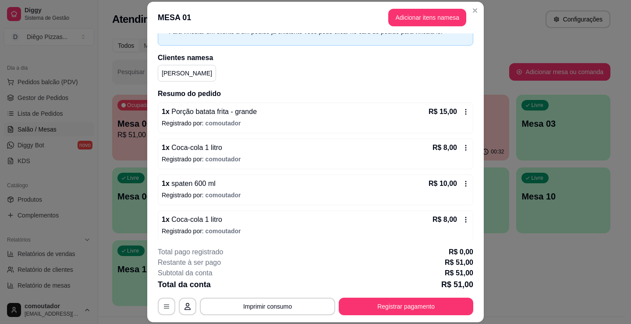
scroll to position [90, 0]
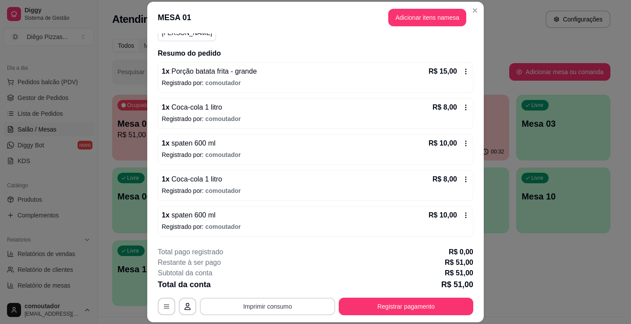
click at [260, 305] on button "Imprimir consumo" at bounding box center [267, 307] width 135 height 18
click at [354, 205] on div "1 x Porção batata frita - grande R$ 15,00 Registrado por: comoutador 1 x Coca-c…" at bounding box center [316, 149] width 316 height 174
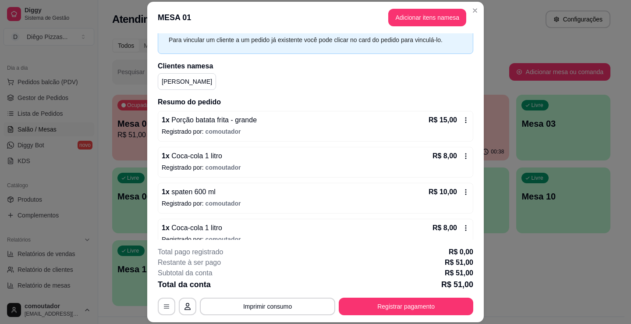
scroll to position [0, 0]
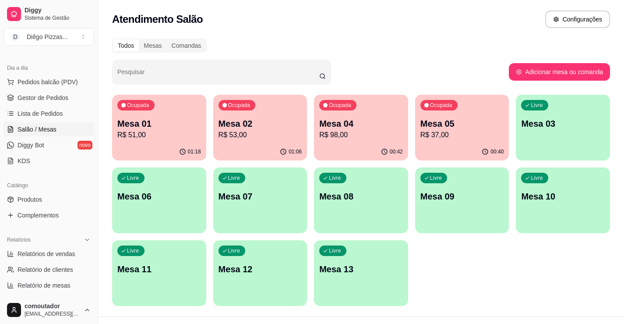
click at [185, 138] on p "R$ 51,00" at bounding box center [159, 135] width 84 height 11
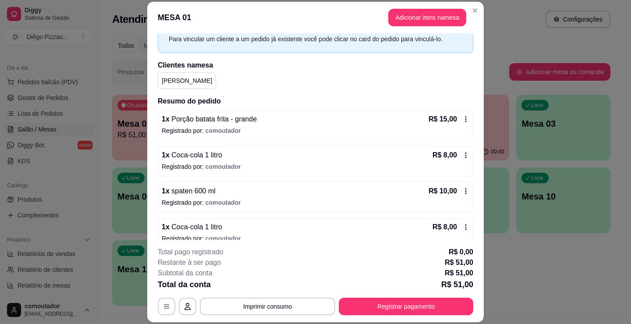
scroll to position [90, 0]
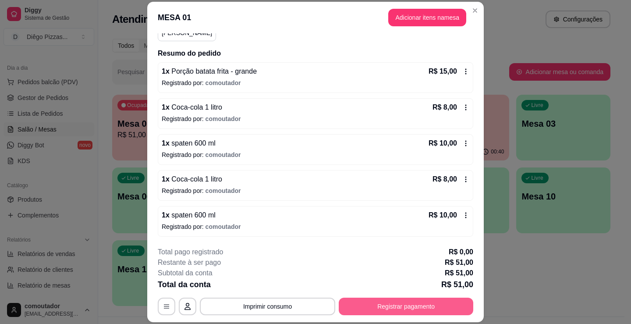
click at [417, 304] on button "Registrar pagamento" at bounding box center [406, 307] width 135 height 18
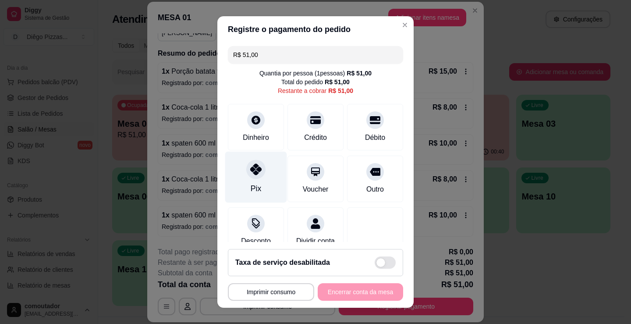
click at [247, 177] on div at bounding box center [255, 169] width 19 height 19
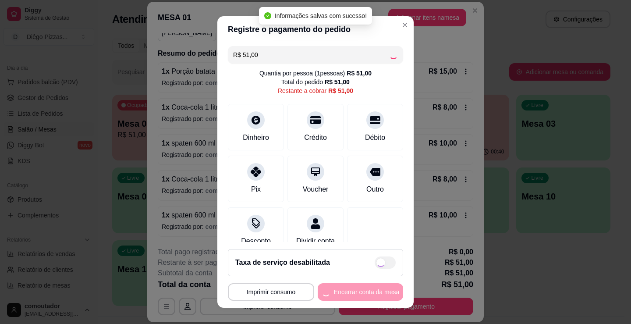
type input "R$ 0,00"
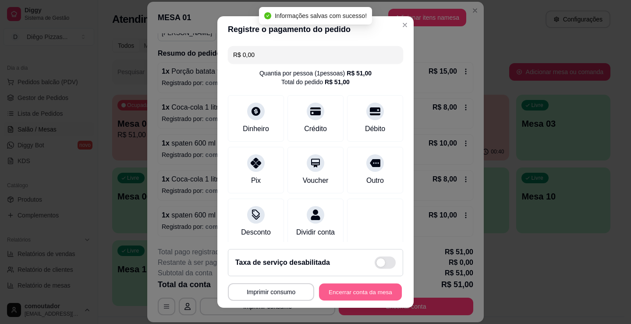
click at [356, 291] on button "Encerrar conta da mesa" at bounding box center [360, 292] width 83 height 17
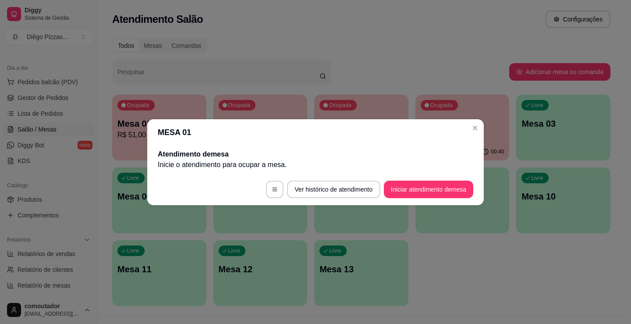
scroll to position [0, 0]
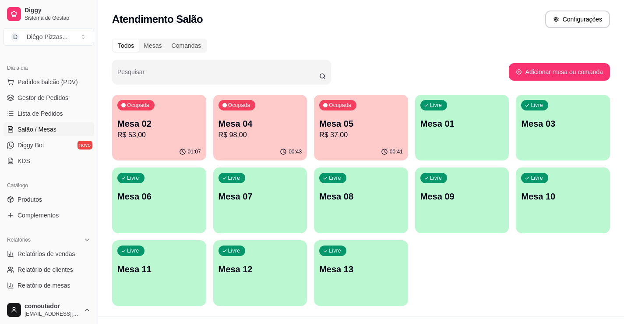
click at [357, 114] on div "Ocupada Mesa 05 R$ 37,00" at bounding box center [361, 119] width 94 height 49
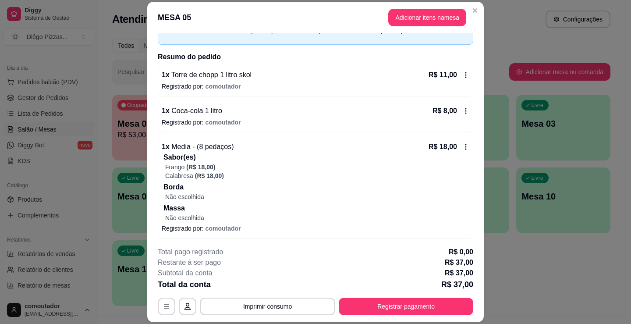
scroll to position [52, 0]
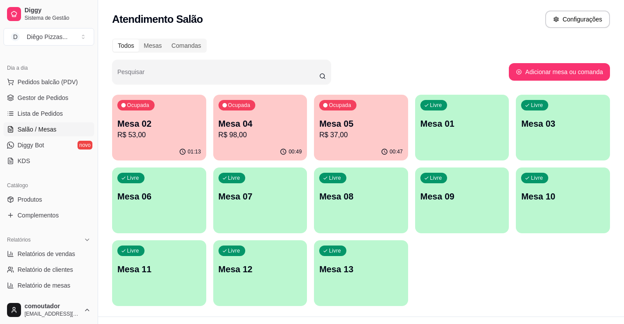
click at [239, 147] on div "00:49" at bounding box center [260, 151] width 94 height 17
click at [63, 85] on span "Pedidos balcão (PDV)" at bounding box center [48, 82] width 60 height 9
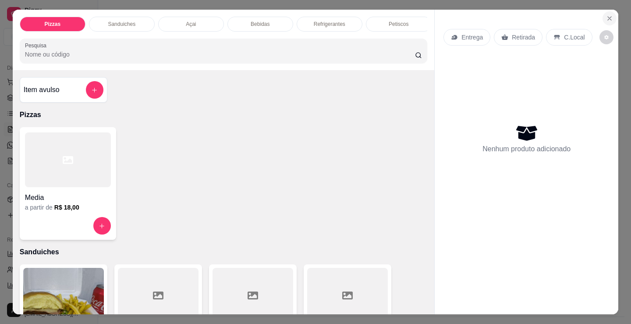
click at [606, 16] on icon "Close" at bounding box center [609, 18] width 7 height 7
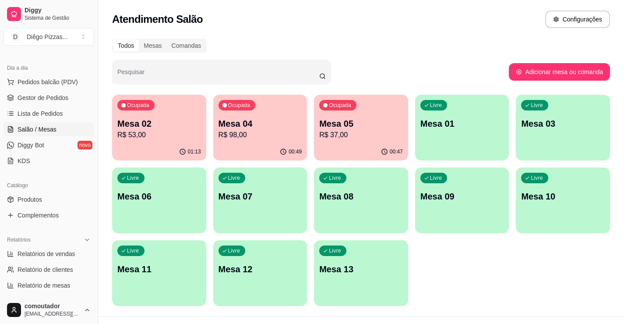
click at [450, 110] on div "Livre Mesa 01" at bounding box center [462, 122] width 94 height 55
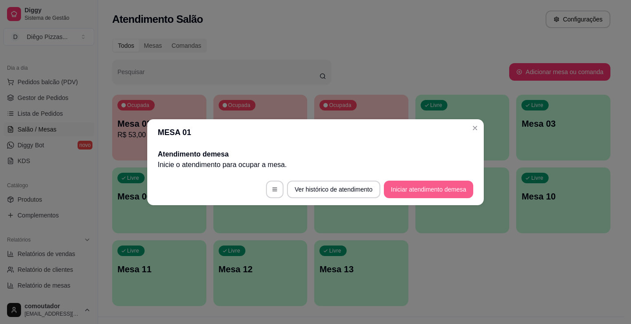
click at [421, 186] on button "Iniciar atendimento de mesa" at bounding box center [428, 190] width 89 height 18
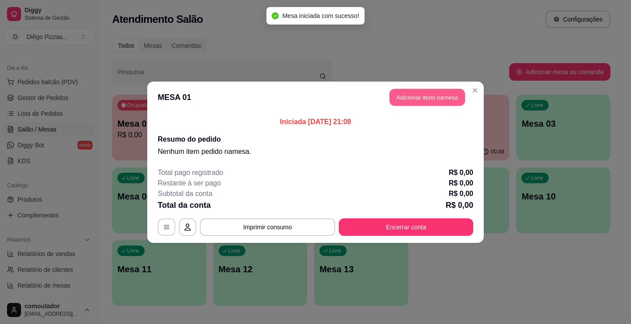
click at [410, 96] on button "Adicionar itens na mesa" at bounding box center [427, 97] width 75 height 17
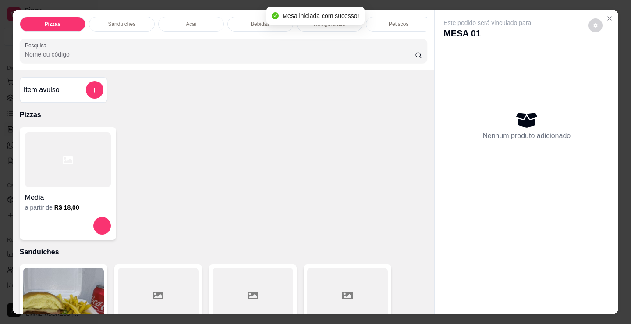
click at [25, 163] on div at bounding box center [68, 159] width 86 height 55
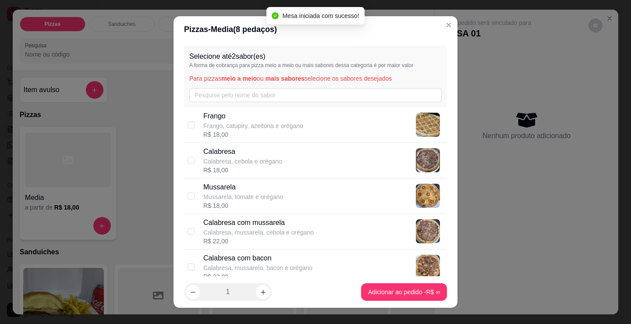
click at [297, 225] on p "Calabresa com mussarela" at bounding box center [258, 222] width 110 height 11
checkbox input "true"
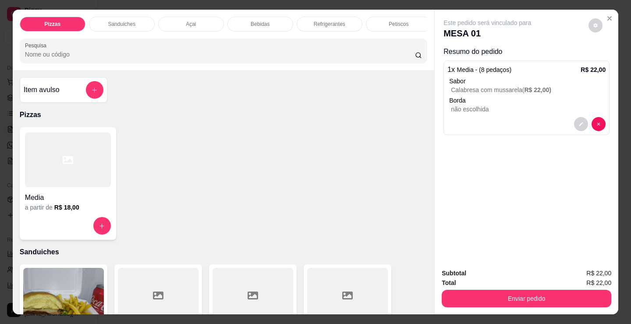
click at [88, 203] on h4 "Media" at bounding box center [68, 197] width 86 height 11
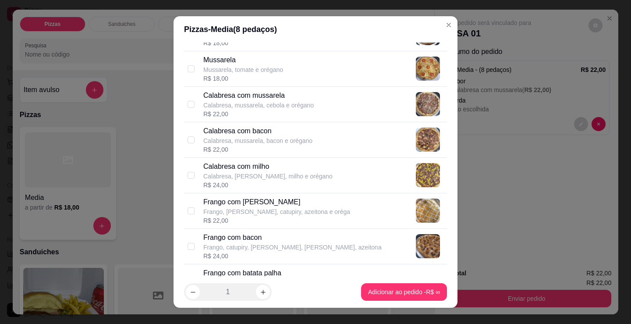
scroll to position [131, 0]
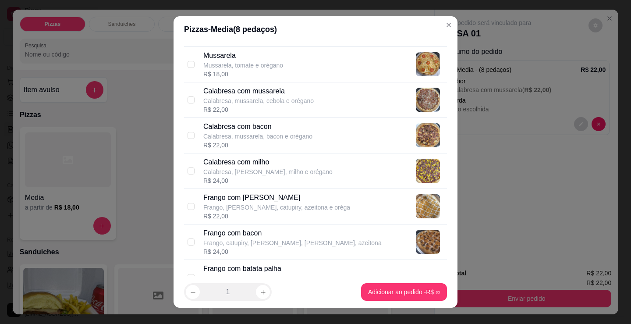
click at [273, 209] on p "Frango, [PERSON_NAME], catupiry, azeitona e oréga" at bounding box center [276, 207] width 147 height 9
checkbox input "true"
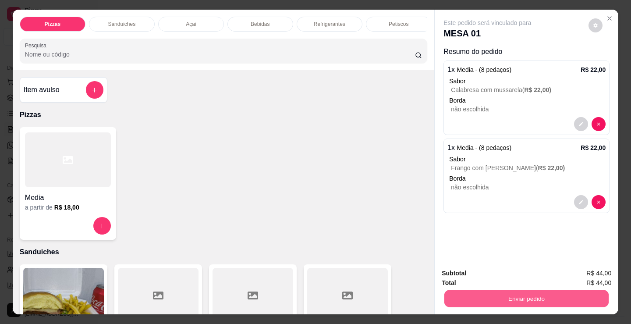
click at [470, 291] on button "Enviar pedido" at bounding box center [526, 298] width 164 height 17
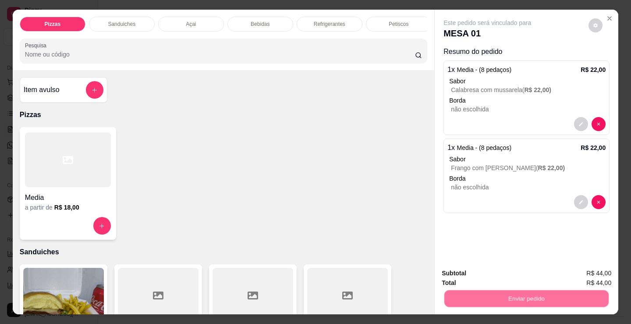
click at [463, 273] on button "Não registrar e enviar pedido" at bounding box center [498, 273] width 89 height 16
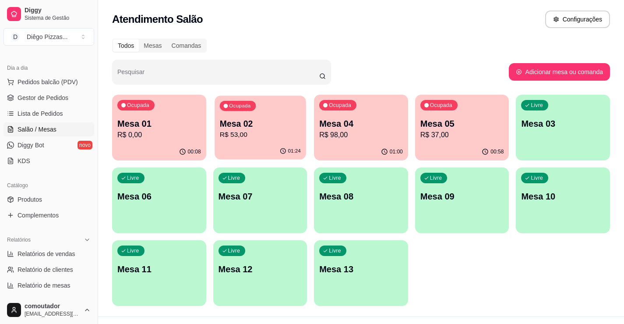
click at [215, 135] on div "Ocupada Mesa 02 R$ 53,00" at bounding box center [260, 119] width 91 height 47
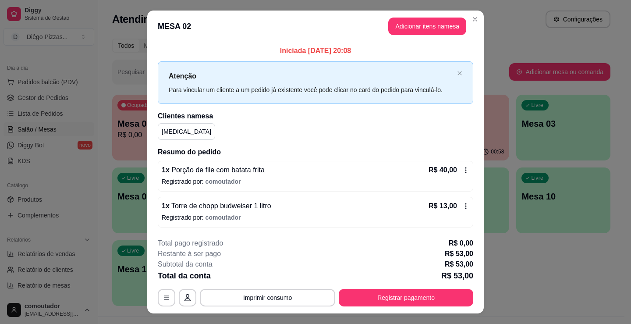
scroll to position [18, 0]
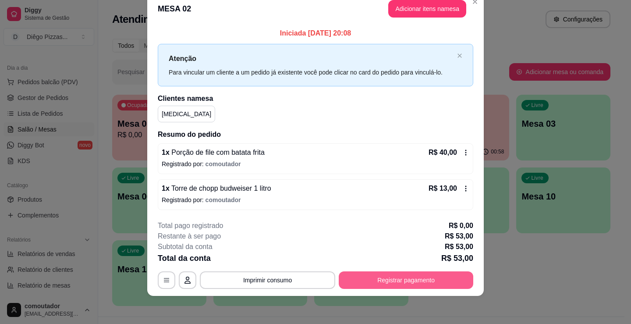
click at [442, 278] on button "Registrar pagamento" at bounding box center [406, 280] width 135 height 18
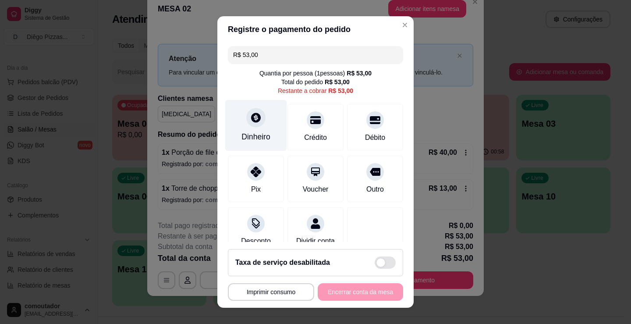
click at [268, 131] on div "Dinheiro" at bounding box center [256, 125] width 62 height 51
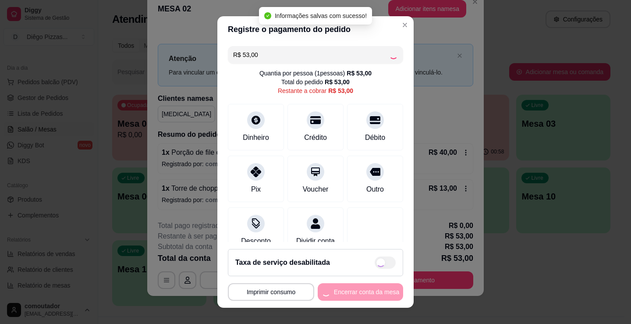
type input "R$ 0,00"
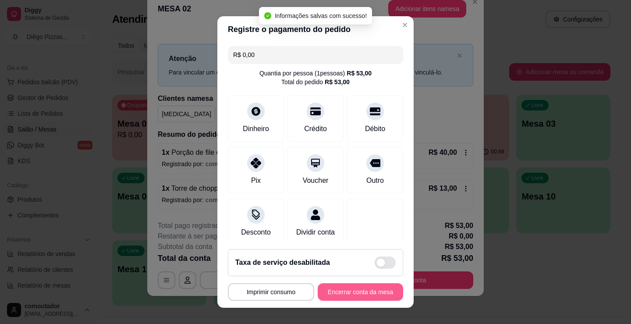
click at [353, 291] on button "Encerrar conta da mesa" at bounding box center [360, 292] width 85 height 18
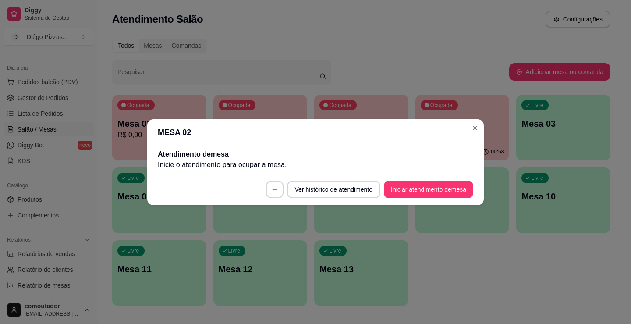
scroll to position [0, 0]
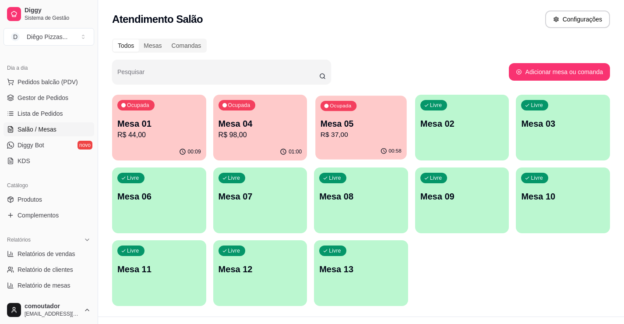
click at [373, 109] on div "Ocupada Mesa 05 R$ 37,00" at bounding box center [361, 119] width 91 height 47
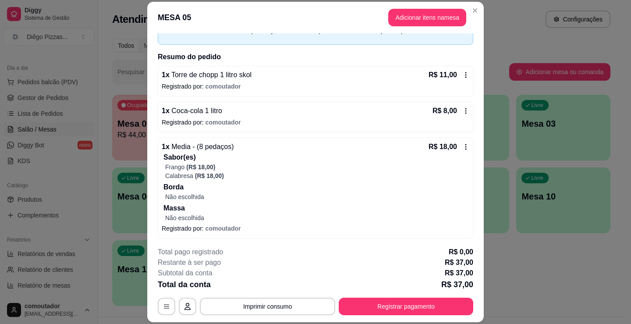
scroll to position [52, 0]
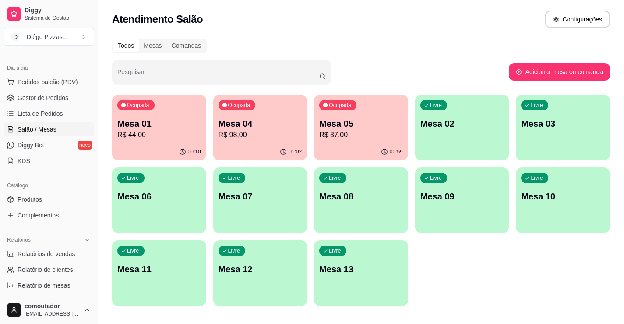
click at [372, 121] on p "Mesa 05" at bounding box center [361, 123] width 84 height 12
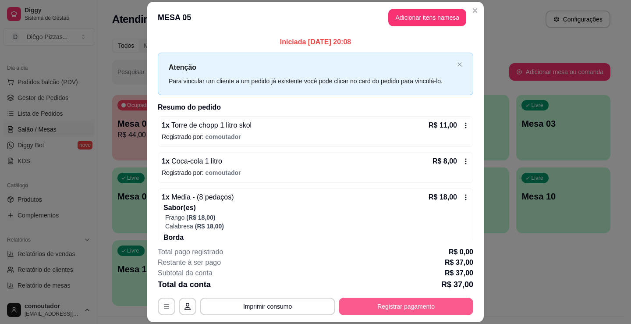
click at [379, 310] on button "Registrar pagamento" at bounding box center [406, 307] width 135 height 18
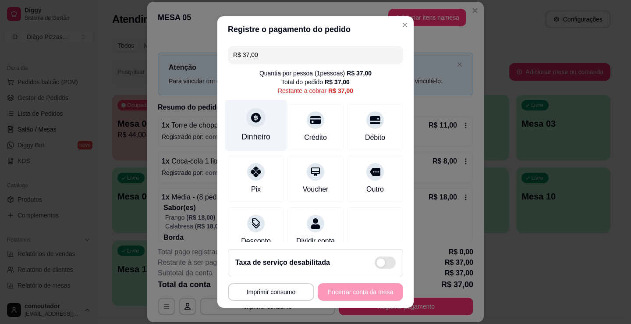
click at [243, 134] on div "Dinheiro" at bounding box center [255, 136] width 29 height 11
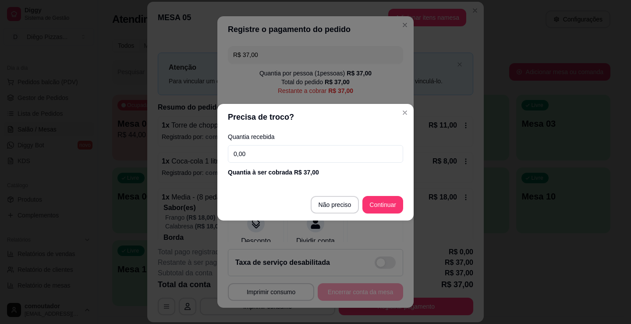
click at [381, 195] on footer "Não preciso Continuar" at bounding box center [315, 205] width 196 height 32
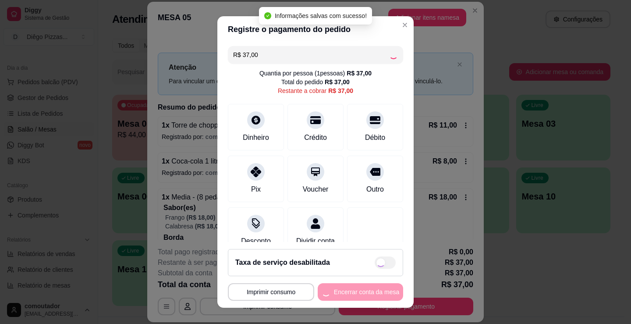
type input "R$ 0,00"
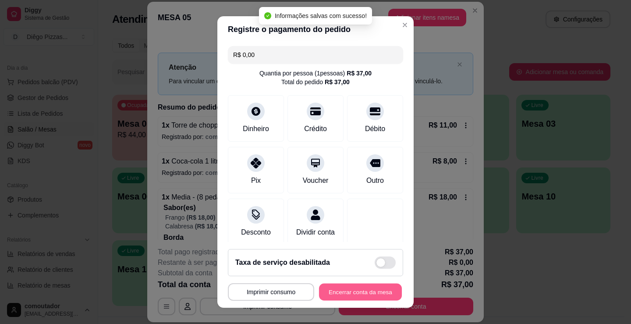
click at [364, 289] on button "Encerrar conta da mesa" at bounding box center [360, 292] width 83 height 17
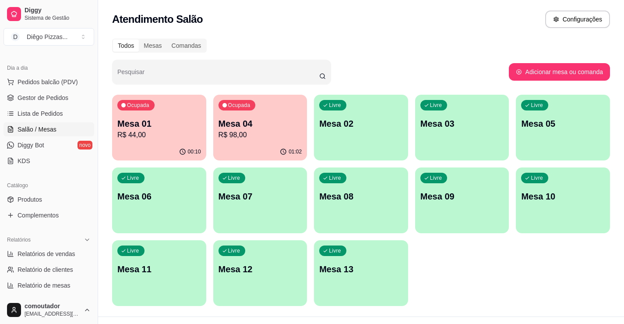
click at [292, 132] on p "R$ 98,00" at bounding box center [261, 135] width 84 height 11
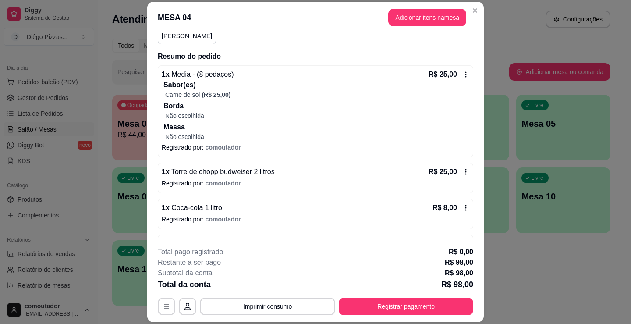
scroll to position [115, 0]
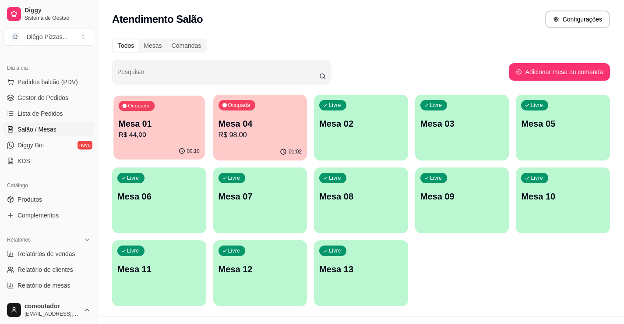
click at [138, 112] on div "Ocupada Mesa 01 R$ 44,00" at bounding box center [158, 119] width 91 height 47
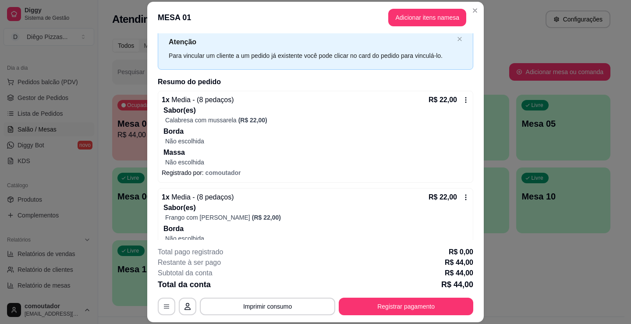
scroll to position [69, 0]
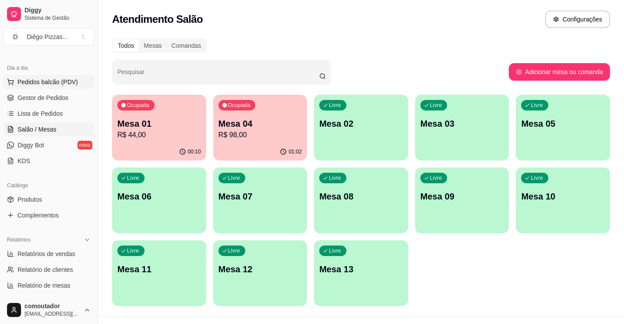
click at [38, 82] on span "Pedidos balcão (PDV)" at bounding box center [48, 82] width 60 height 9
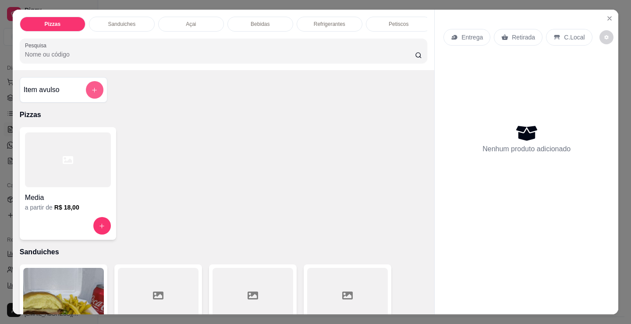
click at [95, 99] on button "add-separate-item" at bounding box center [95, 90] width 18 height 18
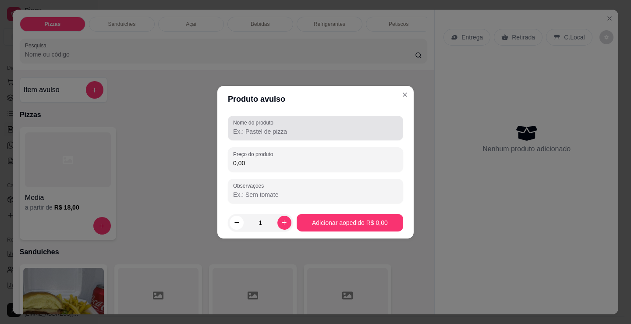
click at [315, 125] on div at bounding box center [315, 128] width 165 height 18
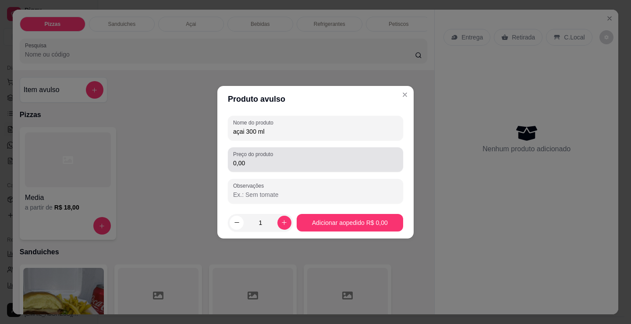
click at [319, 154] on div "0,00" at bounding box center [315, 160] width 165 height 18
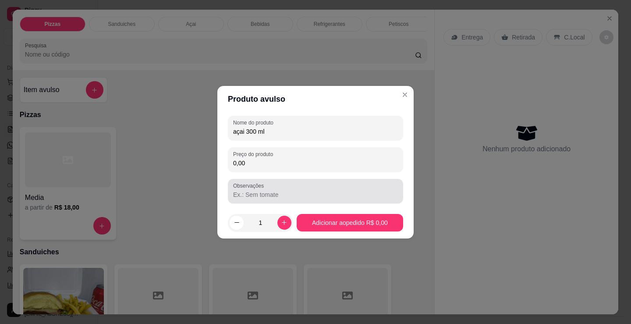
click at [250, 193] on input "Observações" at bounding box center [315, 194] width 165 height 9
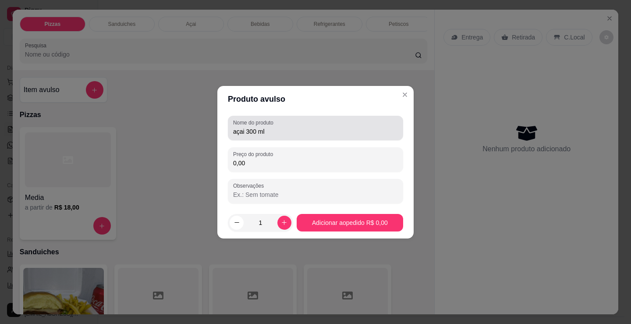
click at [237, 128] on input "açai 300 ml" at bounding box center [315, 131] width 165 height 9
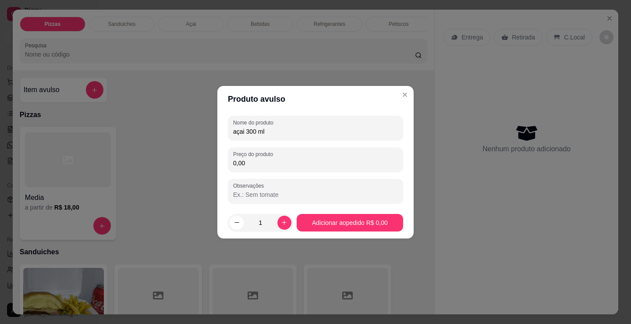
click at [236, 129] on input "açai 300 ml" at bounding box center [315, 131] width 165 height 9
click at [234, 131] on input "açai 300 ml" at bounding box center [315, 131] width 165 height 9
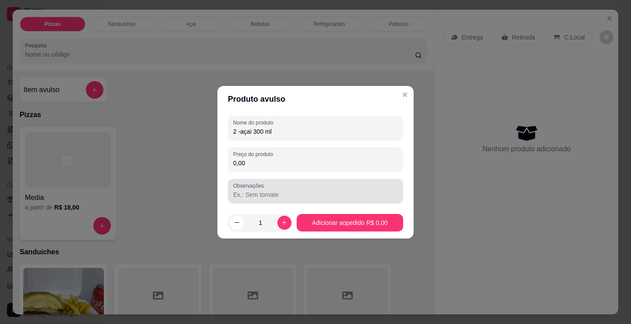
type input "2 -açai 300 ml"
click at [254, 194] on input "Observações" at bounding box center [315, 194] width 165 height 9
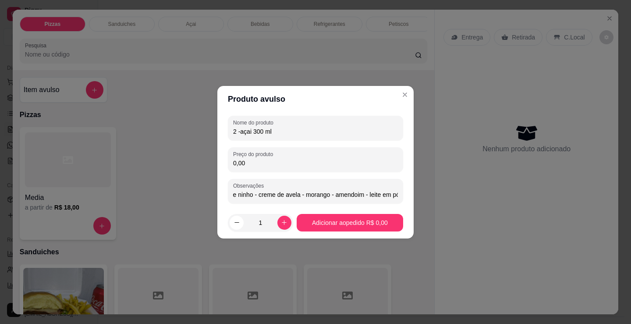
scroll to position [0, 26]
type input "creme de ninho - creme de avela - morango - amendoim - leite em pó"
click at [323, 172] on div "Nome do produto 2 -açai 300 ml Preço do produto 0,00 Observações creme de ninho…" at bounding box center [315, 160] width 175 height 88
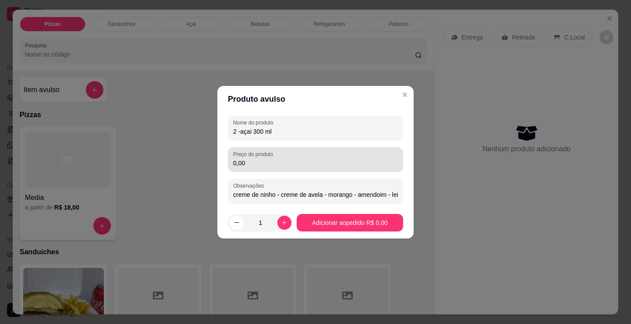
click at [323, 152] on div "0,00" at bounding box center [315, 160] width 165 height 18
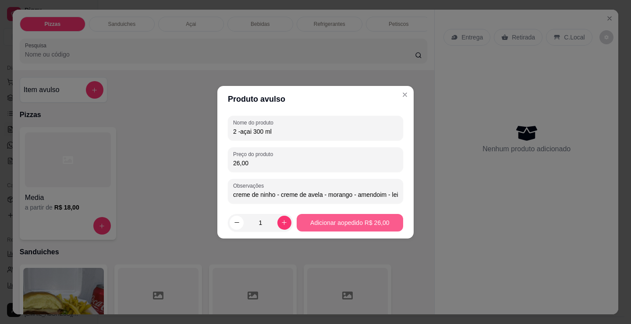
type input "26,00"
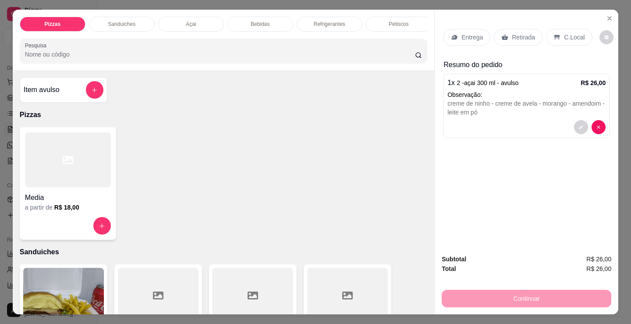
click at [68, 88] on div "Item avulso" at bounding box center [64, 90] width 80 height 18
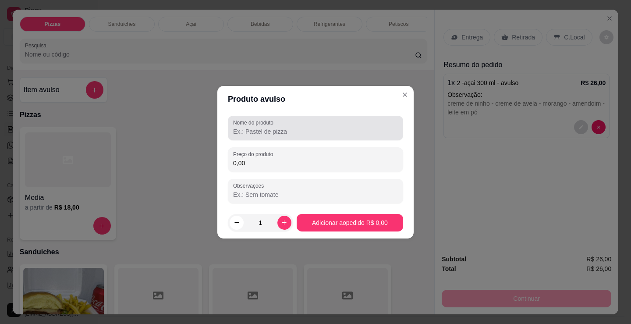
click at [261, 129] on input "Nome do produto" at bounding box center [315, 131] width 165 height 9
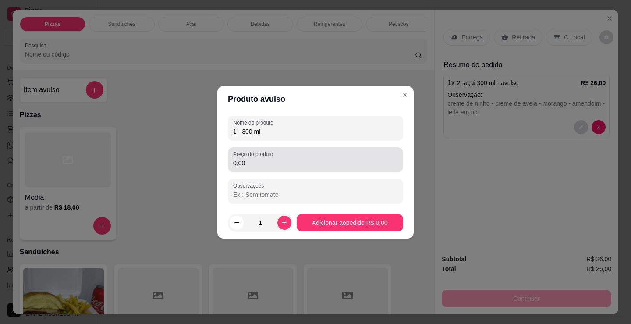
type input "1 - 300 ml"
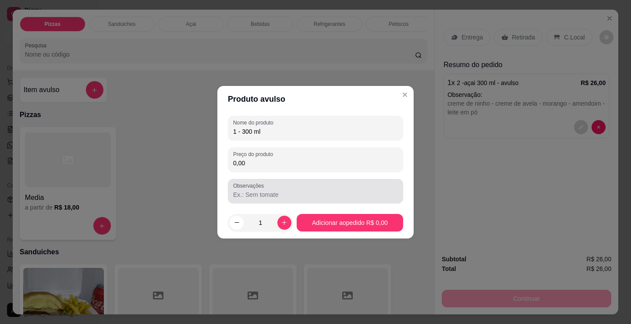
drag, startPoint x: 268, startPoint y: 179, endPoint x: 269, endPoint y: 183, distance: 4.4
click at [269, 183] on div "Observações" at bounding box center [315, 191] width 175 height 25
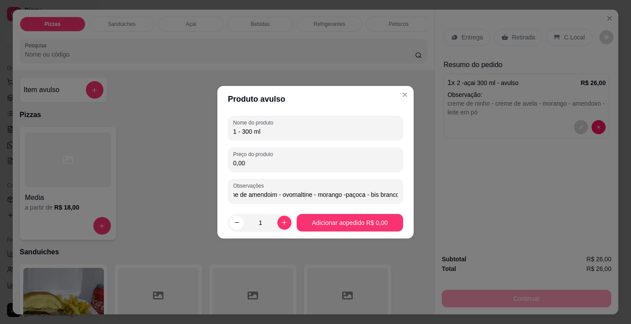
scroll to position [0, 63]
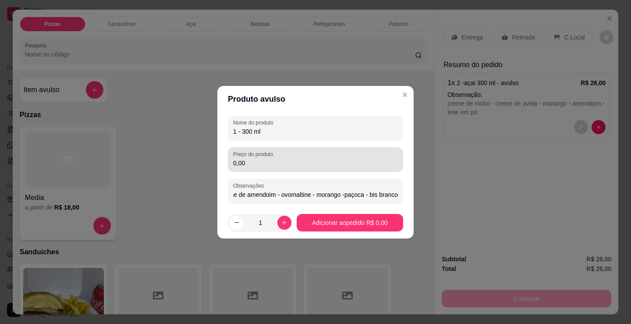
type input "creme de ninho - creme de amendoim - ovomaltine - morango -paçoca - bis branco"
click at [260, 160] on input "0,00" at bounding box center [315, 163] width 165 height 9
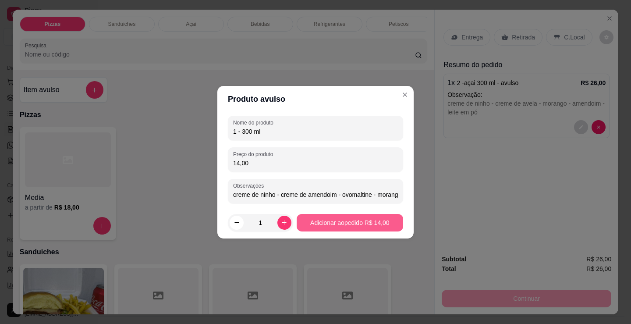
type input "14,00"
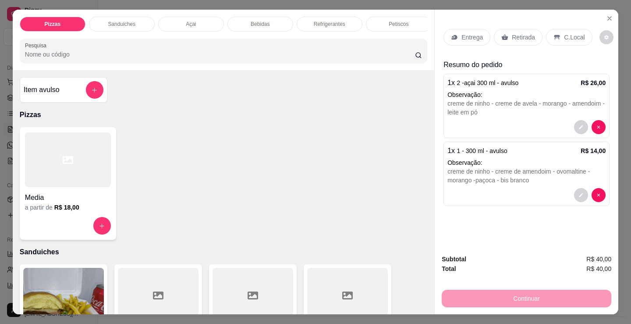
click at [42, 186] on div at bounding box center [68, 159] width 86 height 55
click at [57, 90] on h4 "Item avulso" at bounding box center [42, 90] width 36 height 11
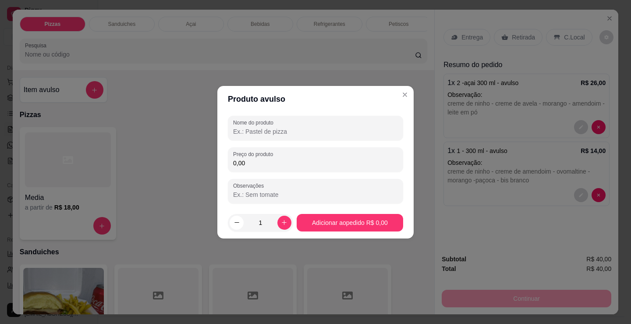
click at [256, 127] on input "Nome do produto" at bounding box center [315, 131] width 165 height 9
type input "1 - 300 ml"
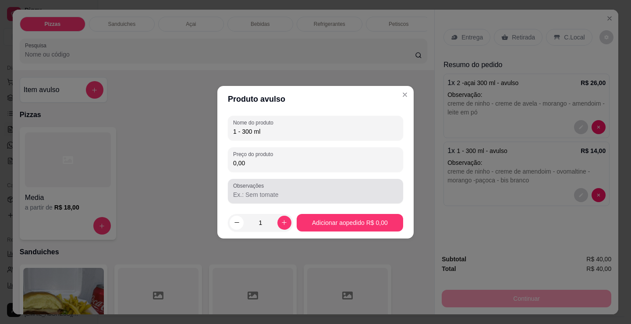
click at [336, 180] on div "Observações" at bounding box center [315, 191] width 175 height 25
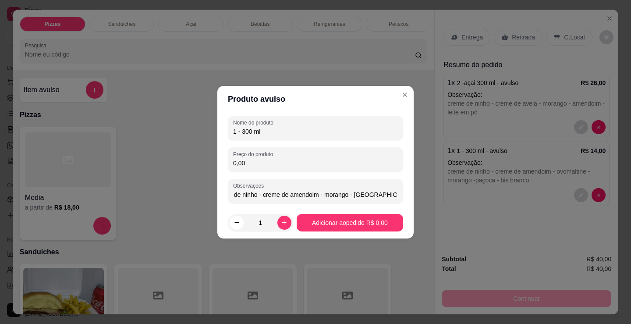
scroll to position [0, 21]
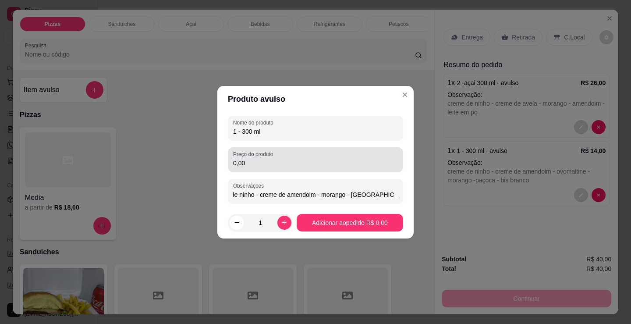
type input "creme de ninho - creme de amendoim - morango - [GEOGRAPHIC_DATA] - castanha"
click at [291, 165] on input "0,00" at bounding box center [315, 163] width 165 height 9
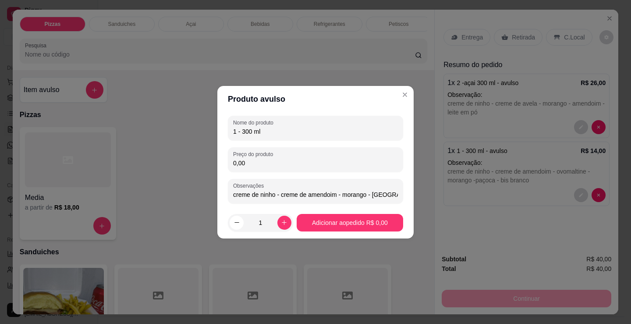
click at [291, 165] on input "0,00" at bounding box center [315, 163] width 165 height 9
type input "14,00"
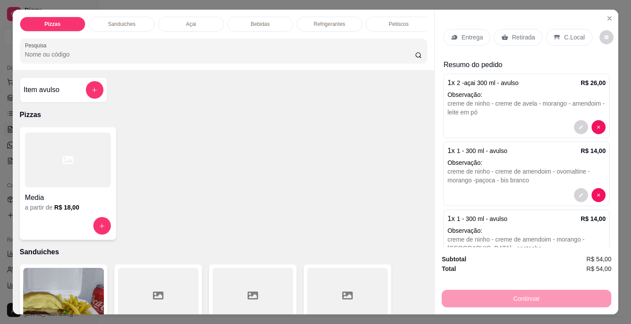
click at [570, 33] on p "C.Local" at bounding box center [574, 37] width 21 height 9
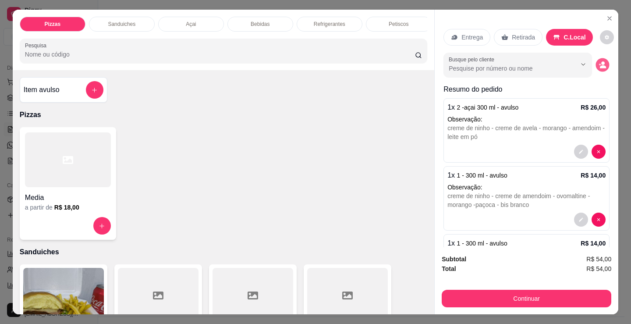
click at [599, 61] on icon "decrease-product-quantity" at bounding box center [602, 64] width 7 height 7
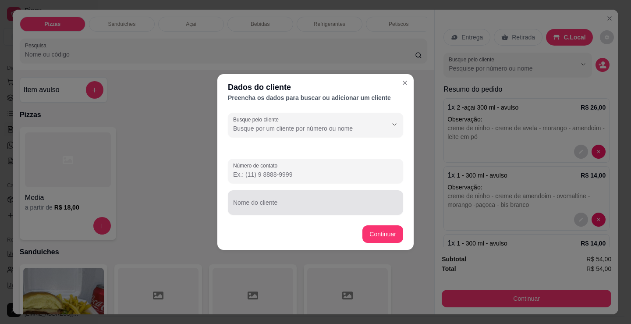
click at [336, 196] on div at bounding box center [315, 203] width 165 height 18
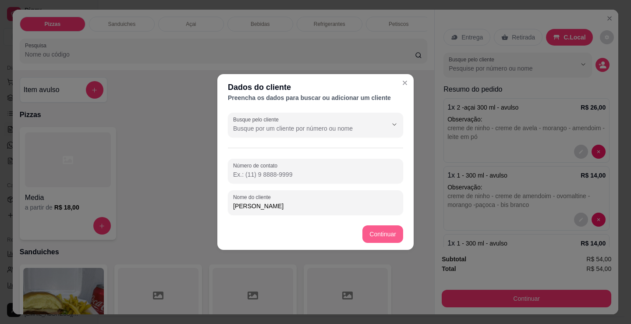
type input "[PERSON_NAME]"
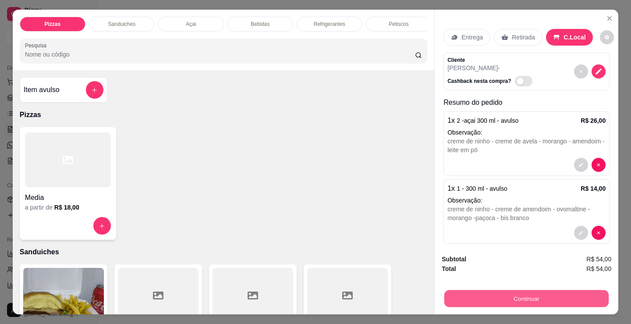
click at [452, 290] on button "Continuar" at bounding box center [526, 298] width 164 height 17
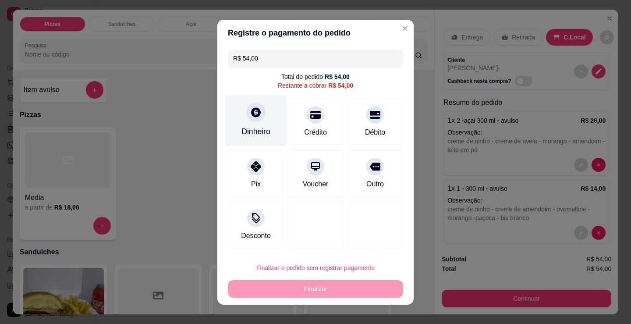
click at [254, 126] on div "Dinheiro" at bounding box center [256, 119] width 62 height 51
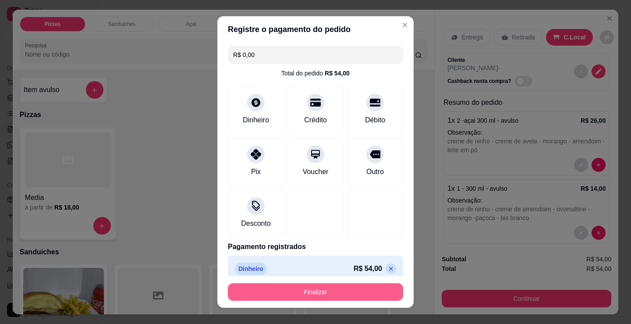
click at [322, 289] on button "Finalizar" at bounding box center [315, 292] width 175 height 18
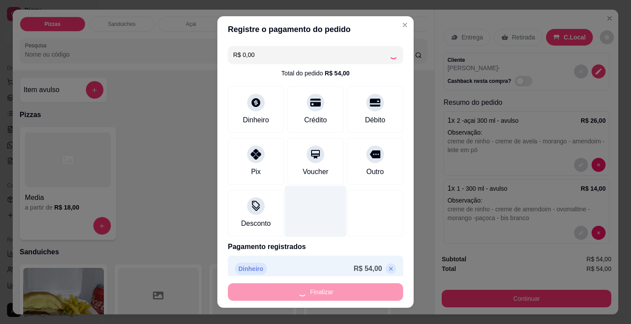
type input "-R$ 54,00"
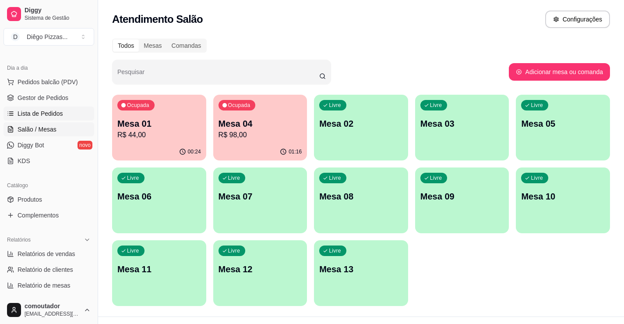
click at [46, 112] on span "Lista de Pedidos" at bounding box center [41, 113] width 46 height 9
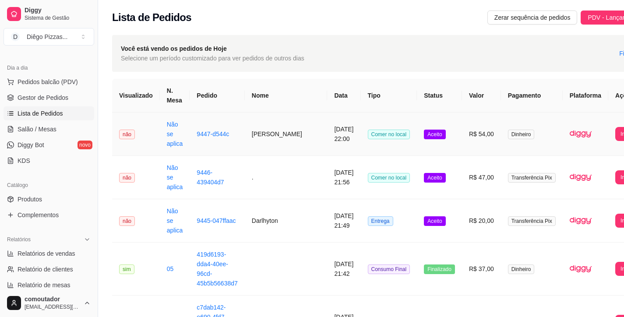
click at [266, 132] on td "[PERSON_NAME]" at bounding box center [286, 134] width 83 height 43
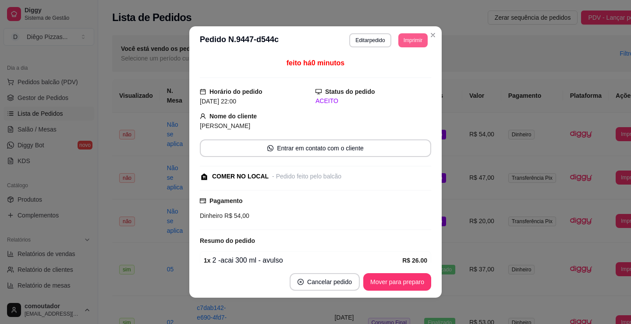
click at [410, 39] on button "Imprimir" at bounding box center [412, 40] width 29 height 14
click at [413, 72] on button "IMPRESSORA" at bounding box center [394, 71] width 64 height 14
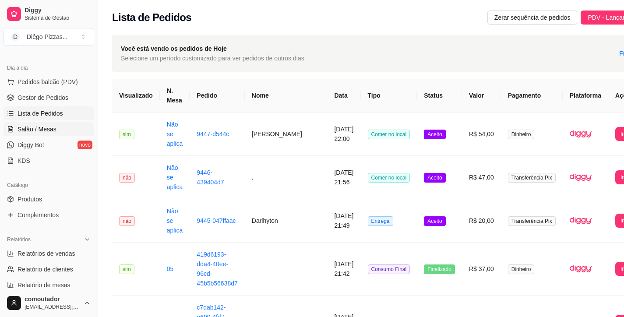
click at [49, 123] on link "Salão / Mesas" at bounding box center [49, 129] width 91 height 14
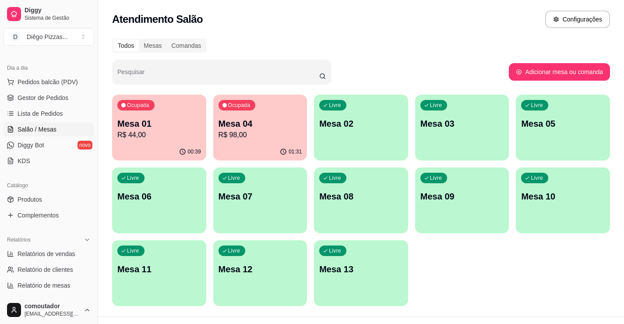
click at [176, 127] on p "Mesa 01" at bounding box center [159, 123] width 84 height 12
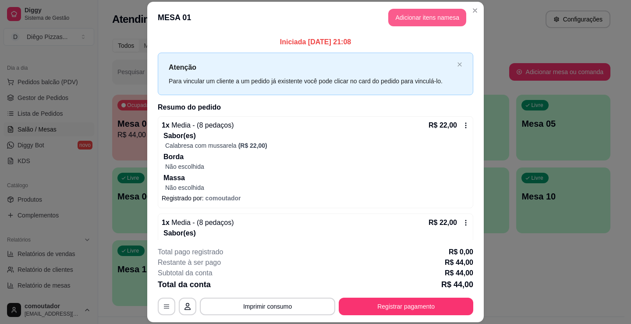
click at [419, 19] on button "Adicionar itens na mesa" at bounding box center [427, 18] width 78 height 18
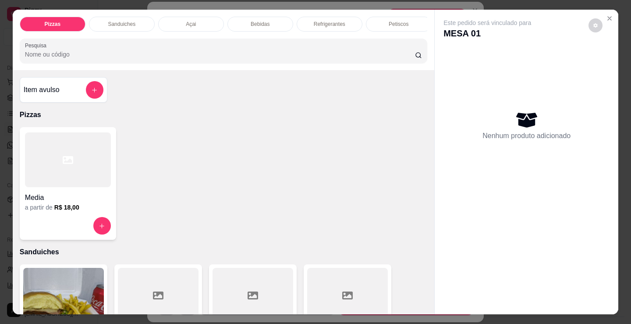
click at [336, 22] on p "Refrigerantes" at bounding box center [330, 24] width 32 height 7
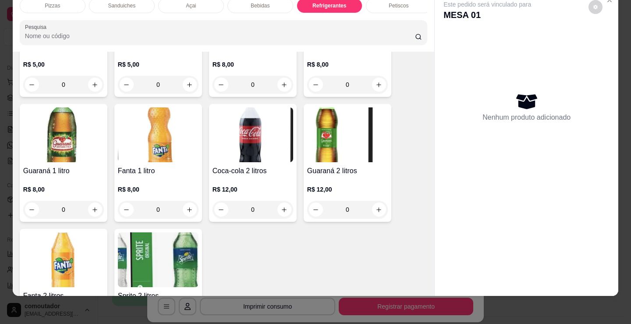
scroll to position [2664, 0]
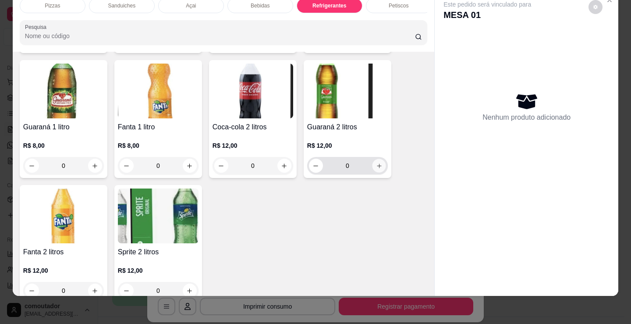
click at [376, 169] on icon "increase-product-quantity" at bounding box center [379, 166] width 7 height 7
type input "1"
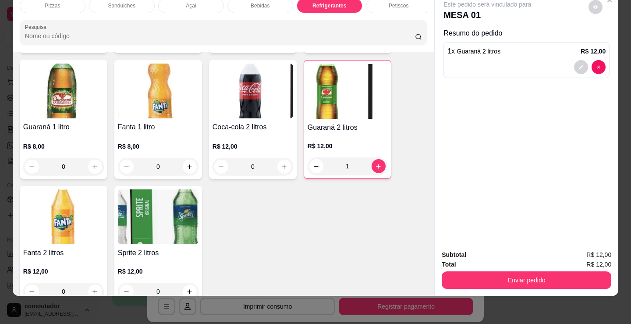
click at [504, 271] on button "Enviar pedido" at bounding box center [527, 280] width 170 height 18
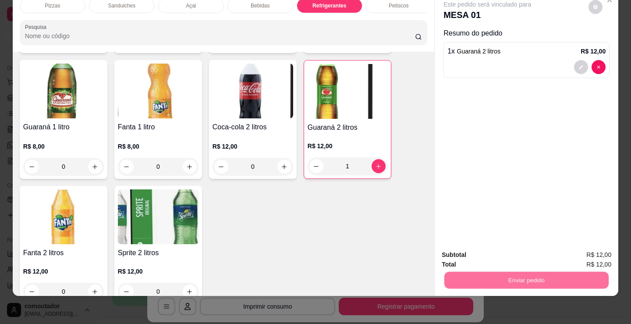
click at [499, 251] on button "Não registrar e enviar pedido" at bounding box center [498, 252] width 89 height 16
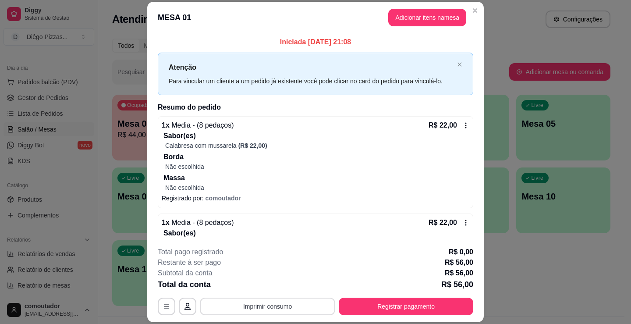
click at [273, 306] on button "Imprimir consumo" at bounding box center [267, 307] width 135 height 18
click at [270, 290] on button "IMPRESSORA" at bounding box center [267, 286] width 64 height 14
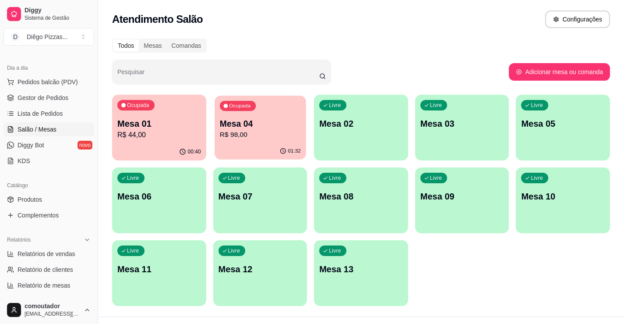
click at [227, 125] on p "Mesa 04" at bounding box center [260, 124] width 81 height 12
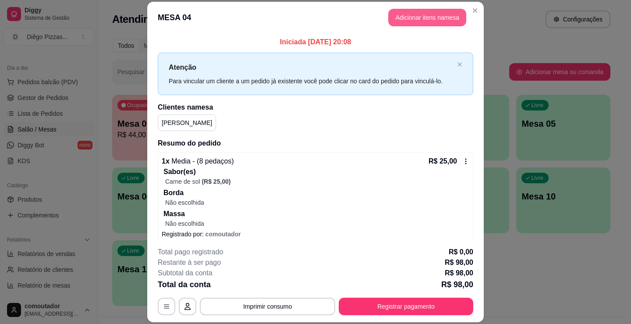
click at [407, 10] on button "Adicionar itens na mesa" at bounding box center [427, 18] width 78 height 18
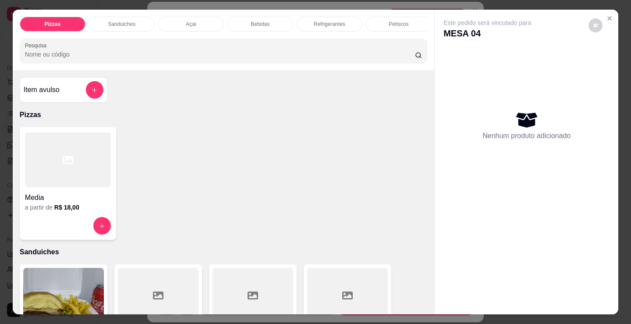
click at [210, 19] on div "Açai" at bounding box center [191, 24] width 66 height 15
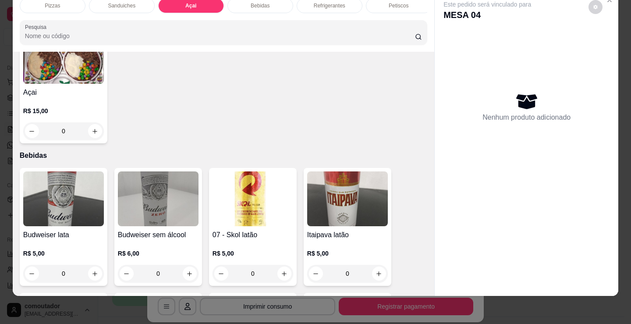
scroll to position [0, 0]
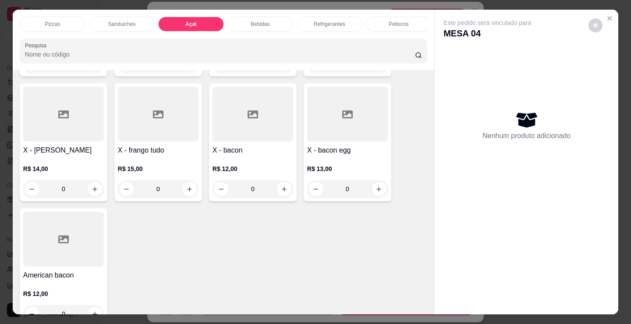
click at [61, 22] on div "Pizzas" at bounding box center [53, 24] width 66 height 15
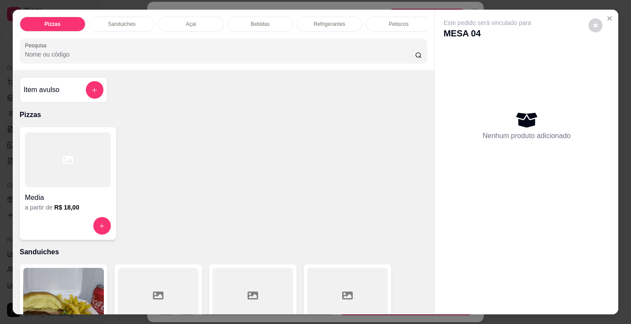
click at [67, 91] on div "Item avulso" at bounding box center [64, 90] width 80 height 18
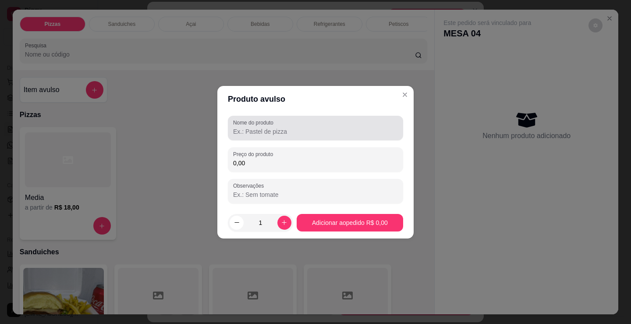
click at [265, 135] on input "Nome do produto" at bounding box center [315, 131] width 165 height 9
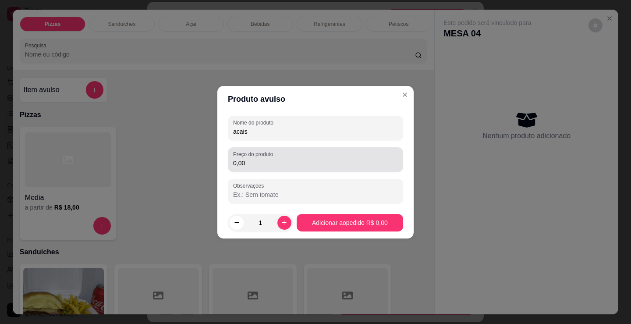
type input "acais"
click at [276, 156] on label "Preço do produto" at bounding box center [254, 153] width 43 height 7
click at [276, 159] on input "0,00" at bounding box center [315, 163] width 165 height 9
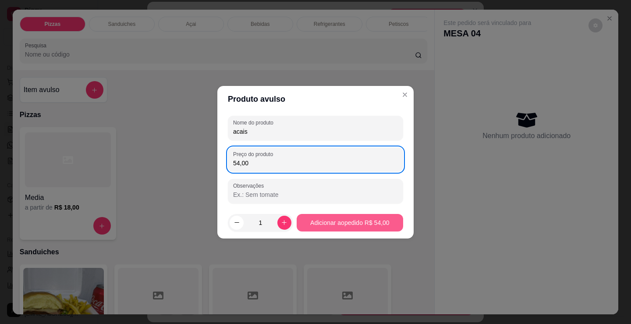
type input "54,00"
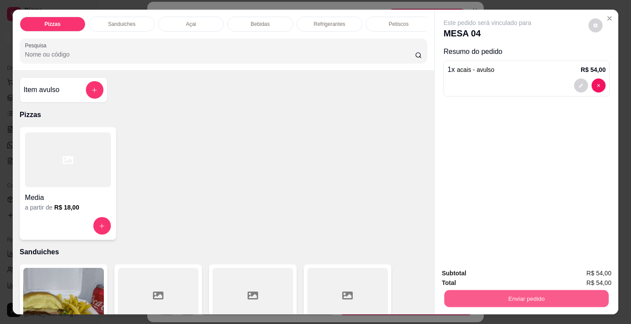
click at [526, 294] on button "Enviar pedido" at bounding box center [526, 298] width 164 height 17
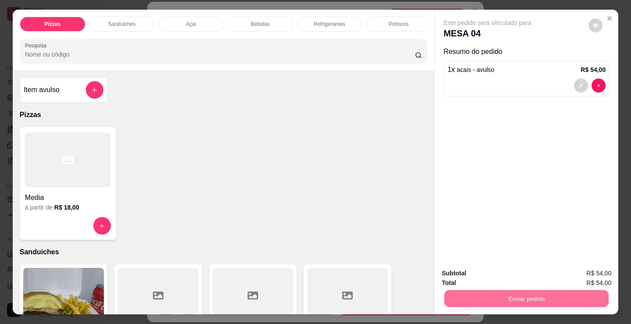
click at [512, 273] on button "Não registrar e enviar pedido" at bounding box center [497, 273] width 91 height 17
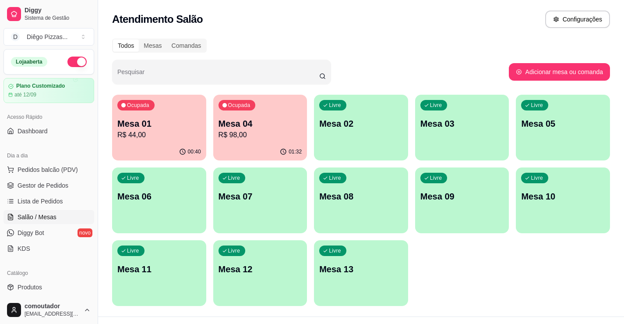
click at [73, 63] on button "button" at bounding box center [76, 62] width 19 height 11
click at [279, 125] on p "Mesa 04" at bounding box center [261, 123] width 84 height 12
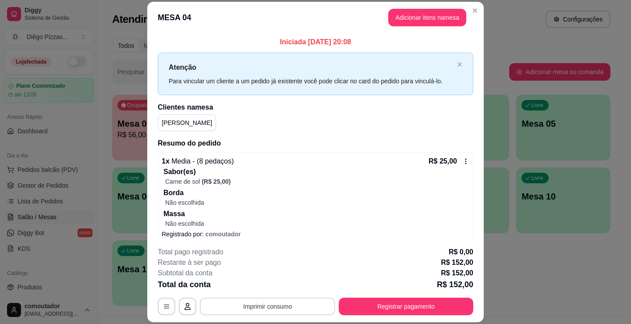
click at [316, 305] on button "Imprimir consumo" at bounding box center [267, 307] width 135 height 18
click at [273, 291] on button "IMPRESSORA" at bounding box center [267, 286] width 64 height 14
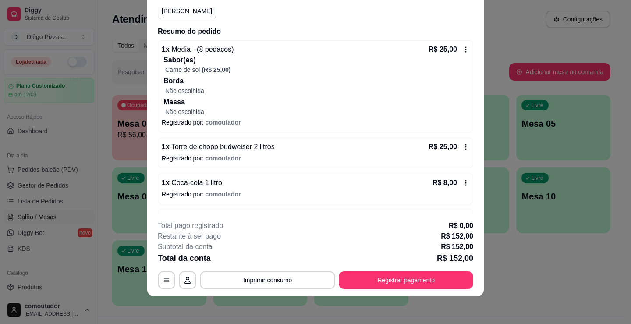
scroll to position [151, 0]
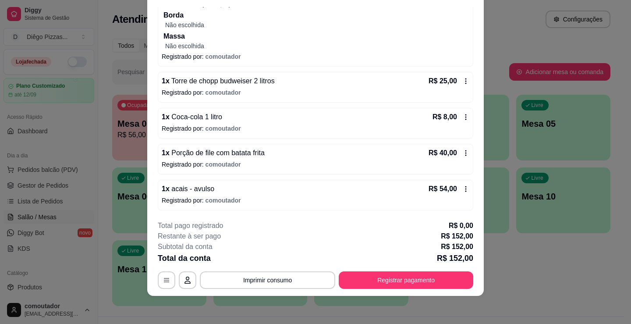
click at [246, 185] on div "1 x acais - avulso R$ 54,00" at bounding box center [316, 189] width 308 height 11
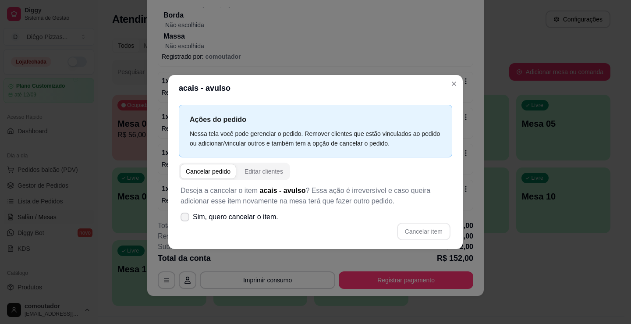
click at [203, 218] on span "Sim, quero cancelar o item." at bounding box center [235, 217] width 85 height 11
click at [186, 218] on input "Sim, quero cancelar o item." at bounding box center [183, 221] width 6 height 6
checkbox input "true"
click at [417, 231] on button "Cancelar item" at bounding box center [423, 232] width 53 height 18
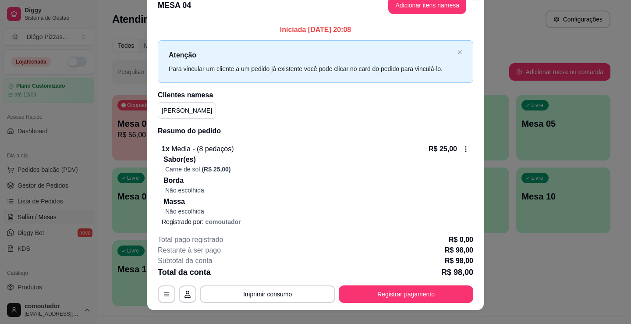
scroll to position [0, 0]
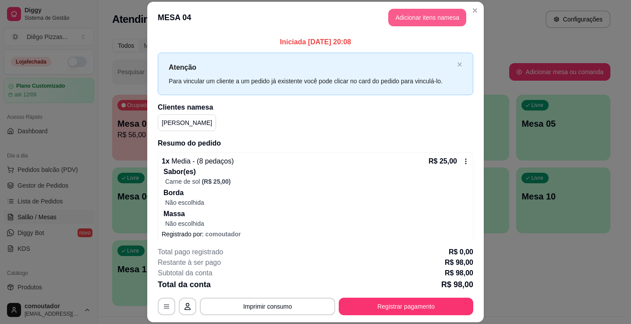
click at [434, 14] on button "Adicionar itens na mesa" at bounding box center [427, 18] width 78 height 18
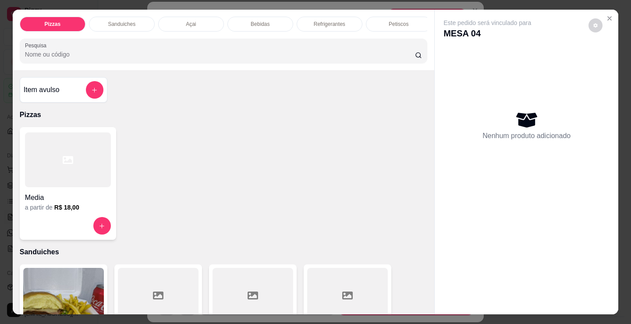
click at [194, 18] on div "Açai" at bounding box center [191, 24] width 66 height 15
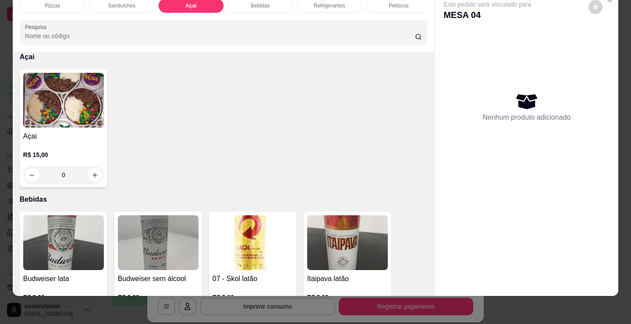
click at [36, 1] on div "Pizzas" at bounding box center [53, 5] width 66 height 15
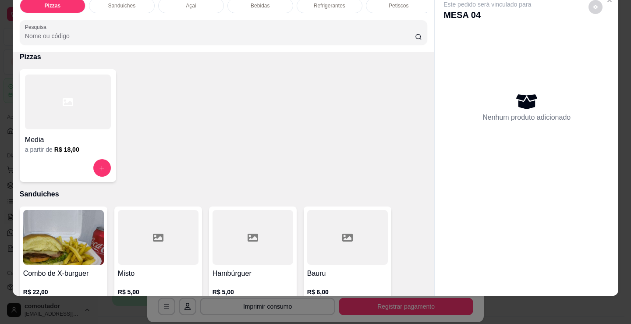
scroll to position [0, 0]
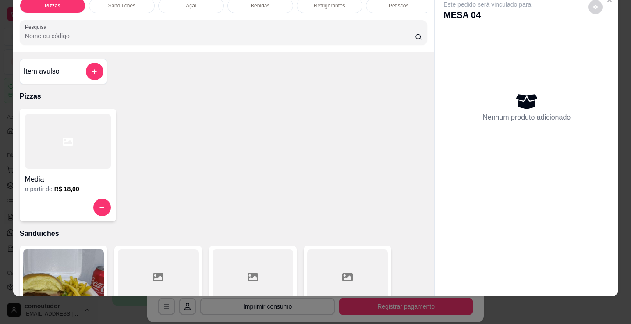
click at [42, 67] on h4 "Item avulso" at bounding box center [42, 71] width 36 height 11
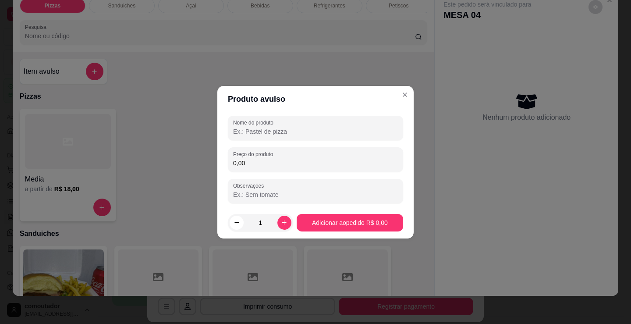
click at [252, 136] on div at bounding box center [315, 128] width 165 height 18
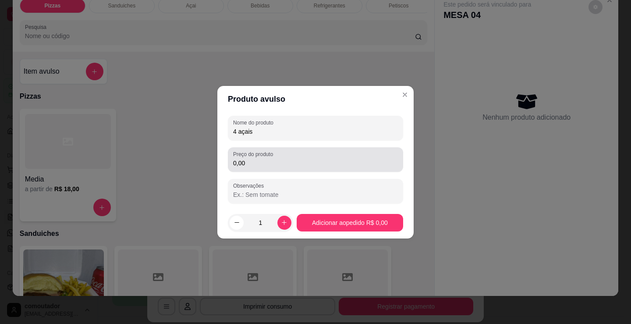
type input "4 açais"
click at [324, 167] on input "0,00" at bounding box center [315, 163] width 165 height 9
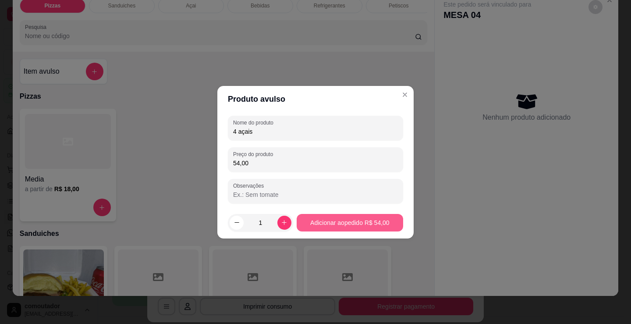
type input "54,00"
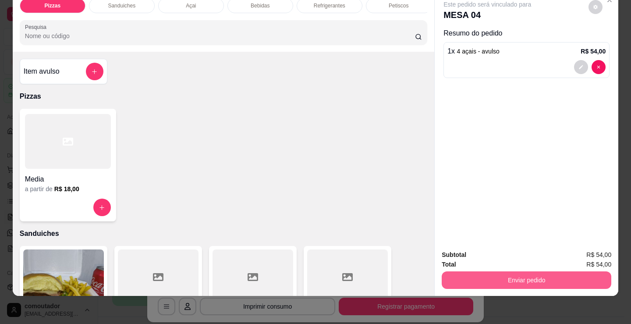
click at [494, 277] on button "Enviar pedido" at bounding box center [527, 280] width 170 height 18
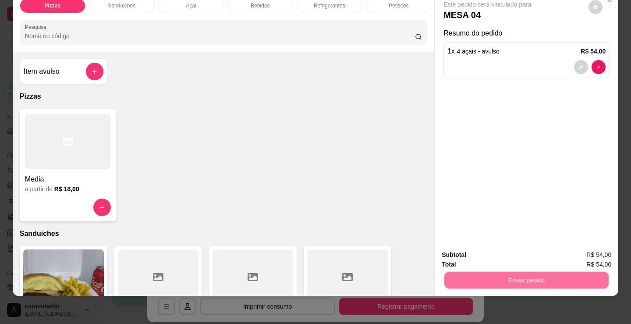
click at [475, 253] on button "Não registrar e enviar pedido" at bounding box center [497, 252] width 91 height 17
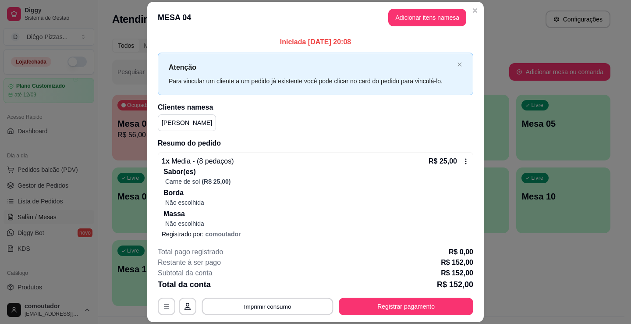
click at [280, 304] on button "Imprimir consumo" at bounding box center [267, 306] width 131 height 17
click at [276, 287] on button "IMPRESSORA" at bounding box center [267, 286] width 64 height 14
click at [421, 19] on button "Adicionar itens na mesa" at bounding box center [427, 18] width 78 height 18
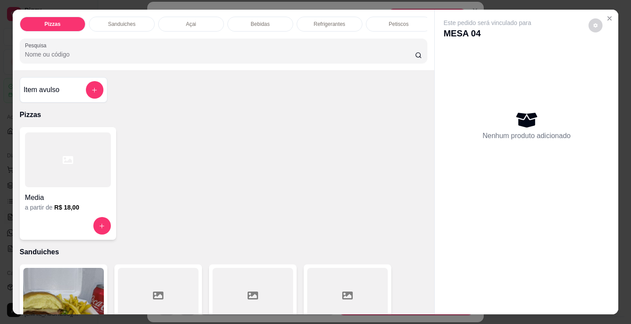
click at [274, 18] on div "Bebidas" at bounding box center [260, 24] width 66 height 15
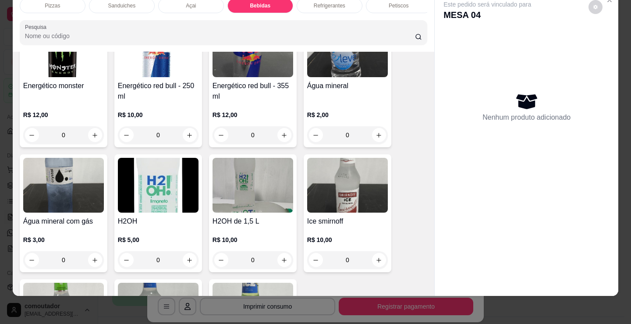
scroll to position [1875, 0]
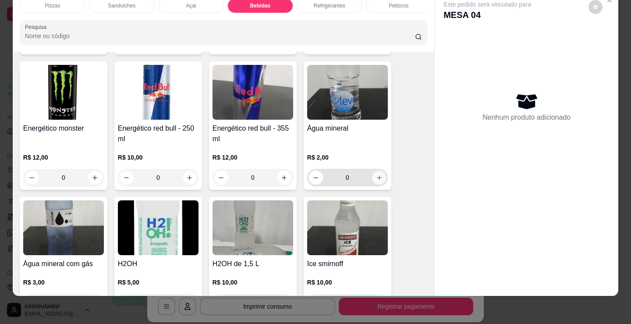
click at [377, 180] on icon "increase-product-quantity" at bounding box center [379, 177] width 7 height 7
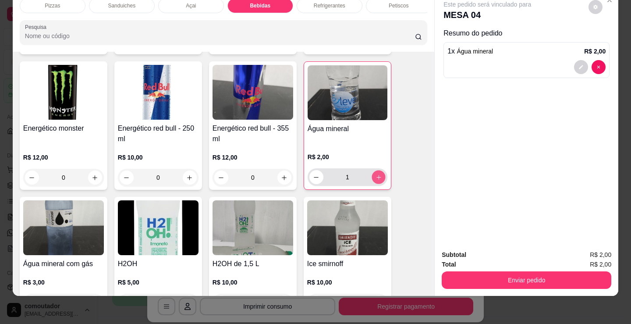
click at [377, 180] on icon "increase-product-quantity" at bounding box center [379, 177] width 7 height 7
type input "2"
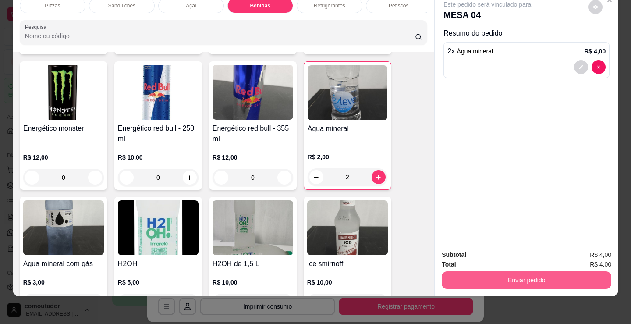
click at [467, 280] on button "Enviar pedido" at bounding box center [527, 280] width 170 height 18
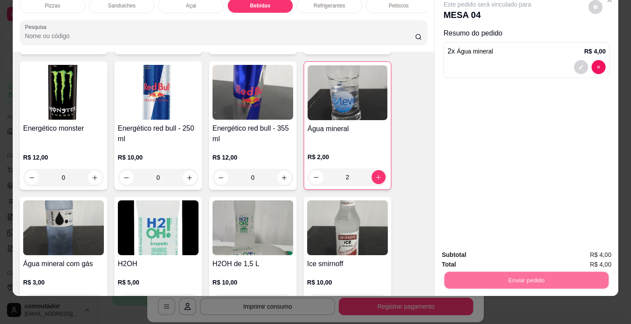
click at [474, 253] on button "Não registrar e enviar pedido" at bounding box center [497, 252] width 91 height 17
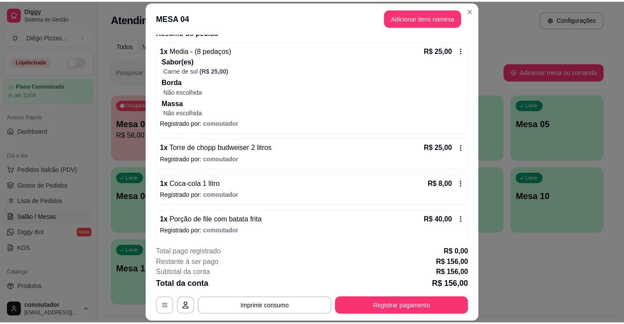
scroll to position [219, 0]
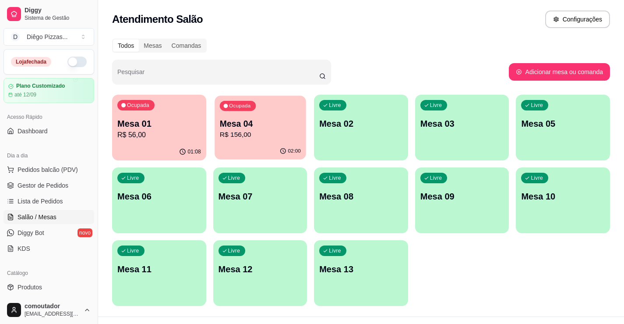
click at [238, 128] on p "Mesa 04" at bounding box center [260, 124] width 81 height 12
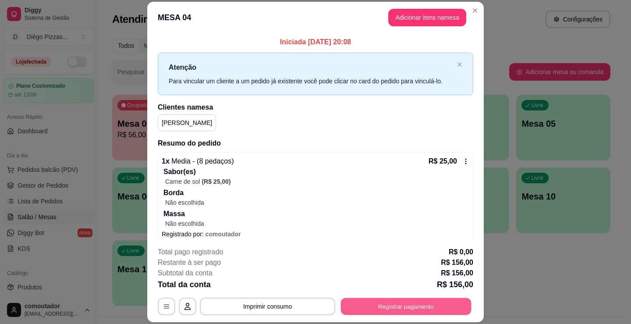
click at [405, 303] on button "Registrar pagamento" at bounding box center [406, 306] width 131 height 17
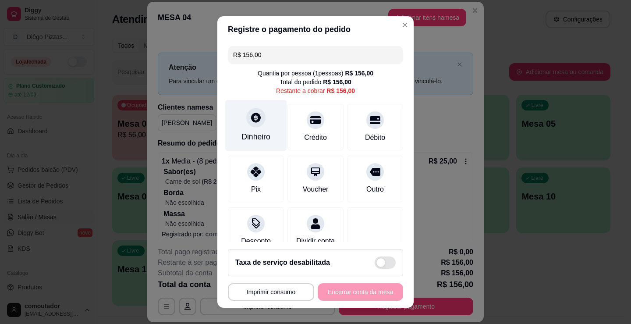
click at [249, 127] on div at bounding box center [255, 117] width 19 height 19
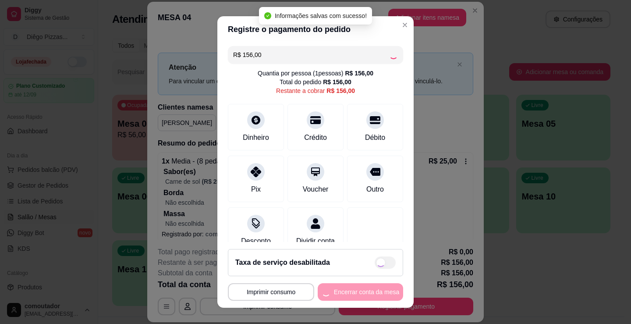
type input "R$ 0,00"
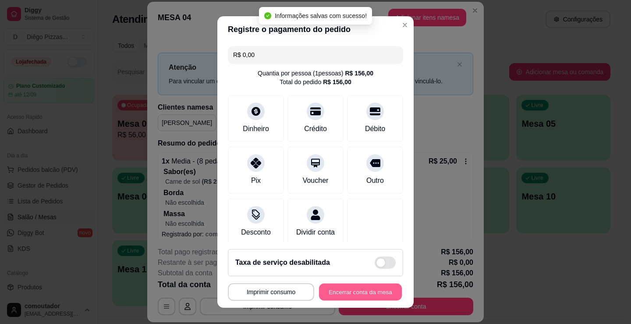
click at [369, 293] on button "Encerrar conta da mesa" at bounding box center [360, 292] width 83 height 17
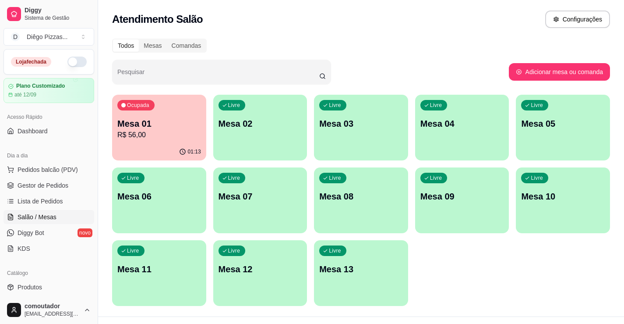
click at [156, 129] on p "Mesa 01" at bounding box center [159, 123] width 84 height 12
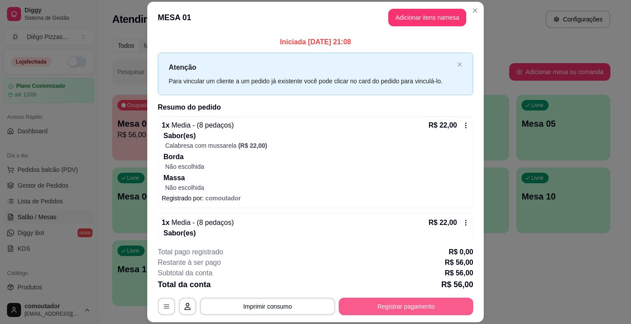
click at [415, 308] on button "Registrar pagamento" at bounding box center [406, 307] width 135 height 18
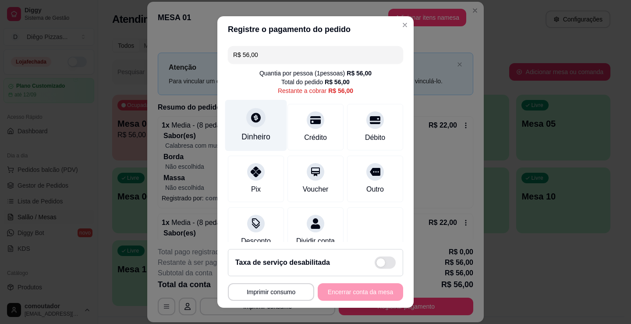
click at [267, 136] on div "Dinheiro" at bounding box center [256, 125] width 62 height 51
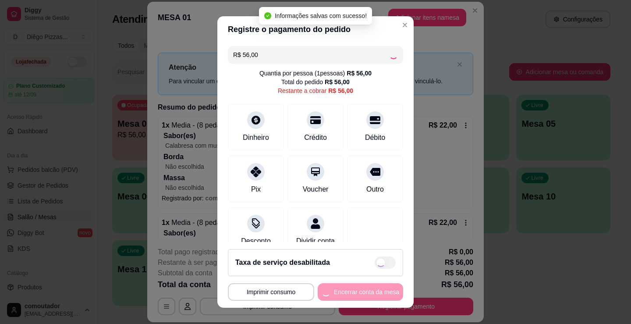
type input "R$ 0,00"
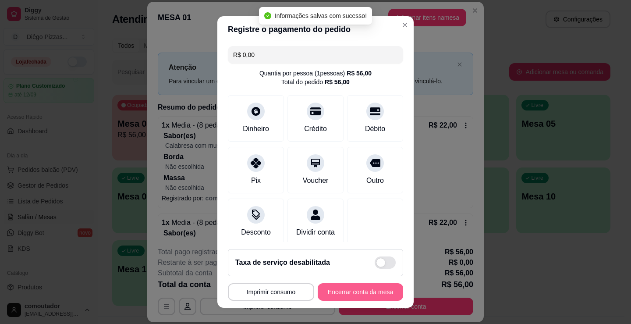
click at [366, 293] on button "Encerrar conta da mesa" at bounding box center [360, 292] width 85 height 18
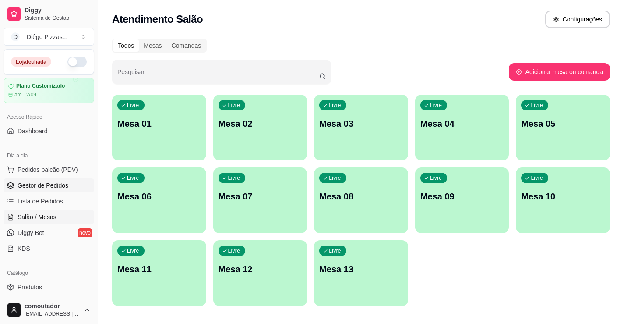
click at [59, 188] on span "Gestor de Pedidos" at bounding box center [43, 185] width 51 height 9
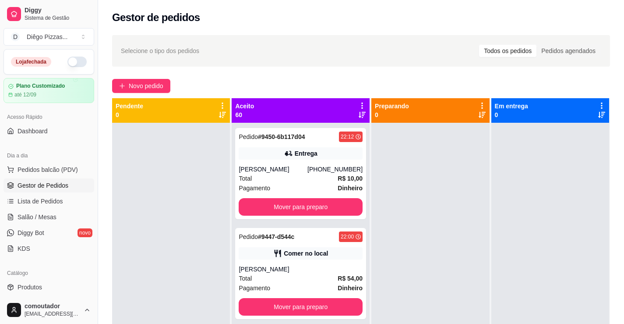
click at [358, 104] on icon at bounding box center [362, 106] width 8 height 8
click at [319, 135] on span "Com essa opção você tem a opção de mover todos os pedidos que estão em uma etap…" at bounding box center [296, 132] width 104 height 17
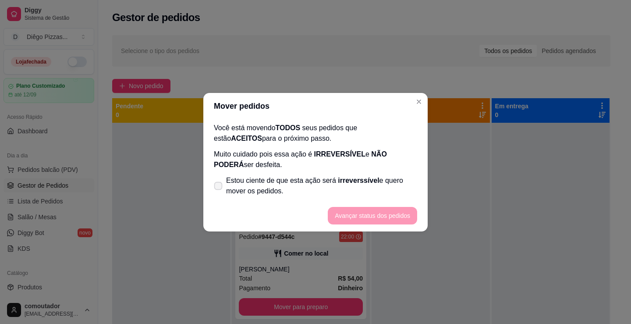
click at [293, 185] on span "Estou ciente de que esta ação será irreverssível e quero mover os pedidos." at bounding box center [321, 185] width 191 height 21
click at [219, 187] on input "Estou ciente de que esta ação será irreverssível e quero mover os pedidos." at bounding box center [216, 190] width 6 height 6
checkbox input "true"
click at [348, 212] on button "Avançar status dos pedidos" at bounding box center [372, 216] width 89 height 18
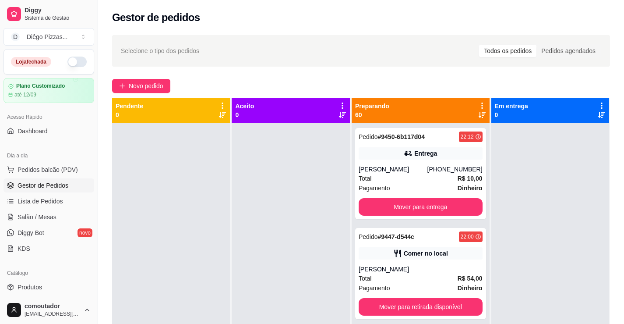
click at [479, 105] on icon at bounding box center [483, 106] width 8 height 8
click at [408, 141] on span "Com essa opção você tem a opção de mover todos os pedidos que estão em uma etap…" at bounding box center [419, 132] width 104 height 17
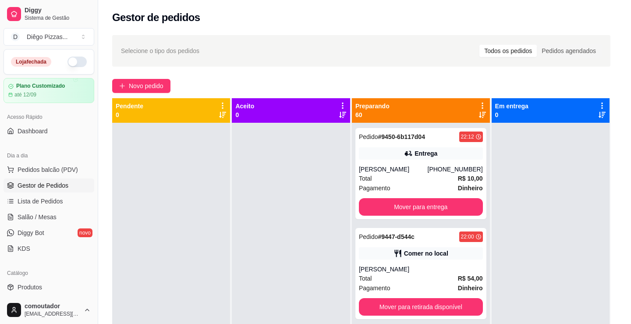
click at [318, 185] on span "Estou ciente de que esta ação será irreverssível e quero mover os pedidos." at bounding box center [321, 185] width 191 height 21
click at [219, 187] on input "Estou ciente de que esta ação será irreverssível e quero mover os pedidos." at bounding box center [216, 190] width 6 height 6
checkbox input "true"
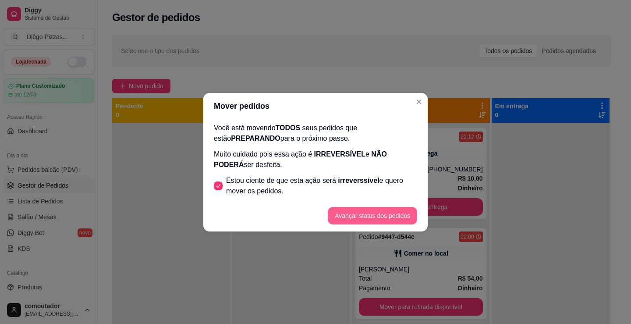
click at [410, 211] on button "Avançar status dos pedidos" at bounding box center [372, 216] width 89 height 18
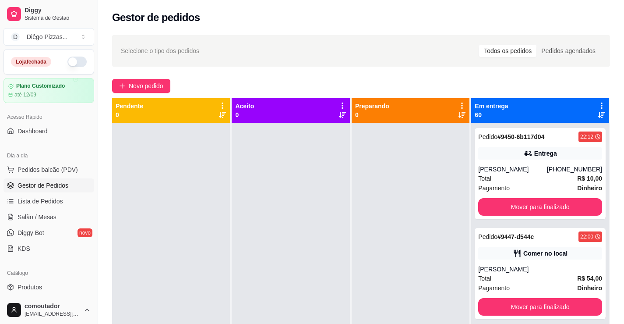
click at [598, 103] on icon at bounding box center [602, 106] width 8 height 8
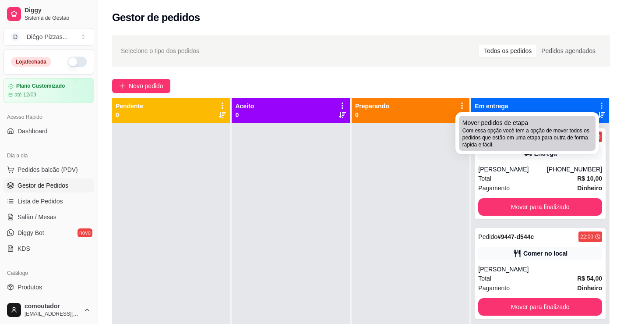
click at [574, 120] on div "Mover pedidos de etapa Com essa opção você tem a opção de mover todos os pedido…" at bounding box center [528, 133] width 130 height 30
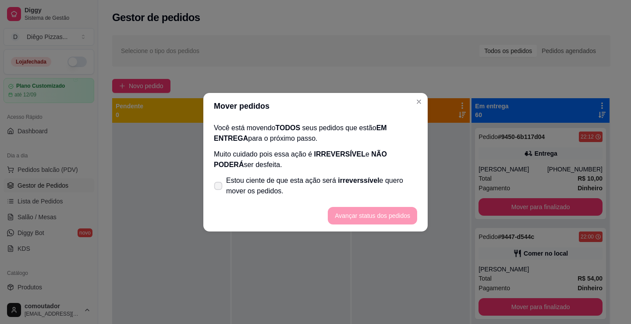
click at [360, 190] on span "Estou ciente de que esta ação será irreverssível e quero mover os pedidos." at bounding box center [321, 185] width 191 height 21
click at [219, 190] on input "Estou ciente de que esta ação será irreverssível e quero mover os pedidos." at bounding box center [216, 190] width 6 height 6
checkbox input "true"
click at [369, 211] on button "Avançar status dos pedidos" at bounding box center [372, 216] width 89 height 18
